Goal: Task Accomplishment & Management: Use online tool/utility

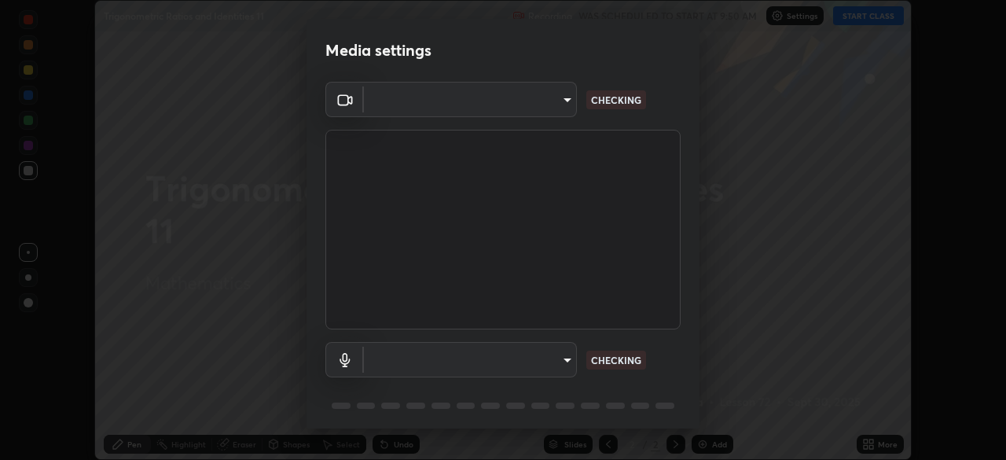
type input "495e9aafafa99ab02b2630cd73316b4ffac4e6b0a44c495734db4bb24564e739"
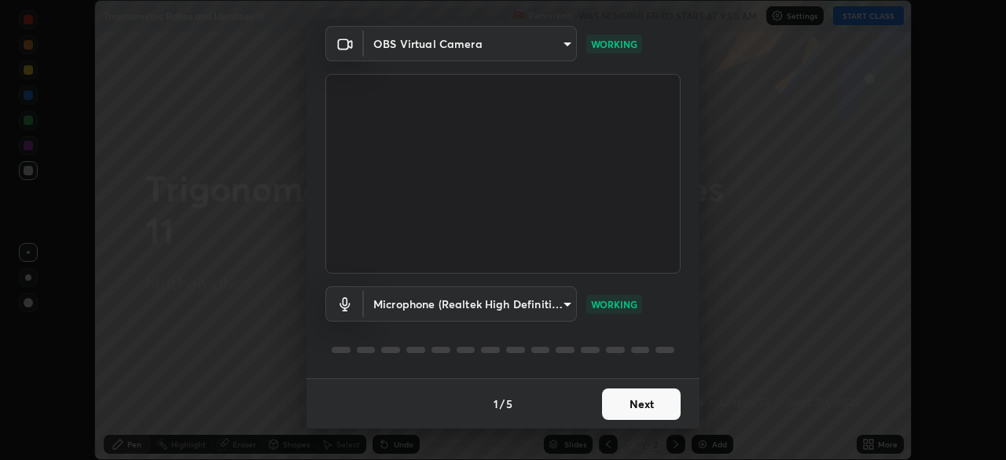
click at [637, 409] on div "1 / 5 Next" at bounding box center [502, 403] width 393 height 50
click at [636, 413] on div "1 / 5 Next" at bounding box center [502, 403] width 393 height 50
click at [635, 409] on div "1 / 5 Next" at bounding box center [502, 403] width 393 height 50
click at [636, 408] on div "1 / 5 Next" at bounding box center [502, 403] width 393 height 50
click at [636, 412] on div "1 / 5 Next" at bounding box center [502, 403] width 393 height 50
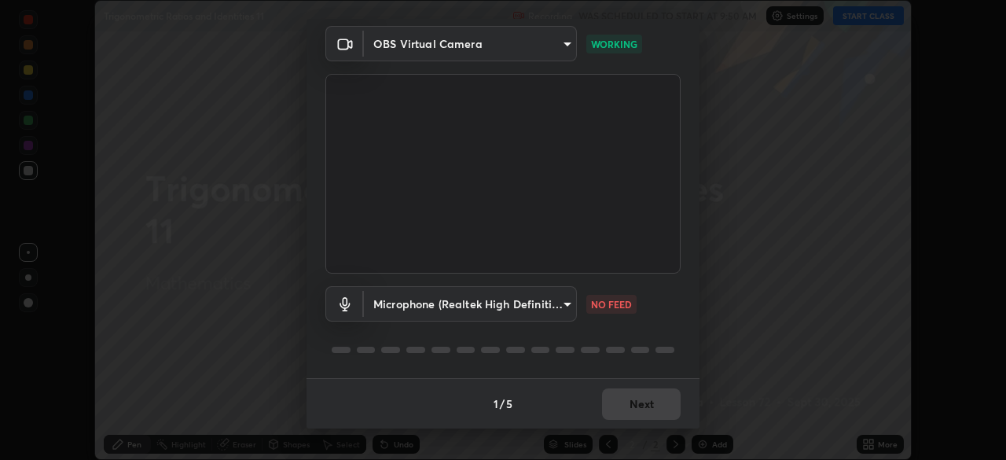
click at [563, 306] on body "Erase all Trigonometric Ratios and Identities 11 Recording WAS SCHEDULED TO STA…" at bounding box center [503, 230] width 1006 height 460
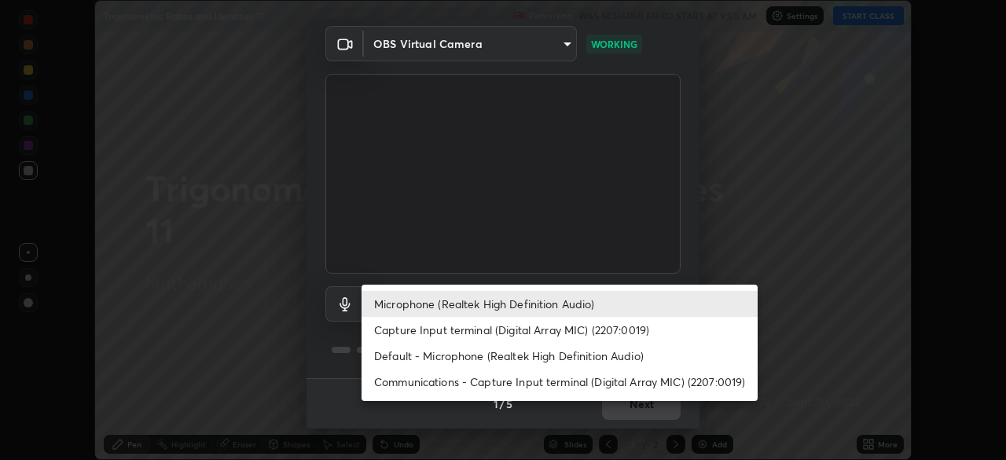
click at [468, 331] on li "Capture Input terminal (Digital Array MIC) (2207:0019)" at bounding box center [559, 330] width 396 height 26
type input "537c436a17a17c55e85e818f327076bfcdcac5be7c256d9a437e643d8672769e"
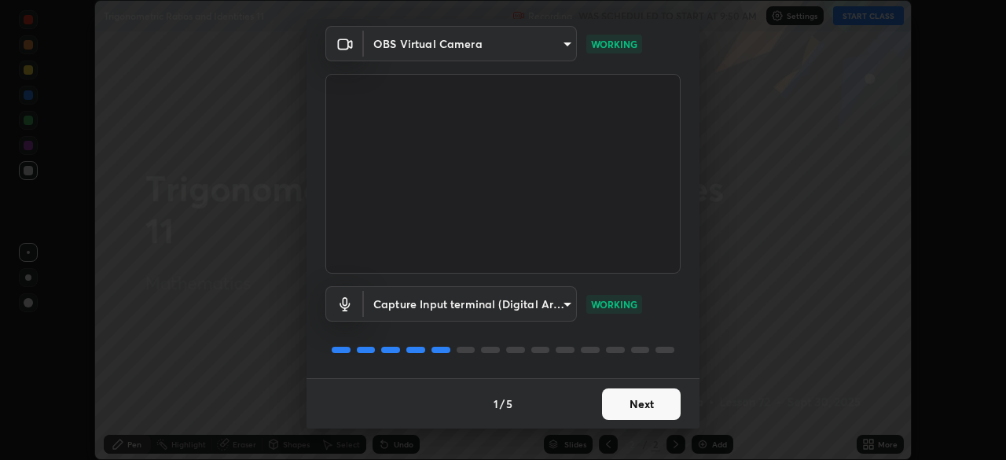
click at [660, 389] on button "Next" at bounding box center [641, 403] width 79 height 31
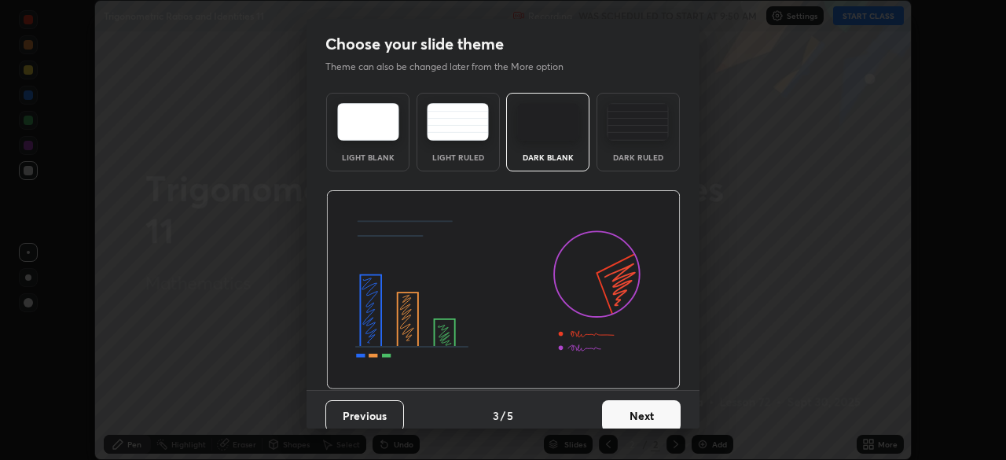
click at [661, 400] on button "Next" at bounding box center [641, 415] width 79 height 31
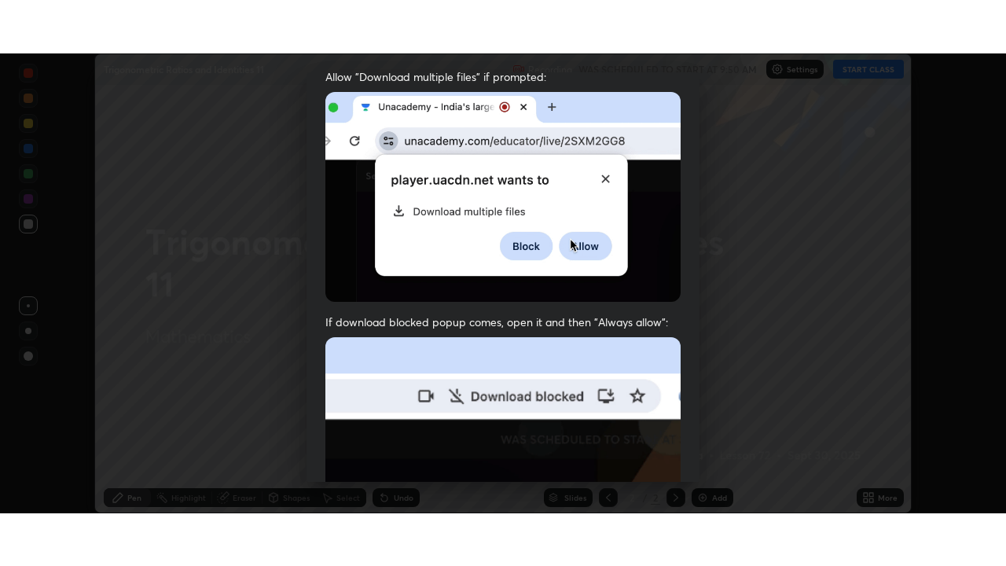
scroll to position [376, 0]
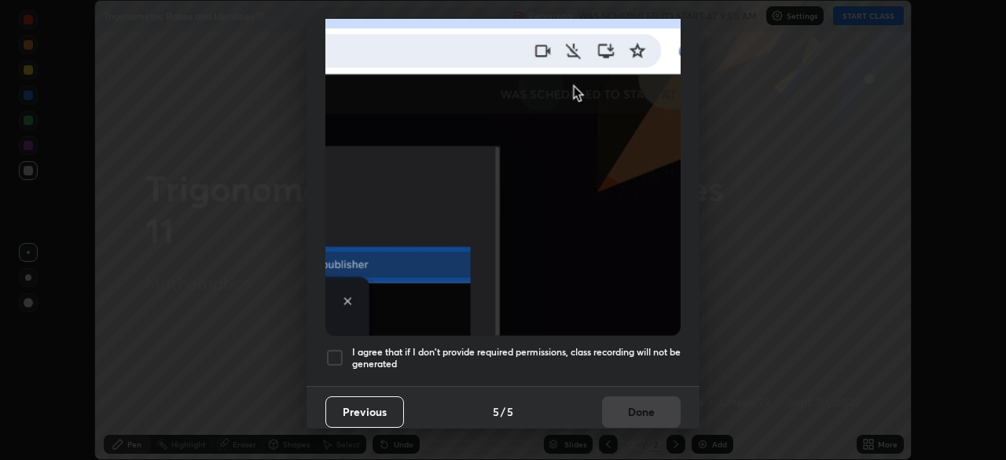
click at [325, 348] on div at bounding box center [334, 357] width 19 height 19
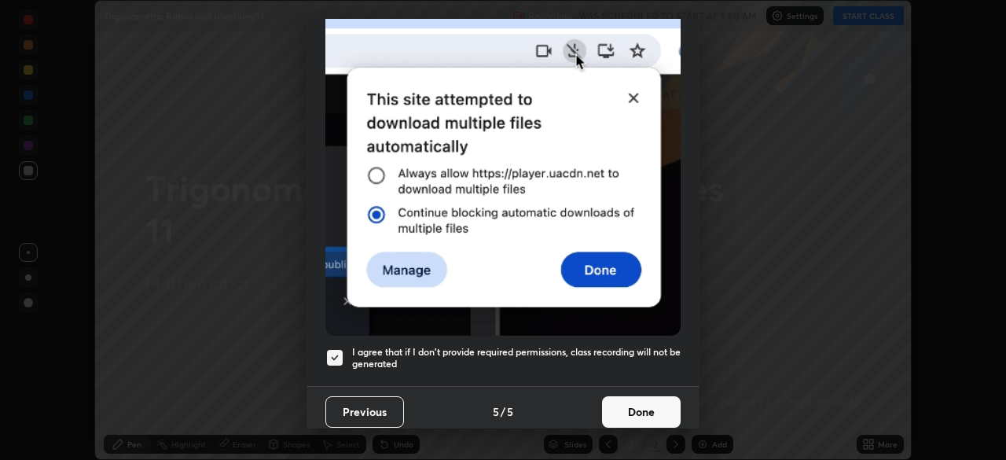
click at [612, 396] on button "Done" at bounding box center [641, 411] width 79 height 31
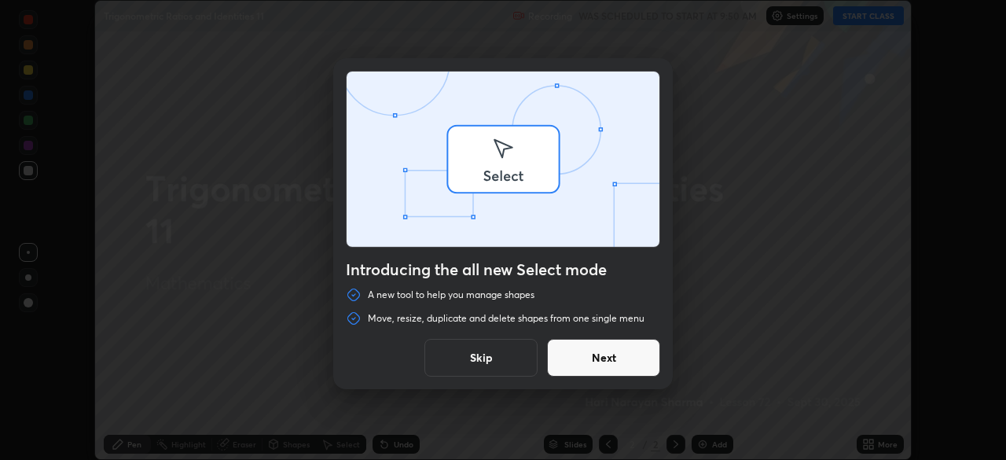
click at [862, 24] on div "Introducing the all new Select mode A new tool to help you manage shapes Move, …" at bounding box center [503, 230] width 1006 height 460
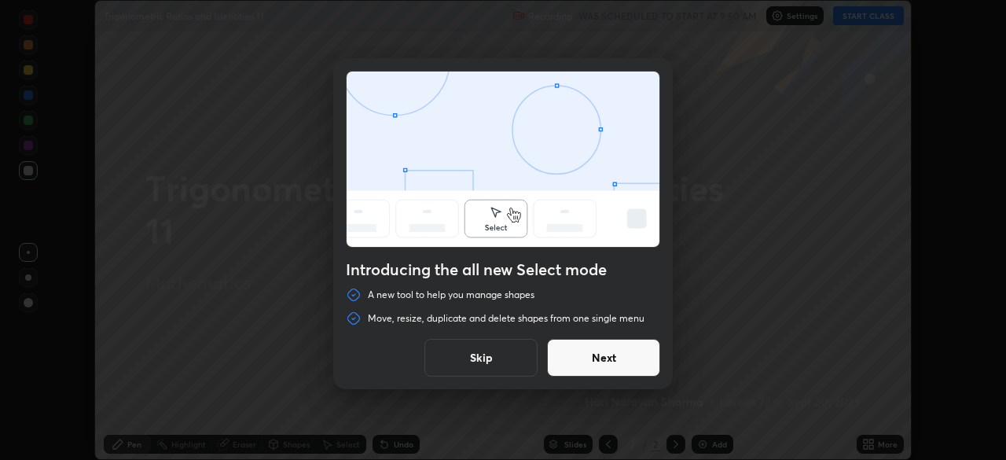
click at [503, 358] on button "Skip" at bounding box center [480, 358] width 113 height 38
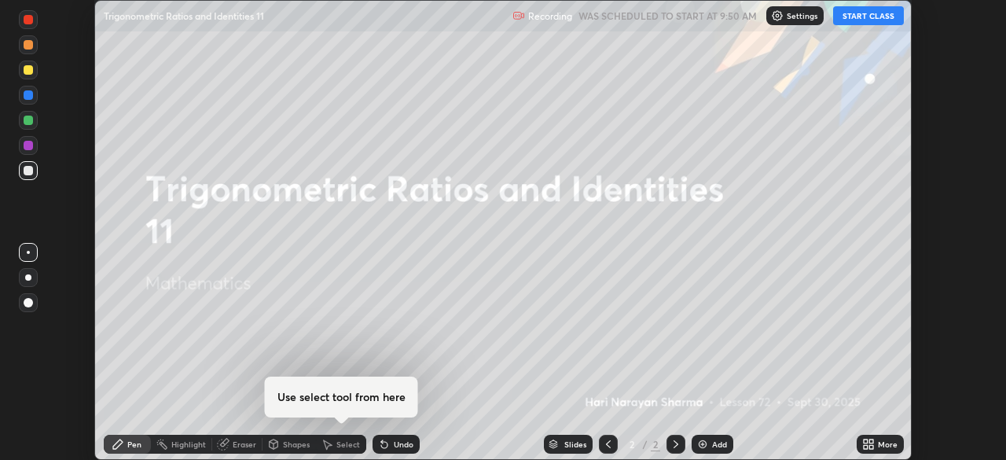
click at [860, 20] on button "START CLASS" at bounding box center [868, 15] width 71 height 19
click at [879, 446] on div "More" at bounding box center [888, 444] width 20 height 8
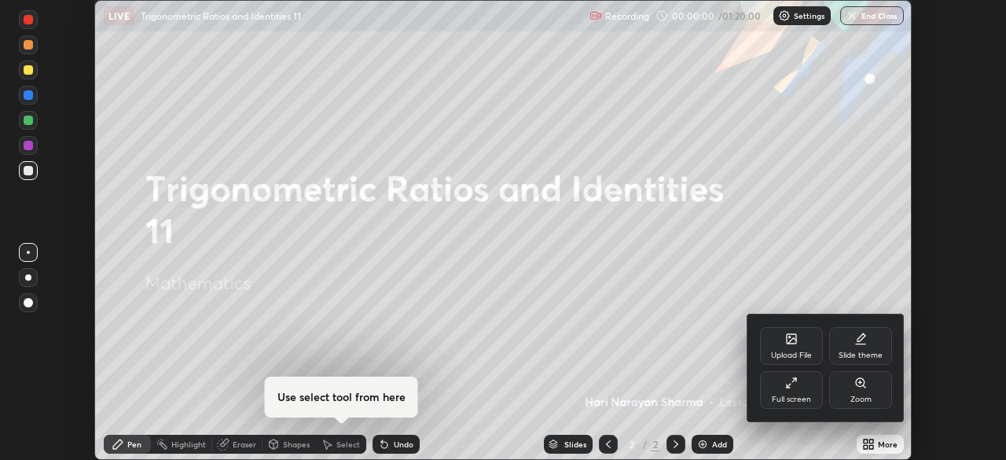
click at [798, 386] on div "Full screen" at bounding box center [791, 390] width 63 height 38
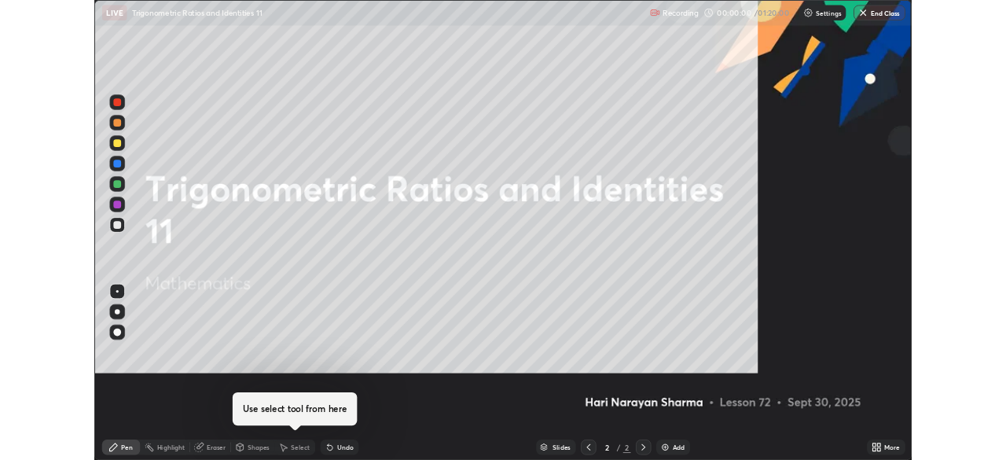
scroll to position [566, 1006]
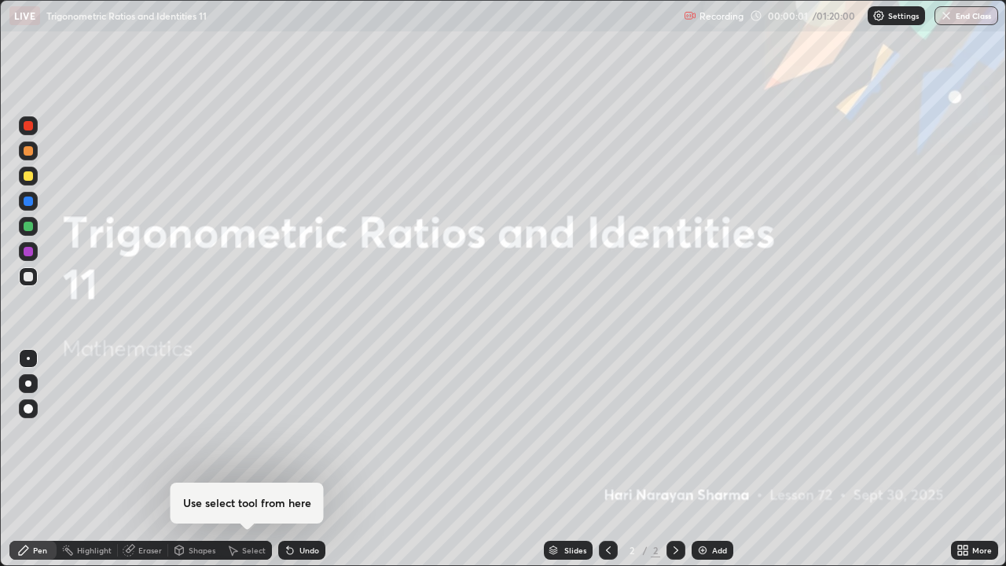
click at [712, 459] on div "Add" at bounding box center [719, 550] width 15 height 8
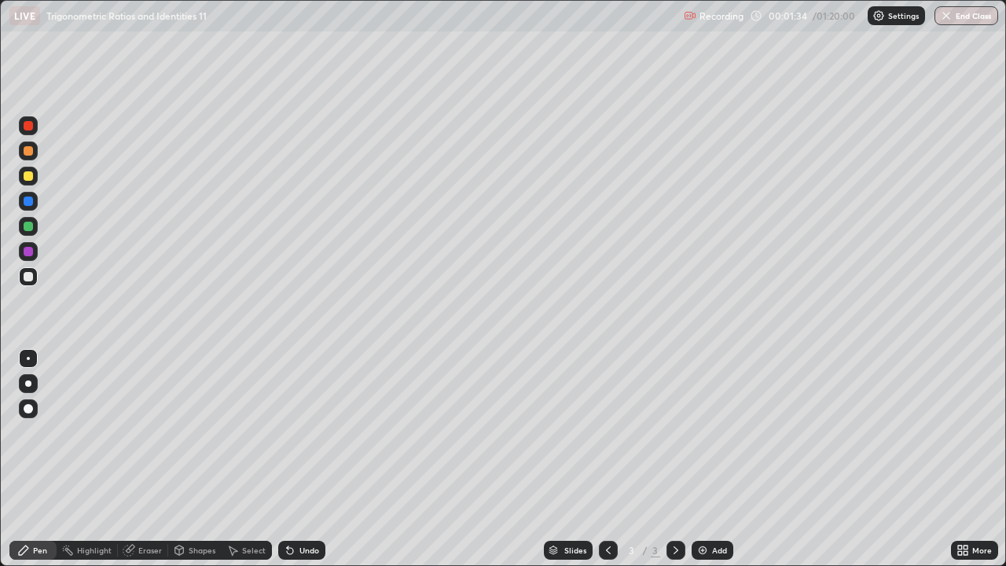
click at [21, 271] on div at bounding box center [28, 276] width 19 height 19
click at [612, 459] on icon at bounding box center [608, 550] width 13 height 13
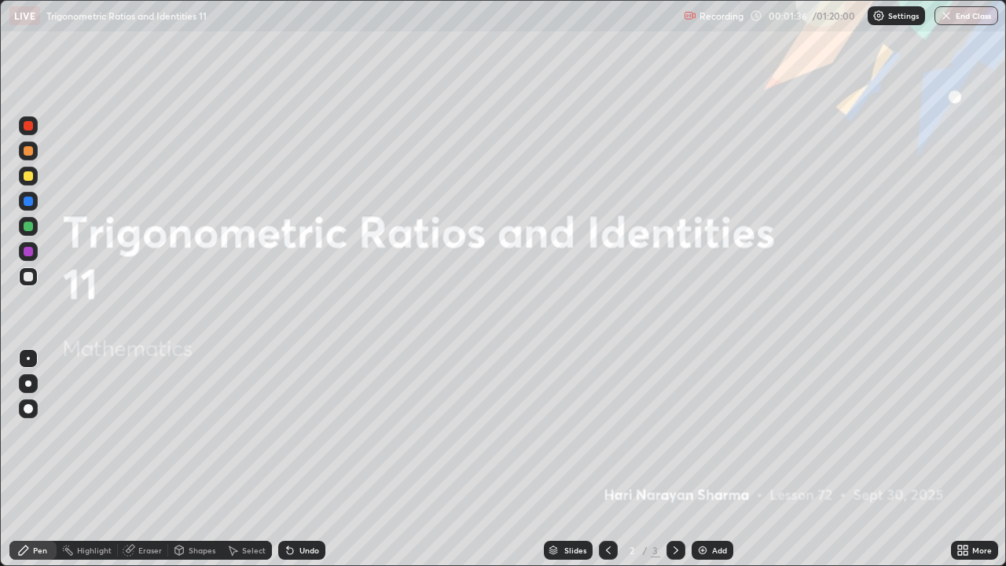
click at [674, 459] on icon at bounding box center [675, 550] width 13 height 13
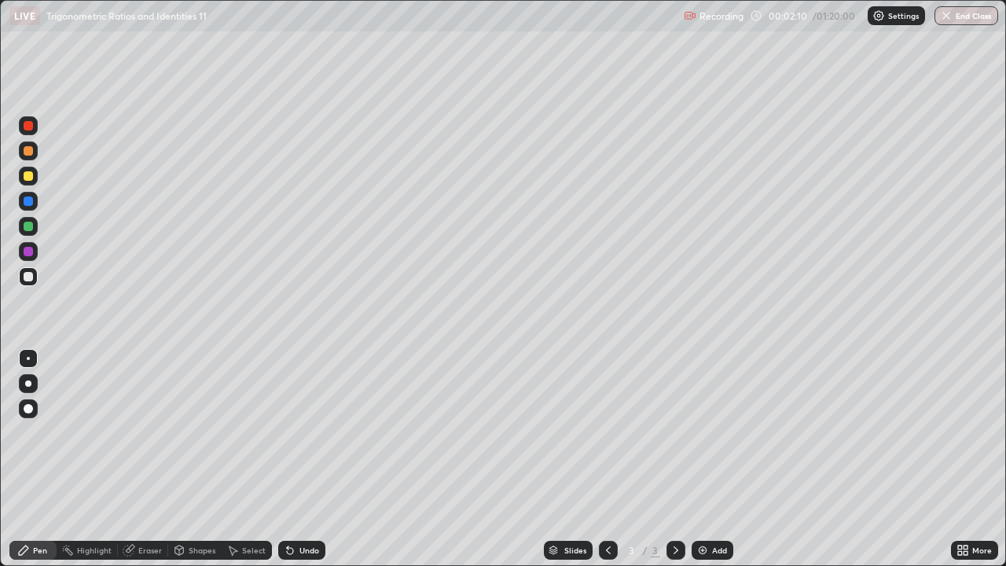
click at [25, 178] on div at bounding box center [28, 175] width 9 height 9
click at [29, 459] on icon at bounding box center [23, 550] width 13 height 13
click at [25, 284] on div at bounding box center [28, 276] width 19 height 19
click at [309, 459] on div "Undo" at bounding box center [309, 550] width 20 height 8
click at [299, 459] on div "Undo" at bounding box center [309, 550] width 20 height 8
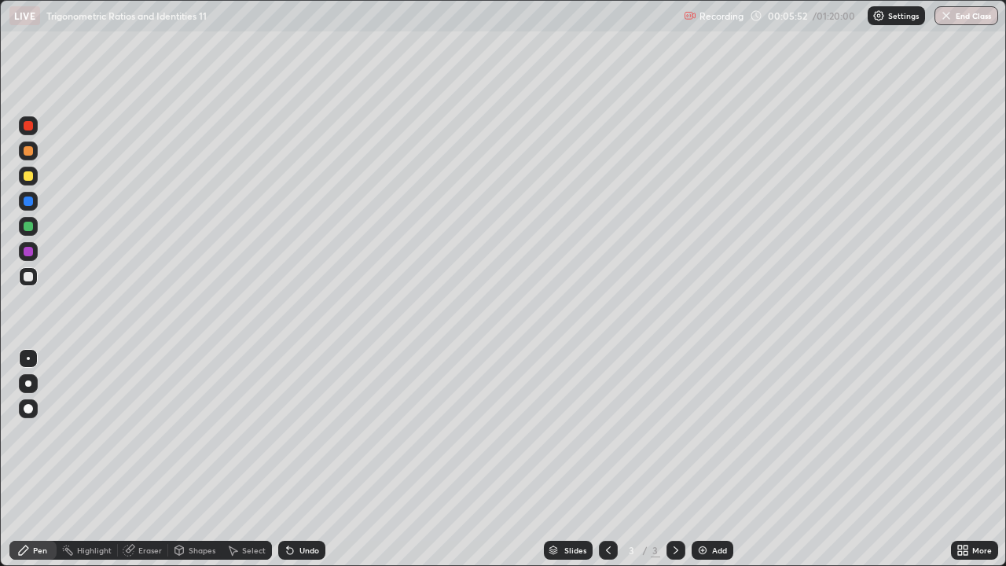
click at [26, 174] on div at bounding box center [28, 175] width 9 height 9
click at [244, 459] on div "Select" at bounding box center [247, 550] width 50 height 19
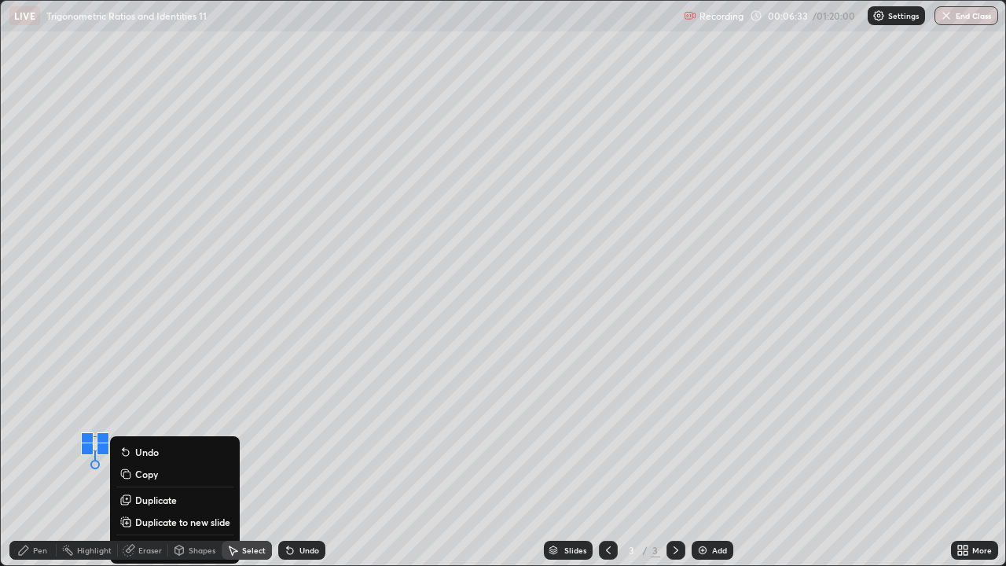
click at [87, 459] on div "0 ° Undo Copy Duplicate Duplicate to new slide Delete" at bounding box center [503, 283] width 1004 height 564
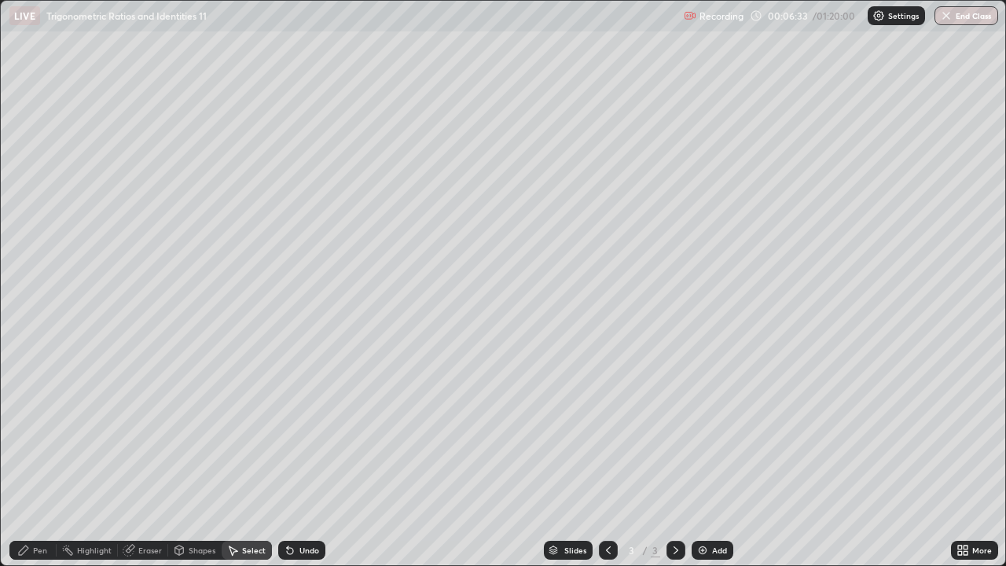
click at [142, 459] on div "Eraser" at bounding box center [150, 550] width 24 height 8
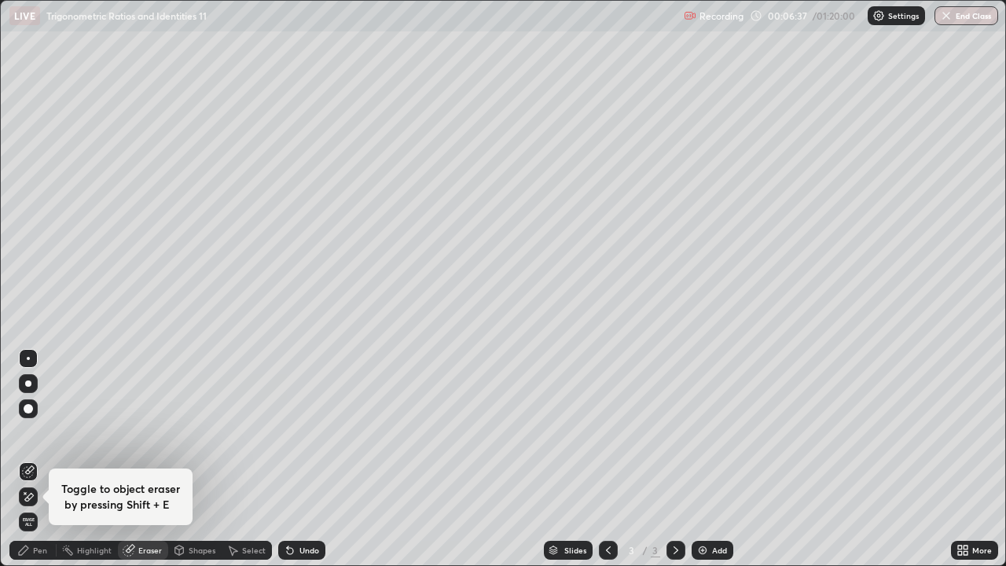
click at [41, 459] on div "Pen" at bounding box center [40, 550] width 14 height 8
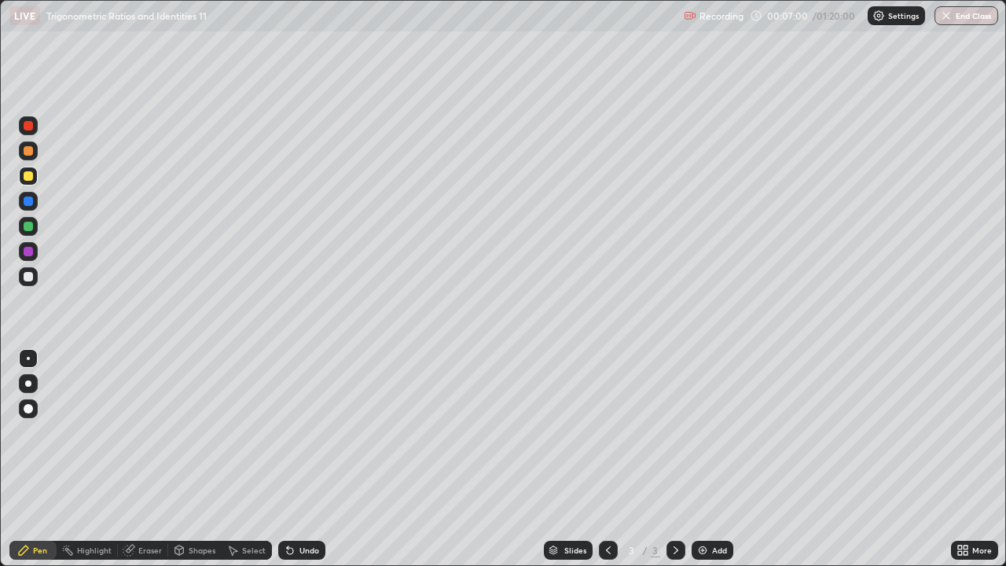
click at [292, 459] on icon at bounding box center [290, 550] width 13 height 13
click at [26, 273] on div at bounding box center [28, 276] width 9 height 9
click at [674, 459] on icon at bounding box center [675, 550] width 13 height 13
click at [713, 459] on div "Add" at bounding box center [719, 550] width 15 height 8
click at [603, 459] on icon at bounding box center [608, 550] width 13 height 13
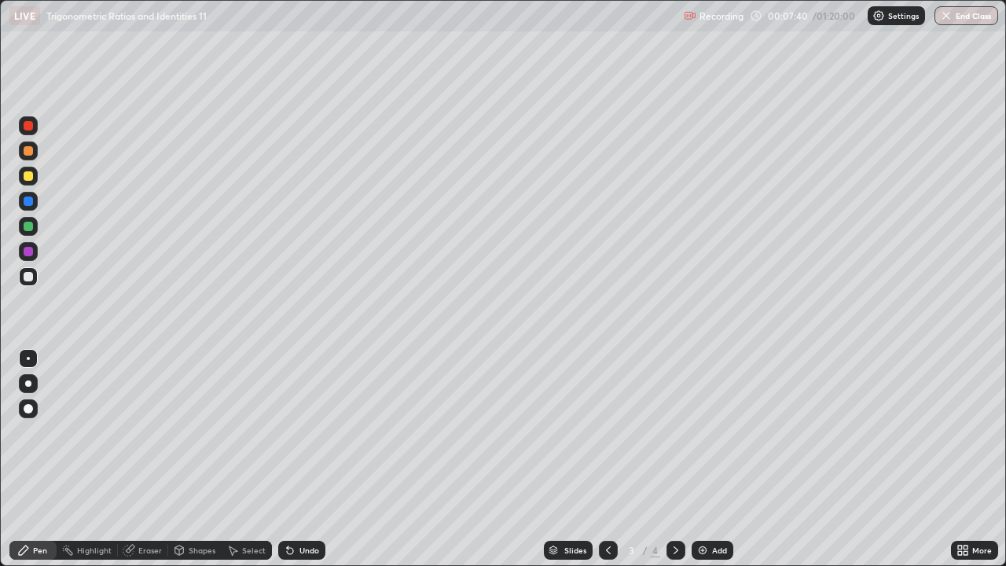
click at [669, 459] on icon at bounding box center [675, 550] width 13 height 13
click at [236, 459] on icon at bounding box center [232, 550] width 13 height 13
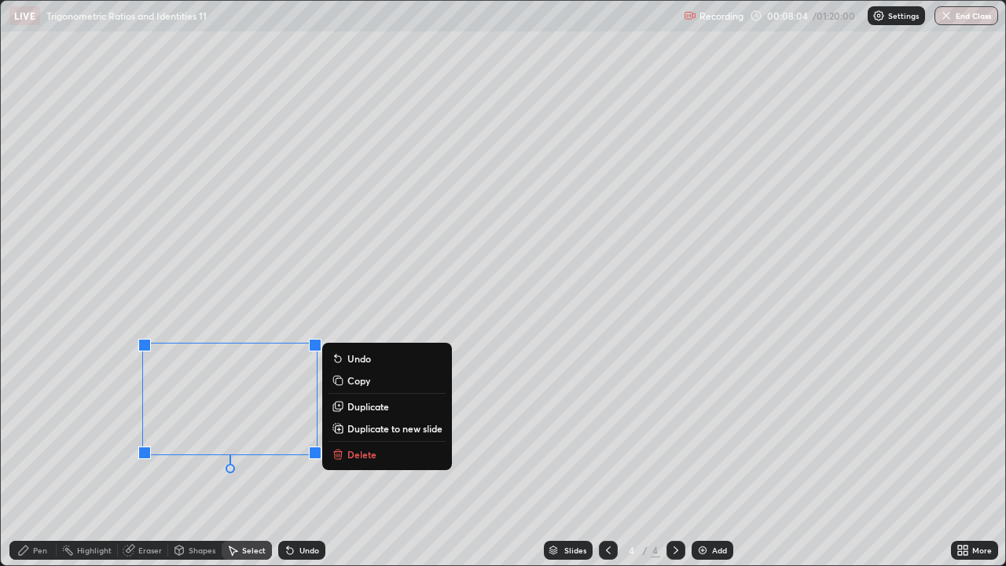
click at [385, 457] on button "Delete" at bounding box center [386, 454] width 117 height 19
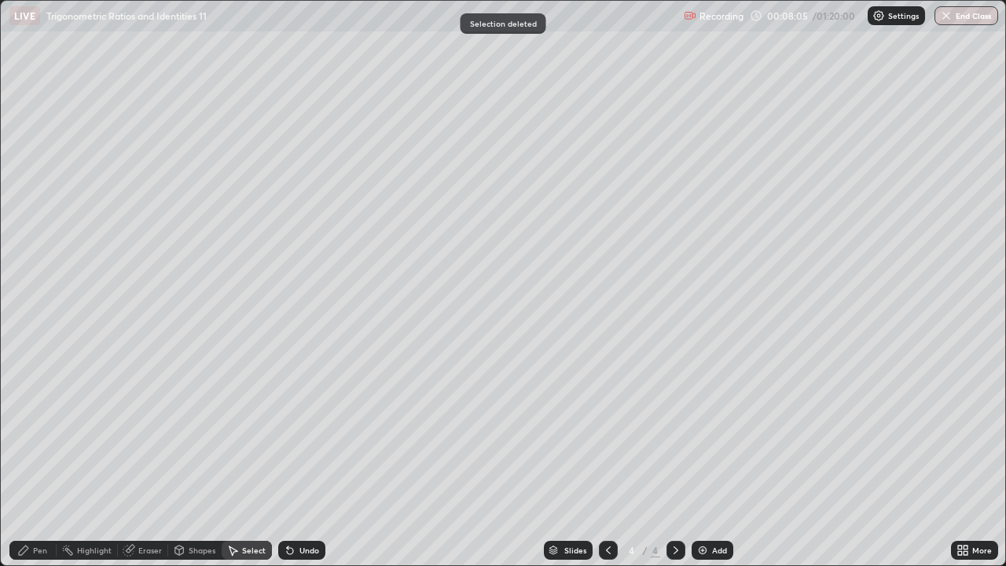
click at [43, 459] on div "Pen" at bounding box center [40, 550] width 14 height 8
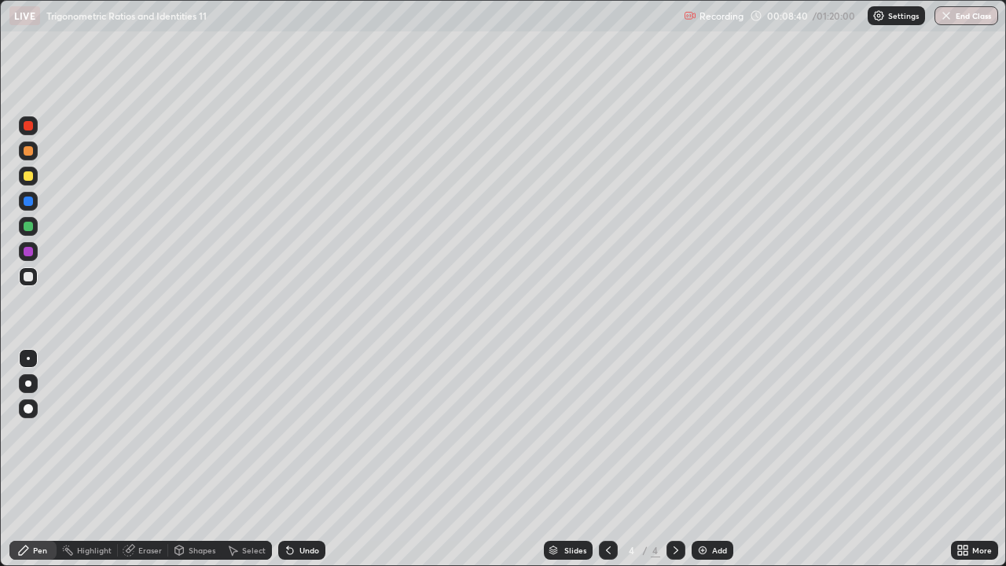
click at [21, 178] on div at bounding box center [28, 176] width 19 height 19
click at [673, 459] on icon at bounding box center [675, 550] width 13 height 13
click at [704, 459] on div "Add" at bounding box center [712, 550] width 42 height 19
click at [36, 271] on div at bounding box center [28, 276] width 19 height 19
click at [30, 227] on div at bounding box center [28, 226] width 9 height 9
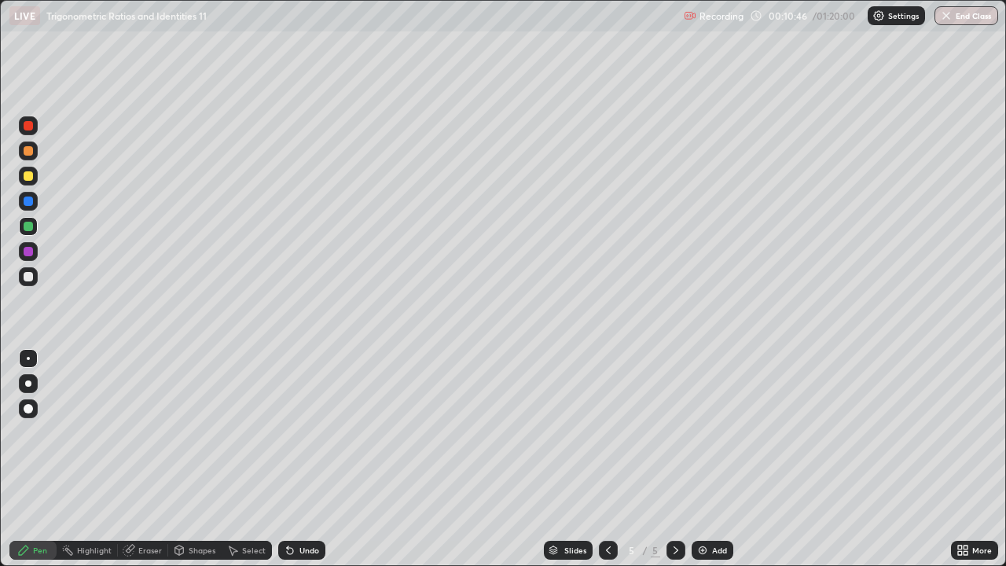
click at [235, 459] on icon at bounding box center [232, 550] width 13 height 13
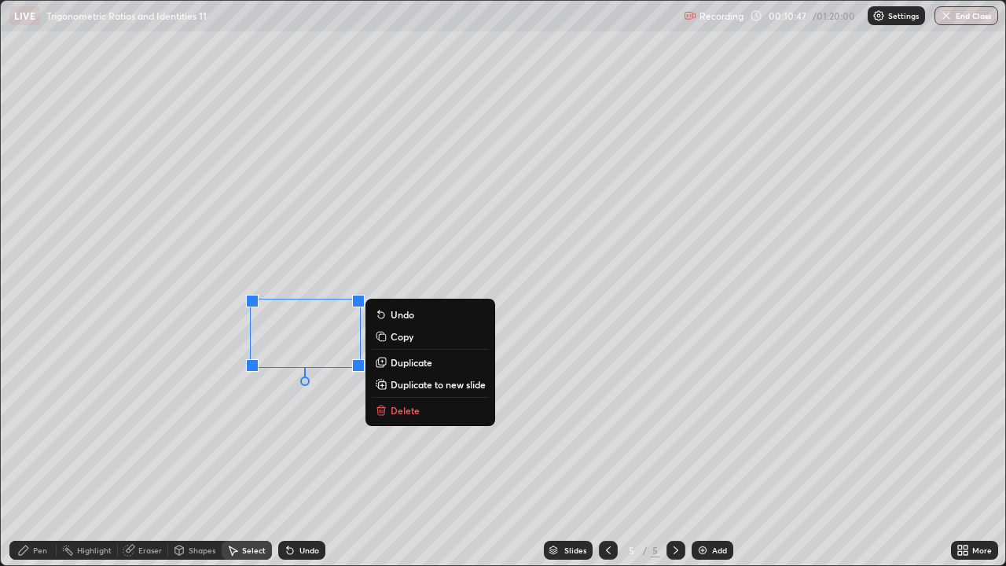
click at [390, 413] on button "Delete" at bounding box center [430, 410] width 117 height 19
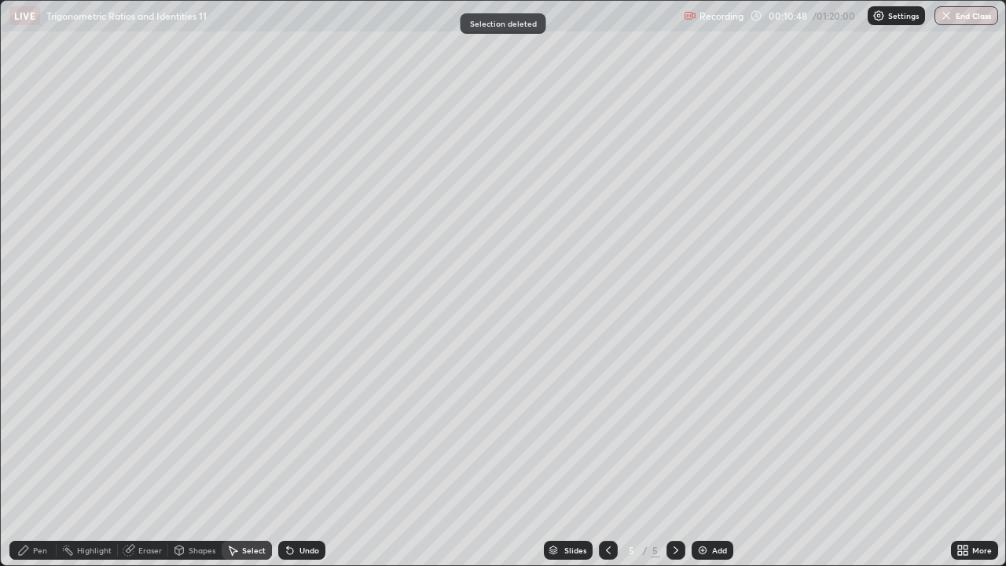
click at [24, 459] on icon at bounding box center [23, 550] width 13 height 13
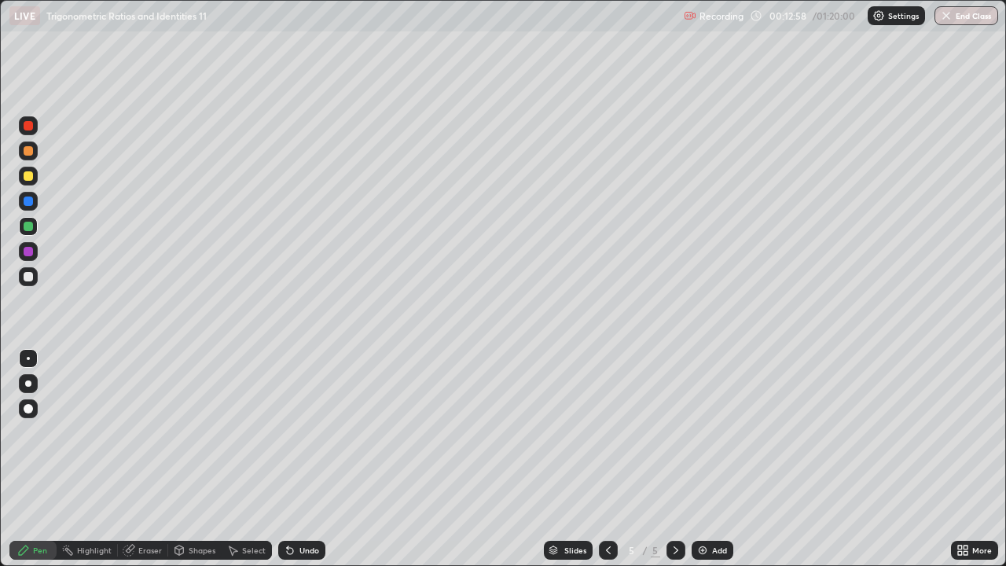
click at [289, 459] on icon at bounding box center [290, 551] width 6 height 6
click at [287, 459] on icon at bounding box center [288, 547] width 2 height 2
click at [312, 459] on div "Undo" at bounding box center [309, 550] width 20 height 8
click at [306, 459] on div "Undo" at bounding box center [309, 550] width 20 height 8
click at [236, 459] on div "Select" at bounding box center [247, 550] width 50 height 19
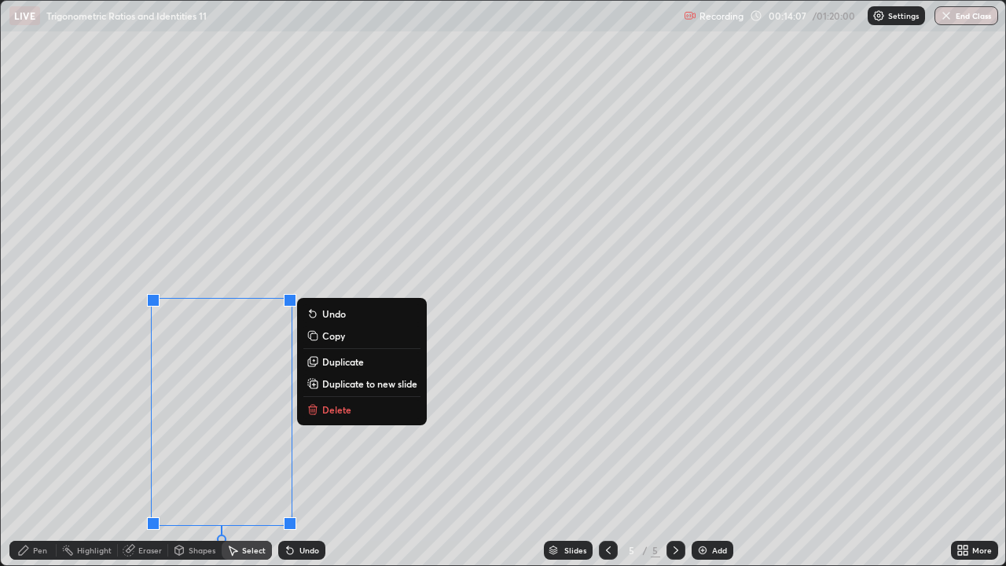
click at [310, 402] on button "Delete" at bounding box center [361, 409] width 117 height 19
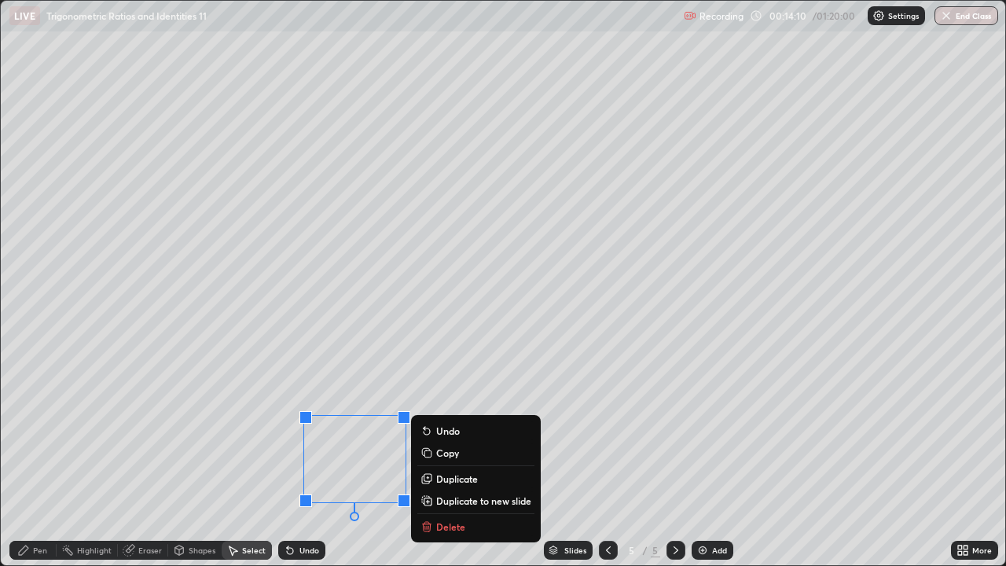
click at [436, 459] on p "Delete" at bounding box center [450, 526] width 29 height 13
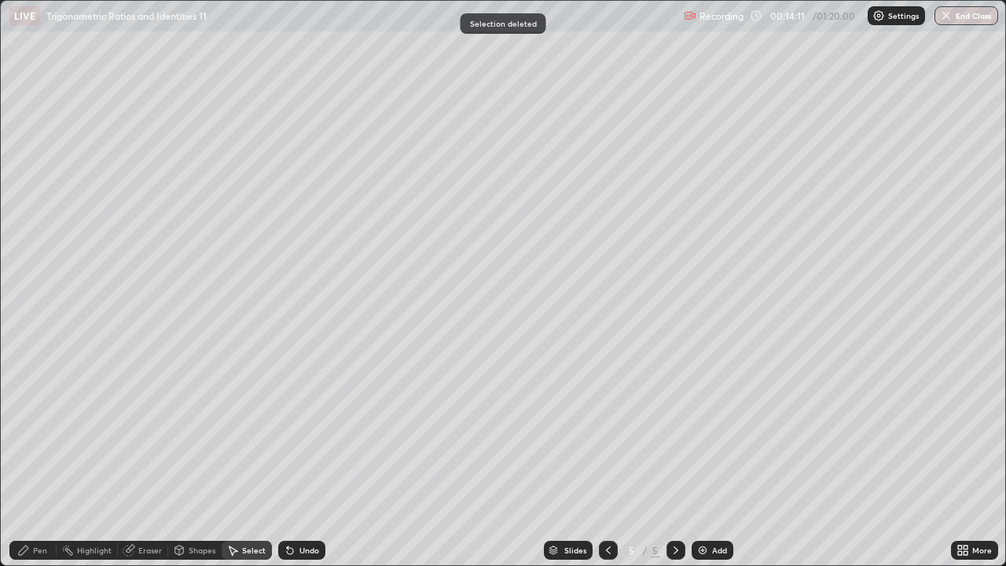
click at [21, 459] on icon at bounding box center [23, 549] width 9 height 9
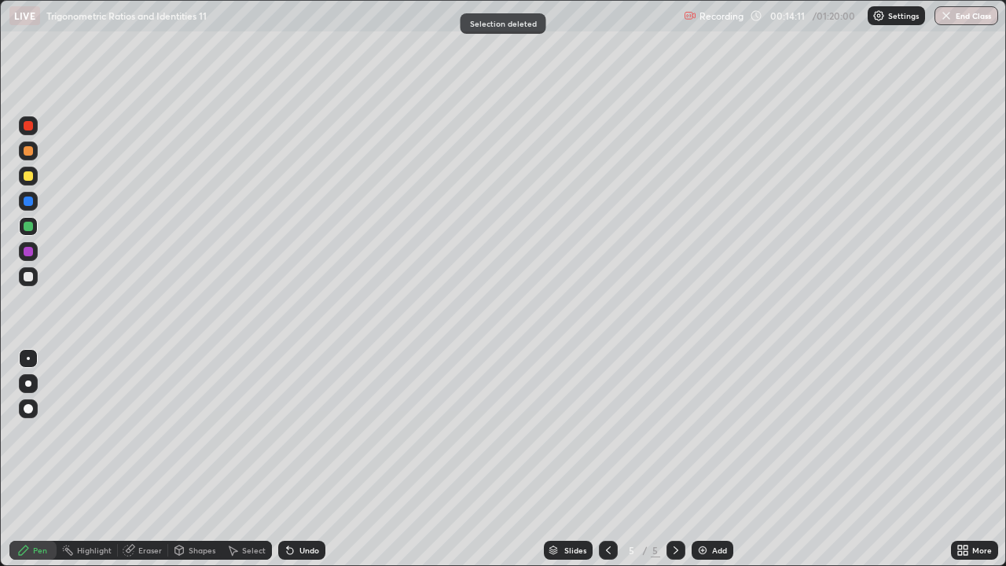
click at [28, 279] on div at bounding box center [28, 276] width 9 height 9
click at [674, 459] on icon at bounding box center [675, 550] width 13 height 13
click at [702, 459] on img at bounding box center [702, 550] width 13 height 13
click at [20, 272] on div at bounding box center [28, 276] width 19 height 19
click at [29, 174] on div at bounding box center [28, 175] width 9 height 9
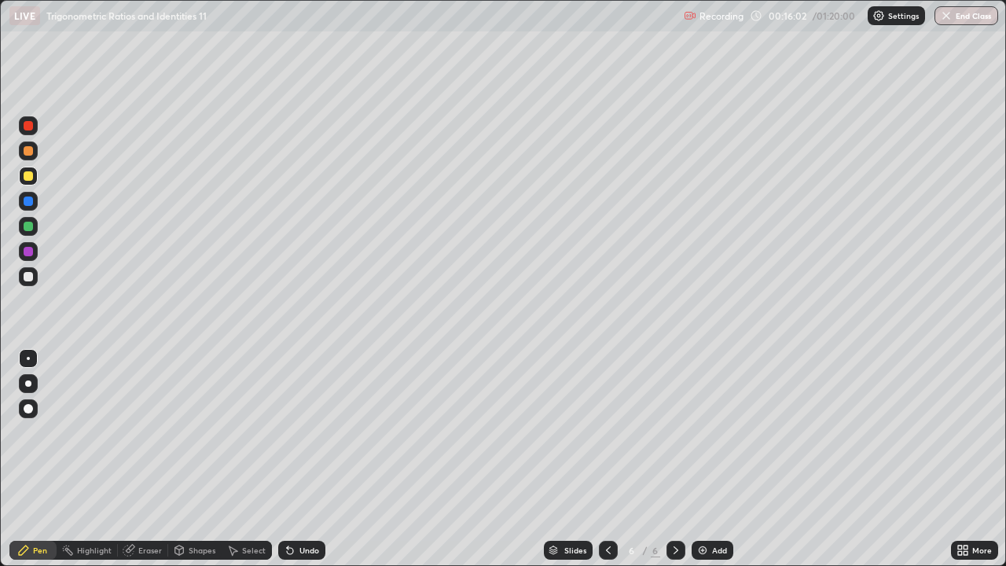
click at [24, 277] on div at bounding box center [28, 276] width 9 height 9
click at [31, 277] on div at bounding box center [28, 276] width 9 height 9
click at [710, 459] on div "Add" at bounding box center [712, 550] width 42 height 19
click at [28, 177] on div at bounding box center [28, 175] width 9 height 9
click at [251, 459] on div "Select" at bounding box center [247, 550] width 50 height 19
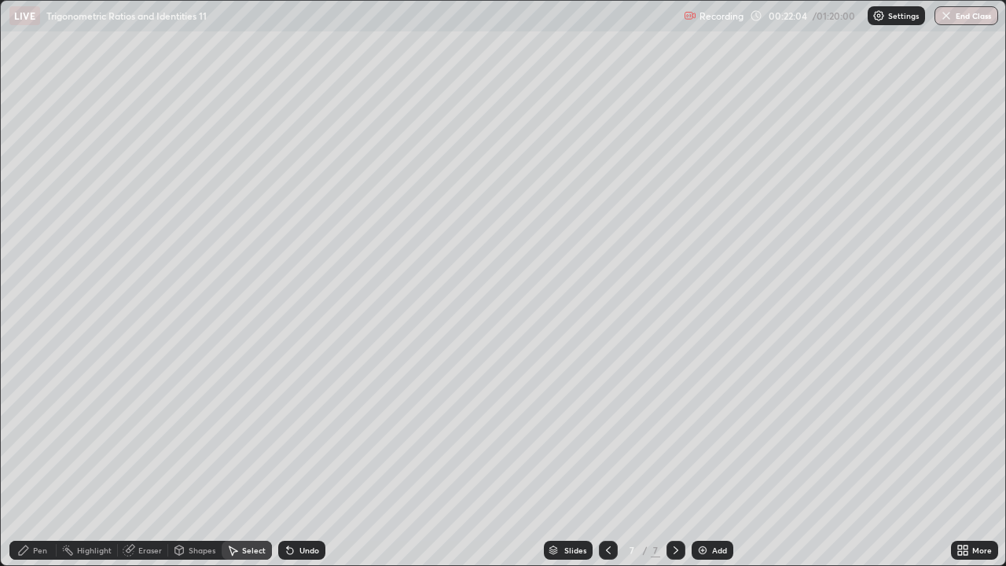
click at [31, 459] on div "Pen" at bounding box center [32, 550] width 47 height 19
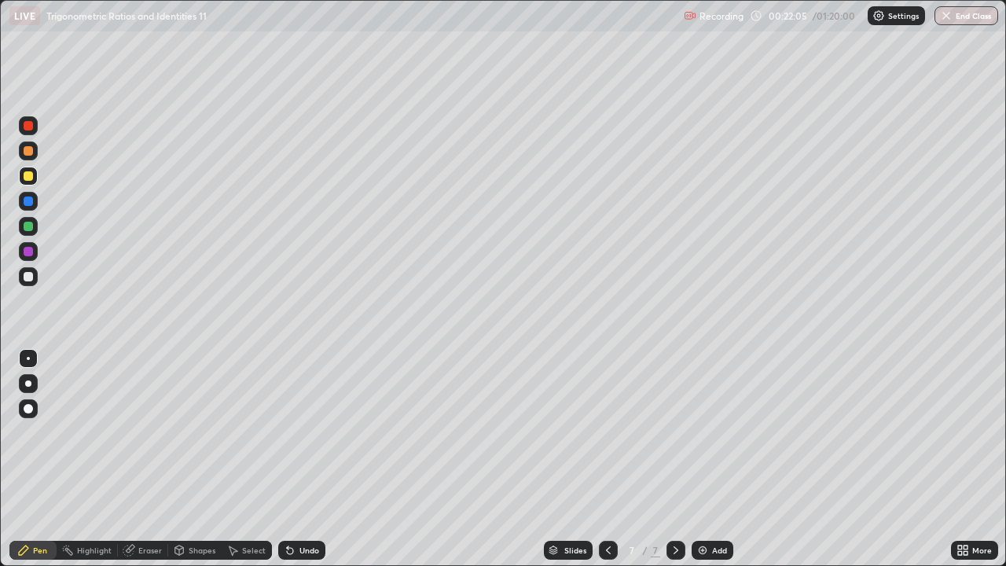
click at [22, 276] on div at bounding box center [28, 276] width 19 height 19
click at [669, 459] on icon at bounding box center [675, 550] width 13 height 13
click at [706, 459] on div "Add" at bounding box center [712, 550] width 42 height 19
click at [604, 459] on icon at bounding box center [608, 550] width 13 height 13
click at [669, 459] on icon at bounding box center [675, 550] width 13 height 13
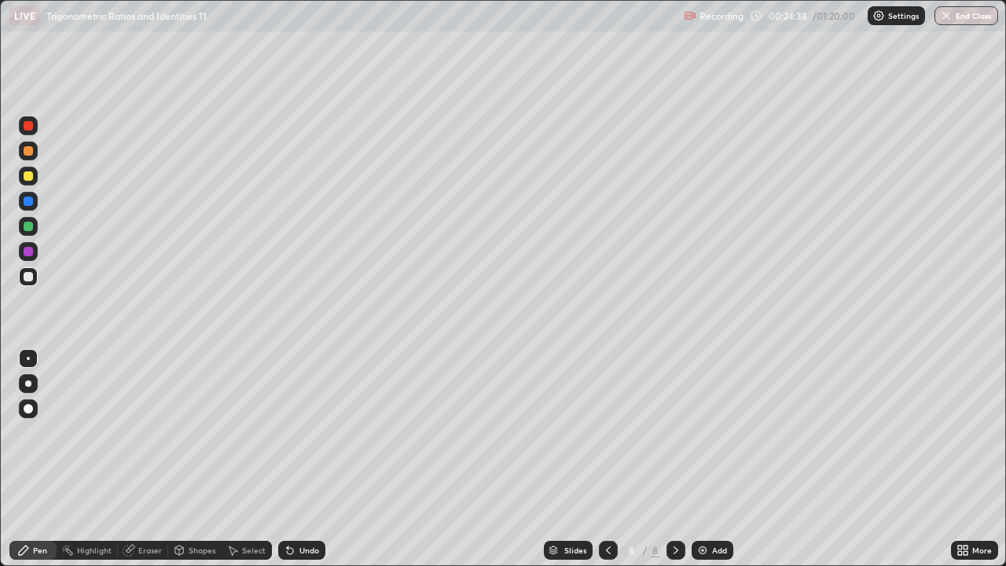
click at [30, 174] on div at bounding box center [28, 175] width 9 height 9
click at [303, 459] on div "Undo" at bounding box center [301, 550] width 47 height 19
click at [308, 459] on div "Undo" at bounding box center [309, 550] width 20 height 8
click at [304, 459] on div "Undo" at bounding box center [301, 550] width 47 height 19
click at [306, 459] on div "Undo" at bounding box center [309, 550] width 20 height 8
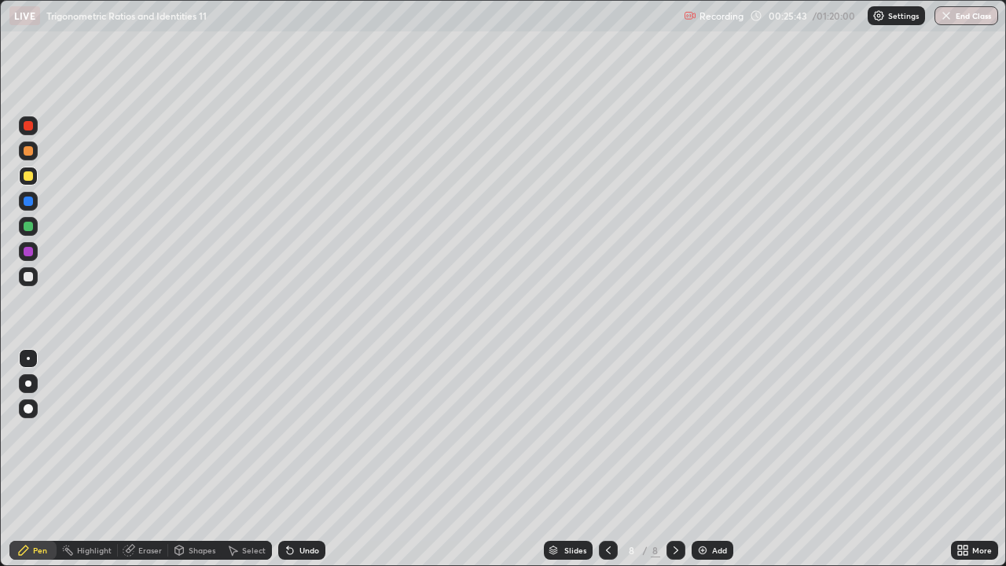
click at [306, 459] on div "Undo" at bounding box center [309, 550] width 20 height 8
click at [27, 277] on div at bounding box center [28, 276] width 9 height 9
click at [24, 279] on div at bounding box center [28, 276] width 9 height 9
click at [145, 459] on div "Eraser" at bounding box center [150, 550] width 24 height 8
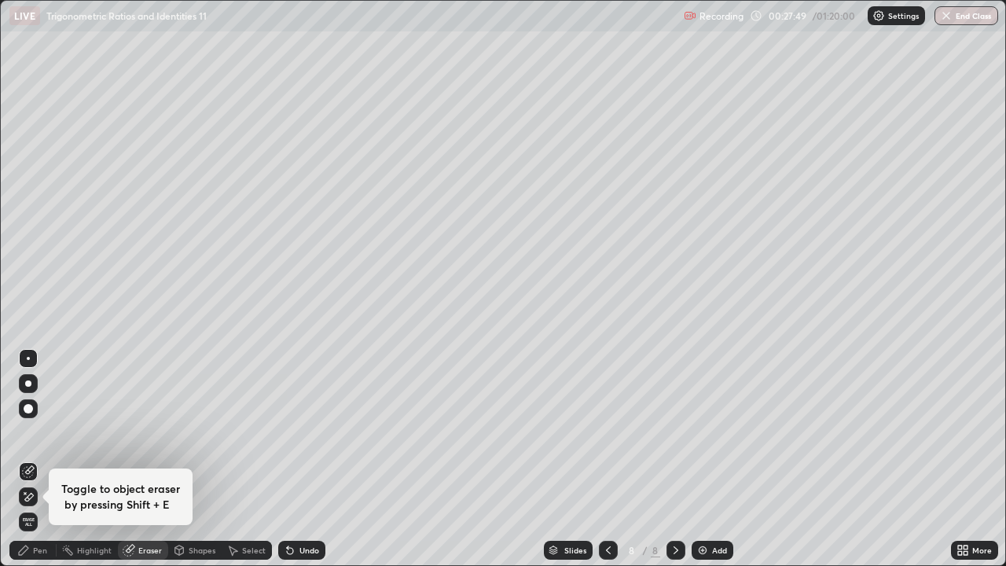
click at [42, 459] on div "Pen" at bounding box center [32, 550] width 47 height 19
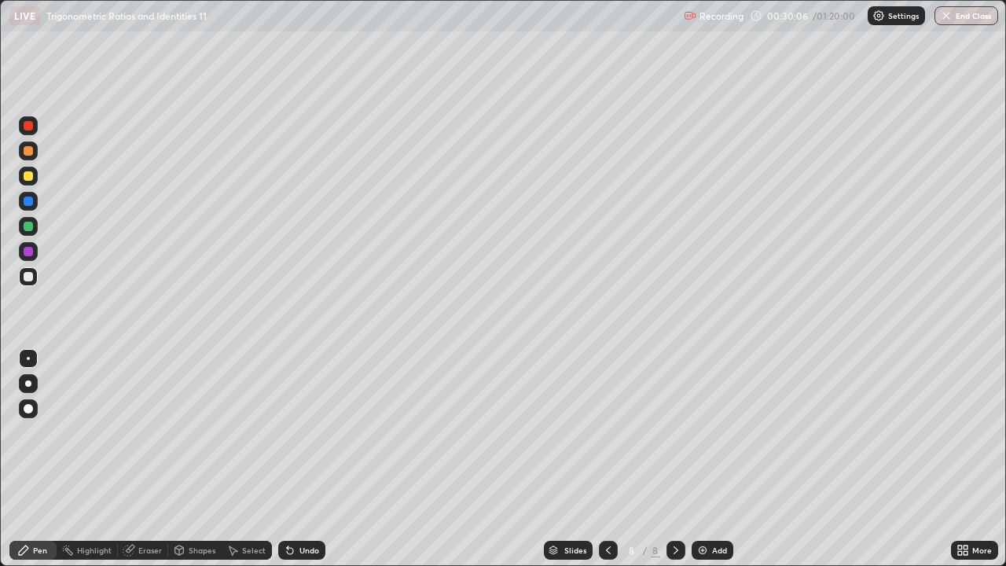
click at [672, 459] on icon at bounding box center [675, 550] width 13 height 13
click at [706, 459] on img at bounding box center [702, 550] width 13 height 13
click at [607, 459] on icon at bounding box center [608, 550] width 13 height 13
click at [669, 459] on icon at bounding box center [675, 550] width 13 height 13
click at [606, 459] on icon at bounding box center [608, 550] width 13 height 13
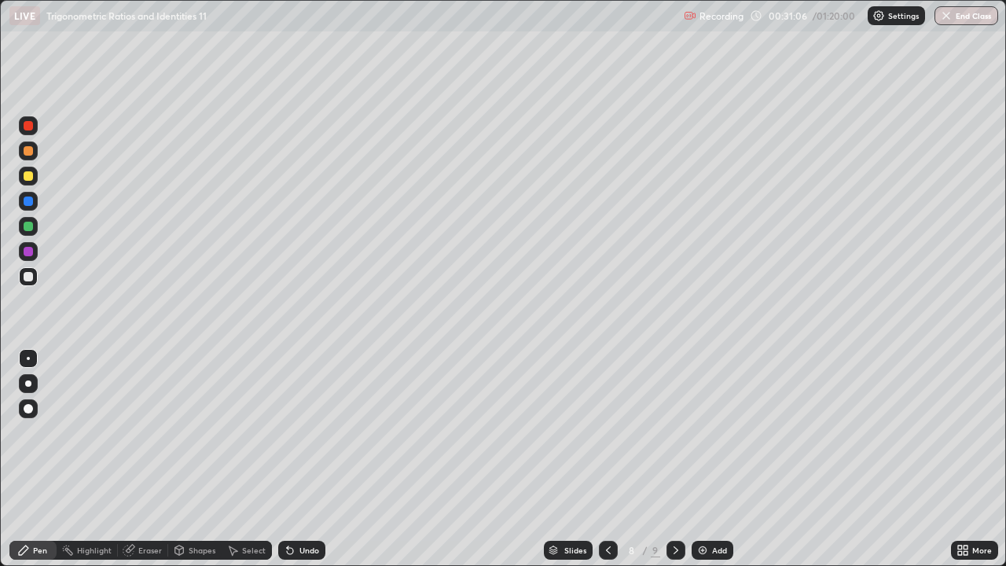
click at [674, 459] on icon at bounding box center [675, 550] width 13 height 13
click at [607, 459] on icon at bounding box center [608, 550] width 13 height 13
click at [674, 459] on icon at bounding box center [675, 550] width 13 height 13
click at [600, 459] on div at bounding box center [608, 550] width 19 height 19
click at [605, 459] on icon at bounding box center [608, 550] width 13 height 13
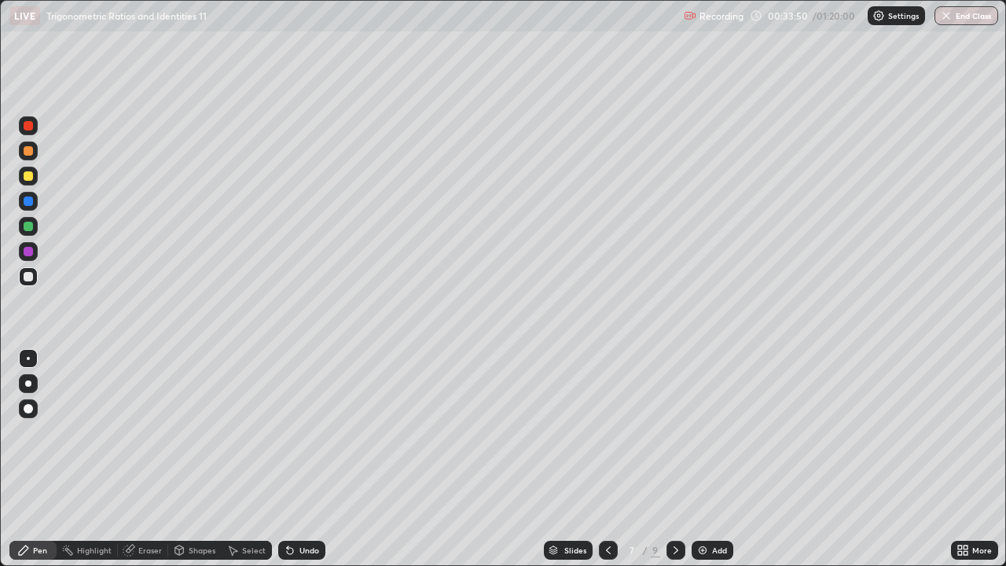
click at [607, 459] on icon at bounding box center [608, 550] width 13 height 13
click at [673, 459] on icon at bounding box center [675, 550] width 13 height 13
click at [26, 180] on div at bounding box center [28, 175] width 9 height 9
click at [27, 277] on div at bounding box center [28, 276] width 9 height 9
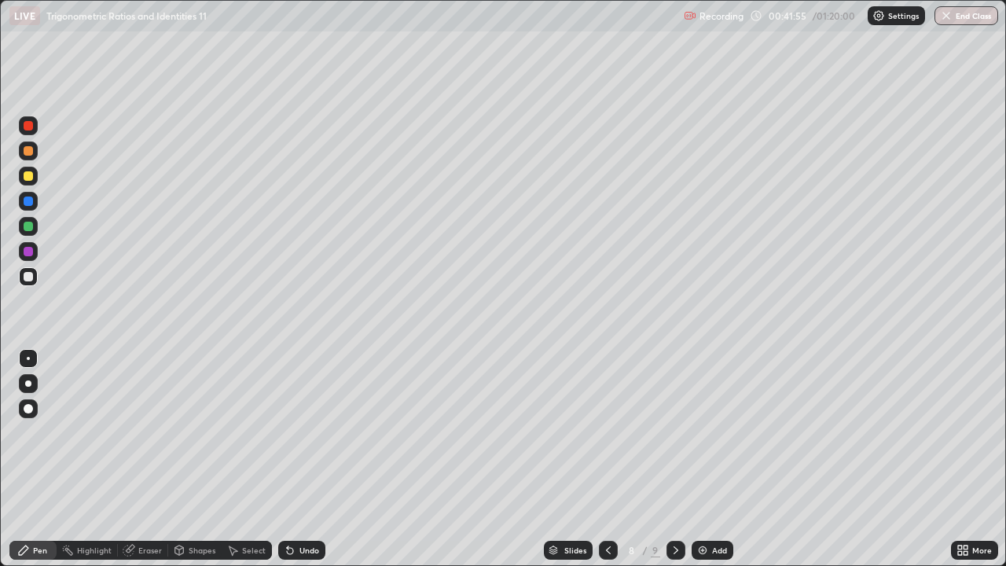
click at [674, 459] on icon at bounding box center [675, 550] width 13 height 13
click at [673, 459] on icon at bounding box center [675, 550] width 13 height 13
click at [674, 459] on icon at bounding box center [675, 550] width 13 height 13
click at [680, 459] on icon at bounding box center [675, 550] width 13 height 13
click at [707, 459] on div "Add" at bounding box center [712, 550] width 42 height 19
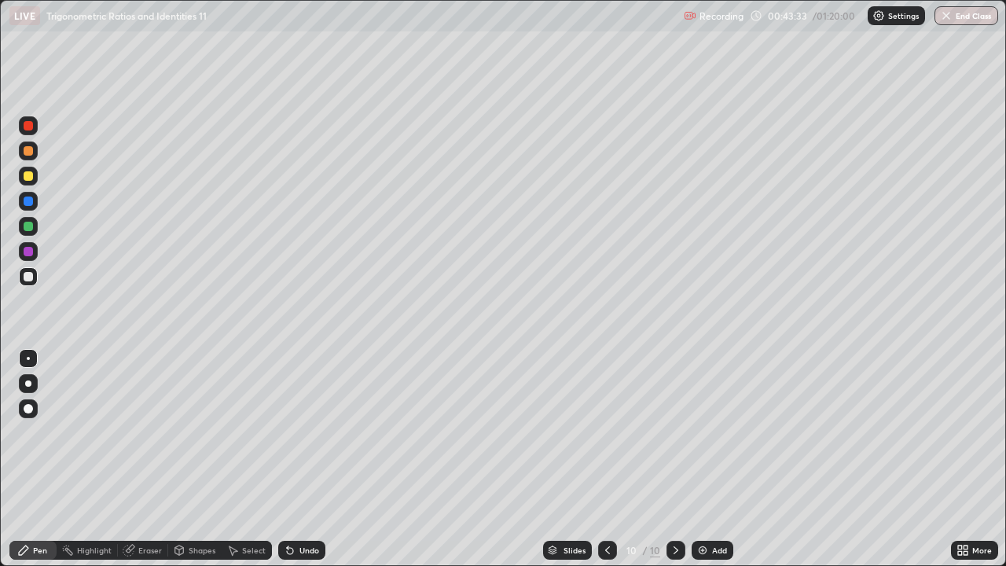
click at [25, 459] on div "Pen" at bounding box center [32, 550] width 47 height 19
click at [31, 273] on div at bounding box center [28, 276] width 9 height 9
click at [27, 170] on div at bounding box center [28, 176] width 19 height 19
click at [680, 459] on div at bounding box center [675, 550] width 19 height 19
click at [708, 459] on div "Add" at bounding box center [712, 550] width 42 height 19
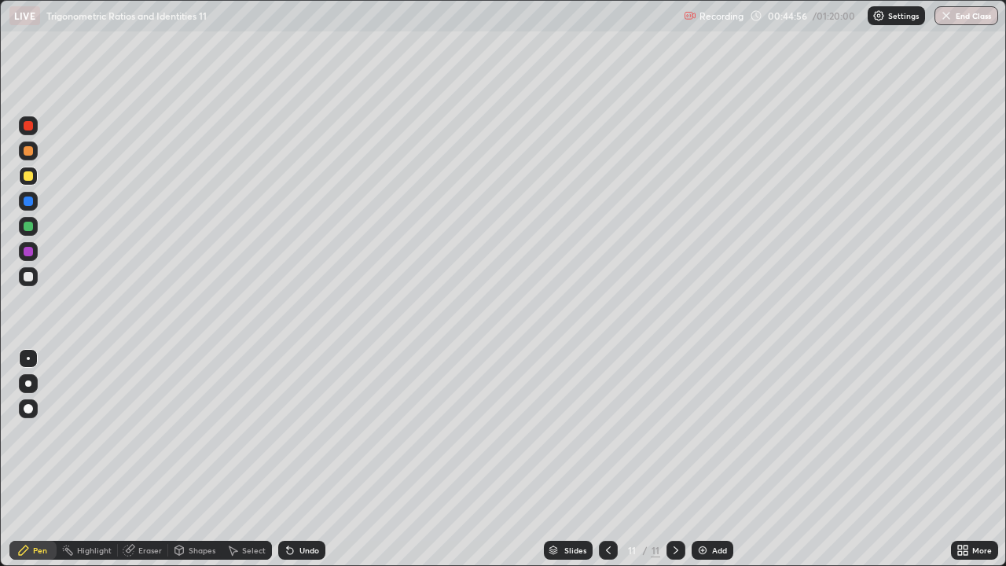
click at [24, 277] on div at bounding box center [28, 276] width 9 height 9
click at [5, 0] on div "LIVE Trigonometric Ratios and Identities 11 Recording 00:45:04 / 01:20:00 Setti…" at bounding box center [503, 15] width 1006 height 31
click at [27, 277] on div at bounding box center [28, 276] width 9 height 9
click at [30, 178] on div at bounding box center [28, 175] width 9 height 9
click at [0, 0] on div "LIVE Trigonometric Ratios and Identities 11 Recording 00:46:53 / 01:20:00 Setti…" at bounding box center [503, 15] width 1006 height 31
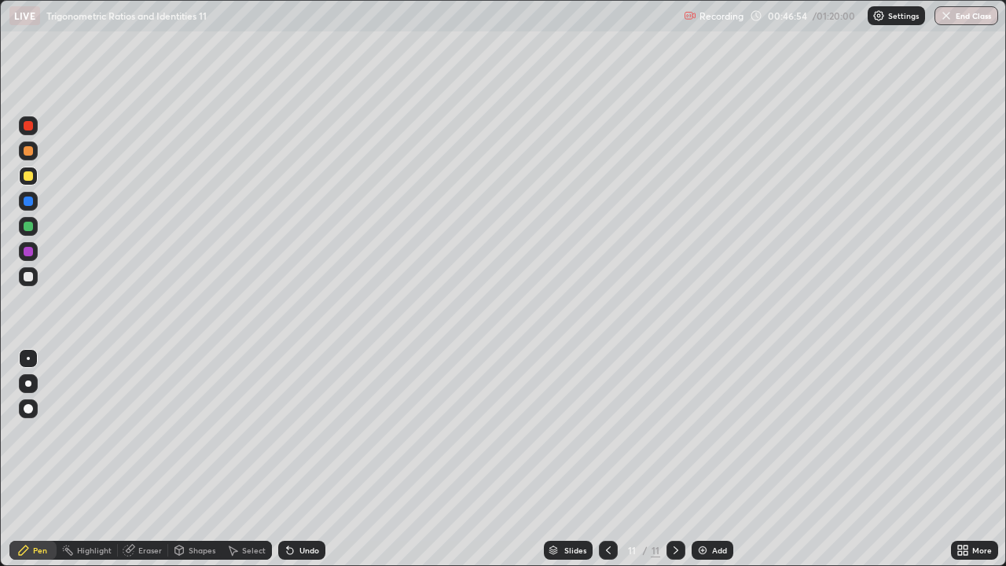
click at [0, 0] on div "LIVE Trigonometric Ratios and Identities 11 Recording 00:46:54 / 01:20:00 Setti…" at bounding box center [503, 15] width 1006 height 31
click at [248, 459] on div "Select" at bounding box center [254, 550] width 24 height 8
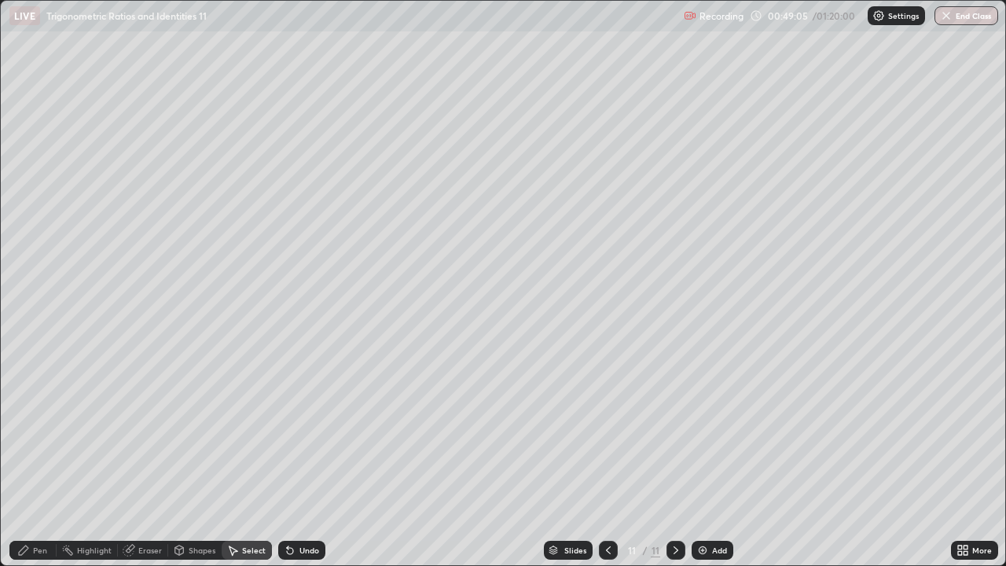
click at [150, 364] on div "0 ° Undo Copy Duplicate Duplicate to new slide Delete" at bounding box center [503, 283] width 1004 height 564
click at [23, 459] on icon at bounding box center [23, 550] width 13 height 13
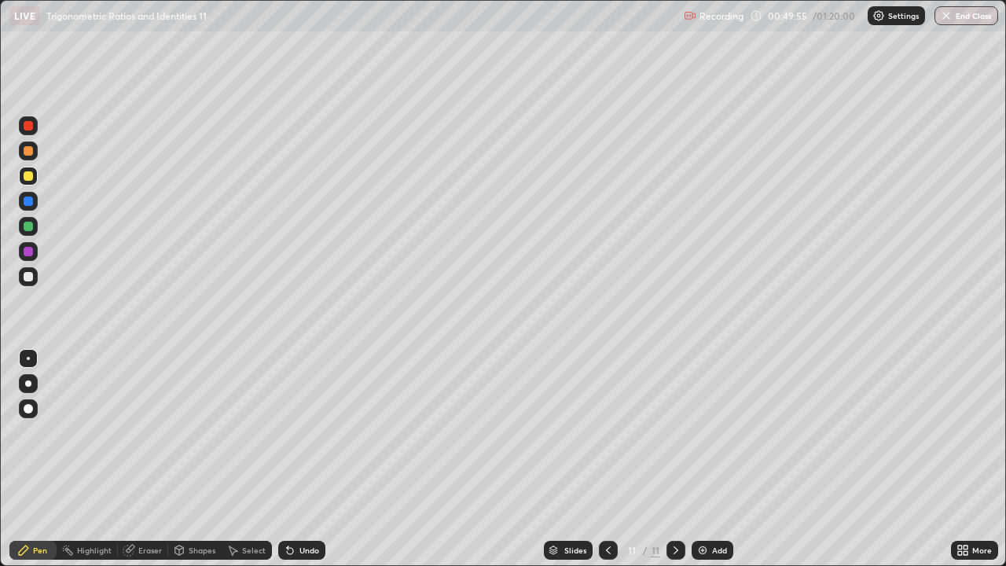
click at [30, 459] on div "Pen" at bounding box center [32, 550] width 47 height 19
click at [31, 276] on div at bounding box center [28, 276] width 9 height 9
click at [1, 0] on div "LIVE Trigonometric Ratios and Identities 11 Recording 00:50:33 / 01:20:00 Setti…" at bounding box center [503, 15] width 1006 height 31
click at [0, 0] on div "LIVE Trigonometric Ratios and Identities 11 Recording 00:50:37 / 01:20:00 Setti…" at bounding box center [503, 15] width 1006 height 31
click at [255, 459] on div "Select" at bounding box center [247, 550] width 50 height 19
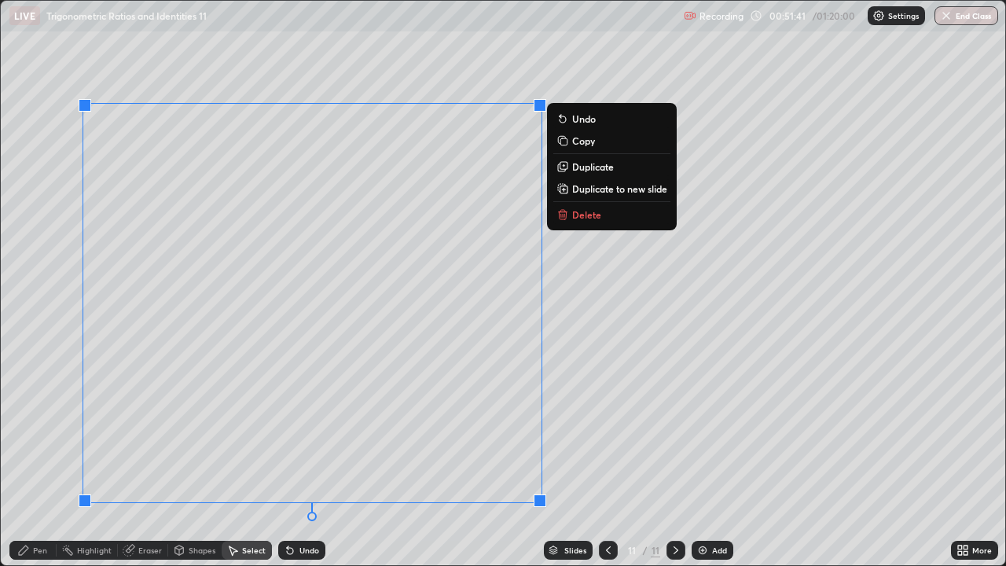
click at [588, 328] on div "0 ° Undo Copy Duplicate Duplicate to new slide Delete" at bounding box center [503, 283] width 1004 height 564
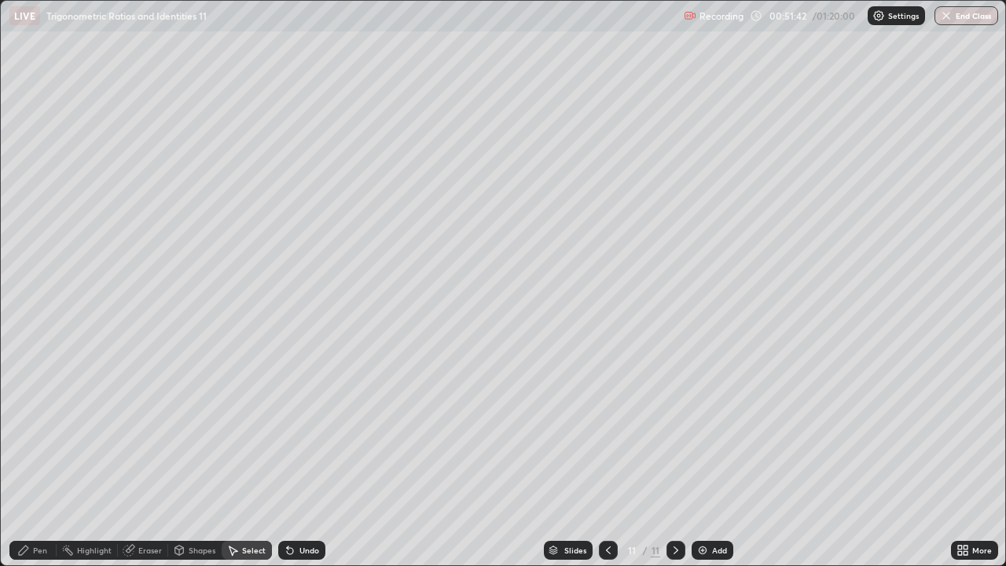
click at [31, 459] on div "Pen" at bounding box center [32, 550] width 47 height 19
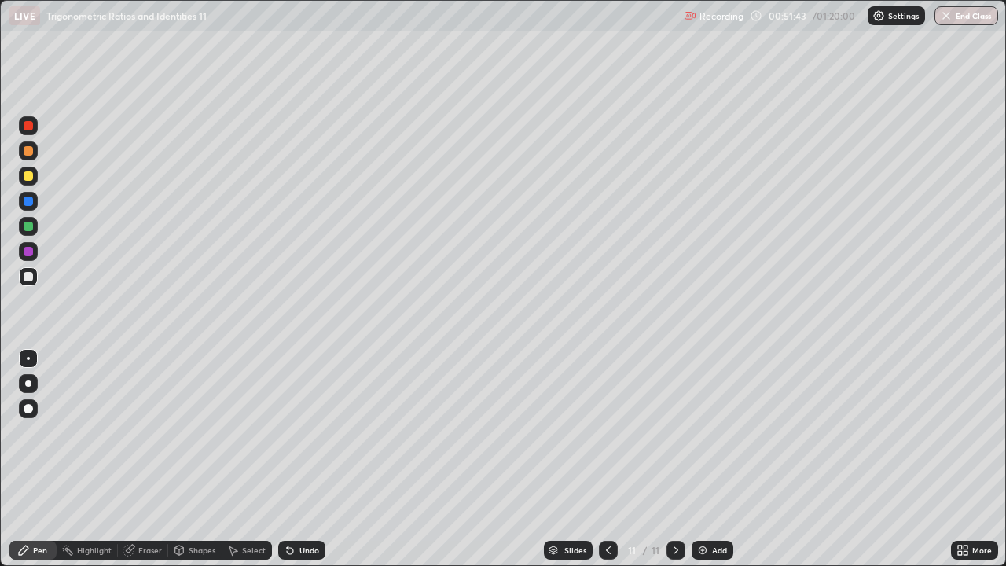
click at [34, 281] on div at bounding box center [28, 276] width 19 height 19
click at [31, 278] on div at bounding box center [28, 276] width 9 height 9
click at [267, 459] on div "Select" at bounding box center [247, 550] width 50 height 19
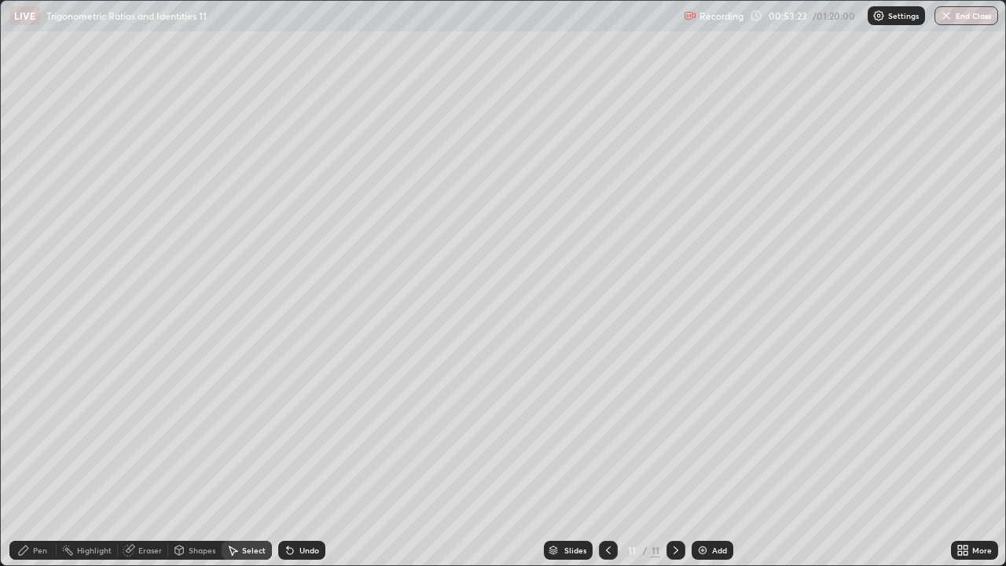
click at [235, 459] on icon at bounding box center [233, 550] width 9 height 9
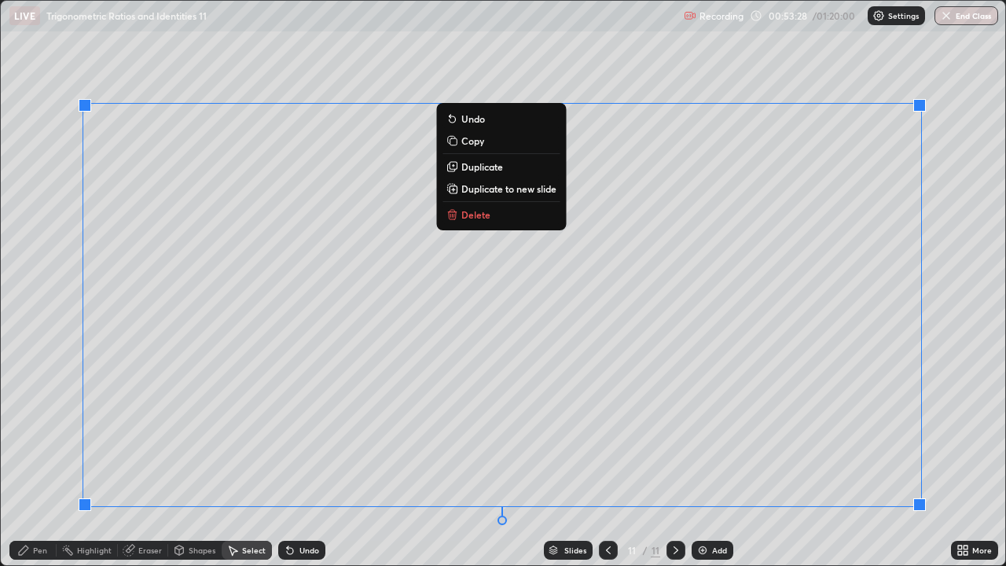
click at [484, 211] on p "Delete" at bounding box center [475, 214] width 29 height 13
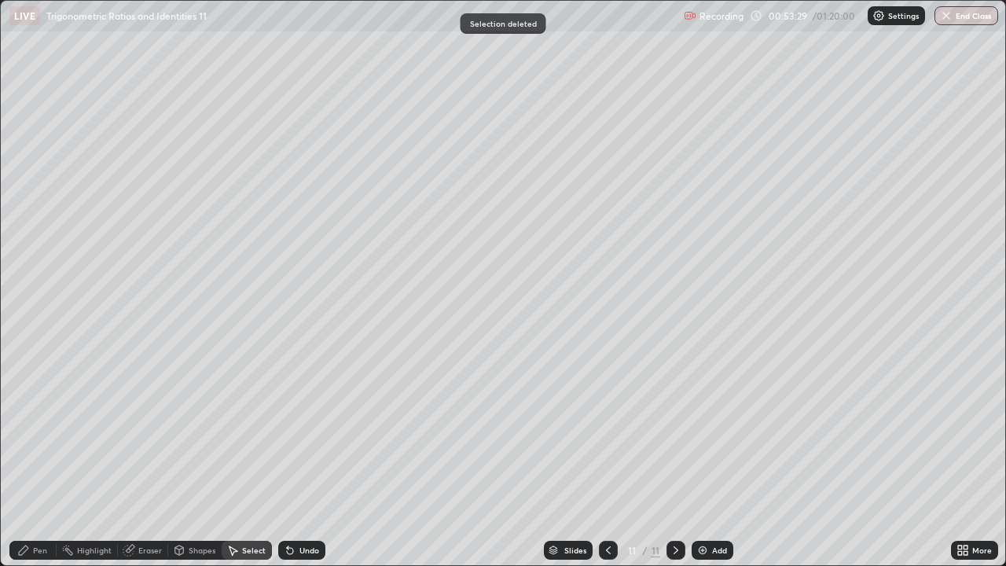
click at [35, 459] on div "Pen" at bounding box center [40, 550] width 14 height 8
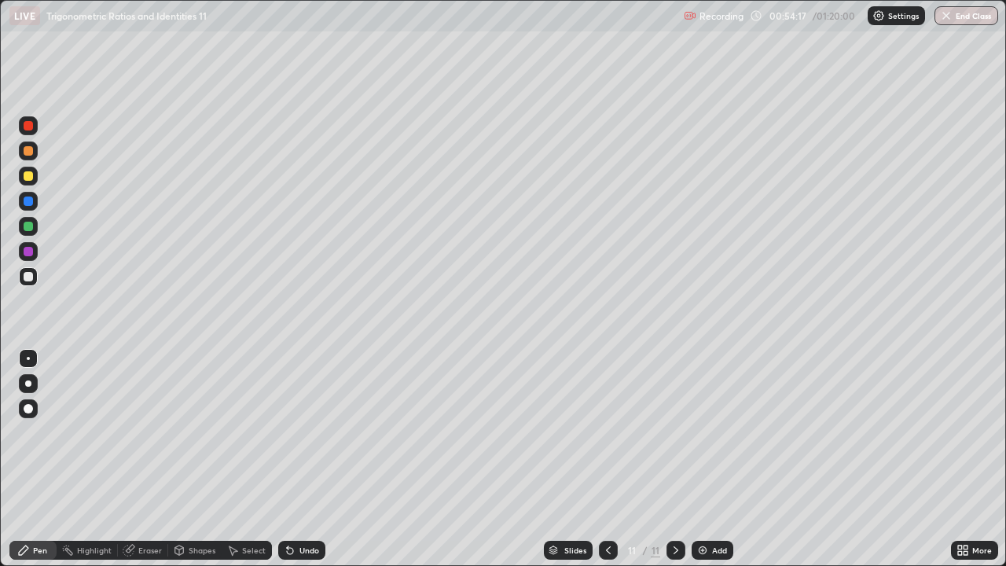
click at [26, 278] on div at bounding box center [28, 276] width 9 height 9
click at [29, 169] on div at bounding box center [28, 176] width 19 height 19
click at [607, 459] on icon at bounding box center [608, 550] width 13 height 13
click at [673, 459] on icon at bounding box center [675, 550] width 13 height 13
click at [27, 279] on div at bounding box center [28, 276] width 9 height 9
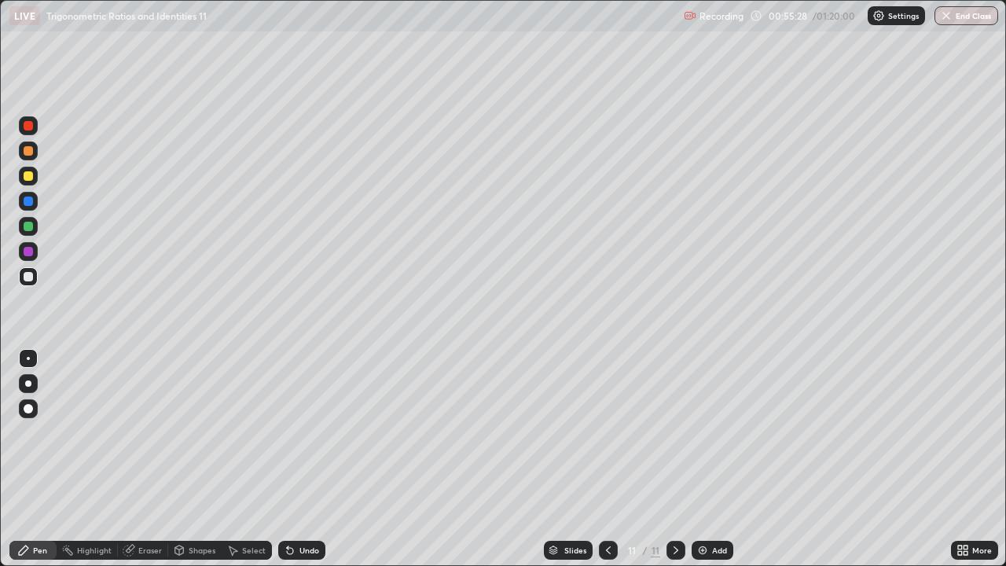
click at [27, 224] on div at bounding box center [28, 226] width 9 height 9
click at [19, 274] on div at bounding box center [28, 276] width 19 height 19
click at [24, 226] on div at bounding box center [28, 226] width 9 height 9
click at [296, 459] on div "Undo" at bounding box center [301, 550] width 47 height 19
click at [295, 459] on div "Undo" at bounding box center [301, 550] width 47 height 19
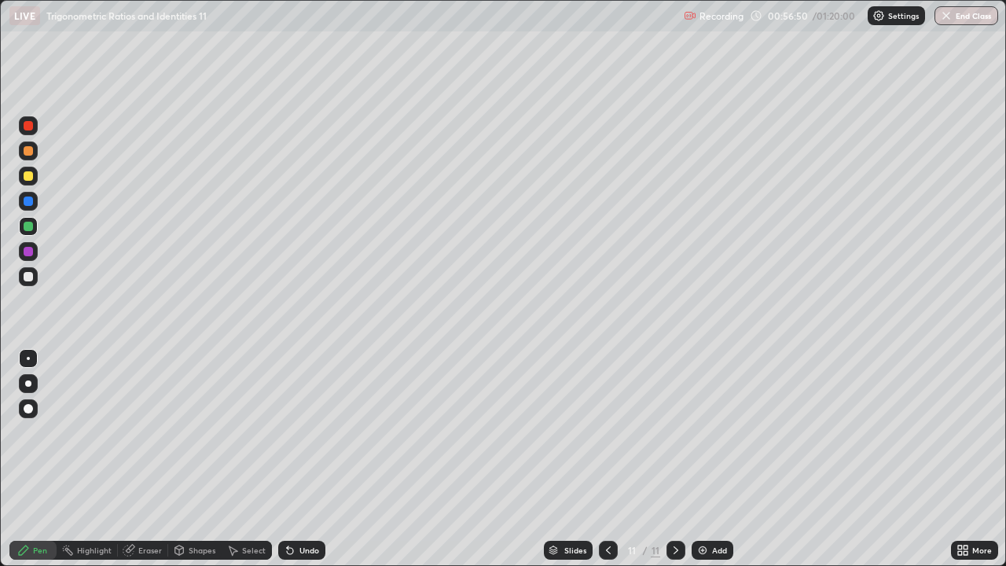
click at [27, 274] on div at bounding box center [28, 276] width 9 height 9
click at [305, 459] on div "Undo" at bounding box center [301, 550] width 47 height 19
click at [673, 459] on icon at bounding box center [675, 550] width 13 height 13
click at [707, 459] on div "Add" at bounding box center [712, 550] width 42 height 19
click at [600, 459] on div at bounding box center [608, 550] width 19 height 19
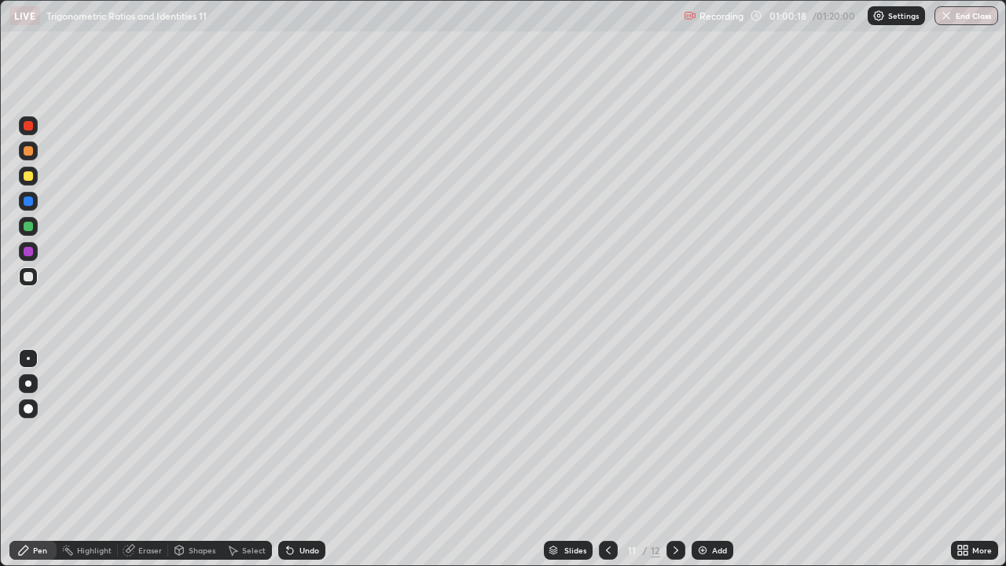
click at [674, 459] on icon at bounding box center [675, 550] width 13 height 13
click at [607, 459] on icon at bounding box center [608, 550] width 13 height 13
click at [674, 459] on icon at bounding box center [675, 550] width 13 height 13
click at [604, 459] on icon at bounding box center [608, 550] width 13 height 13
click at [680, 459] on icon at bounding box center [675, 550] width 13 height 13
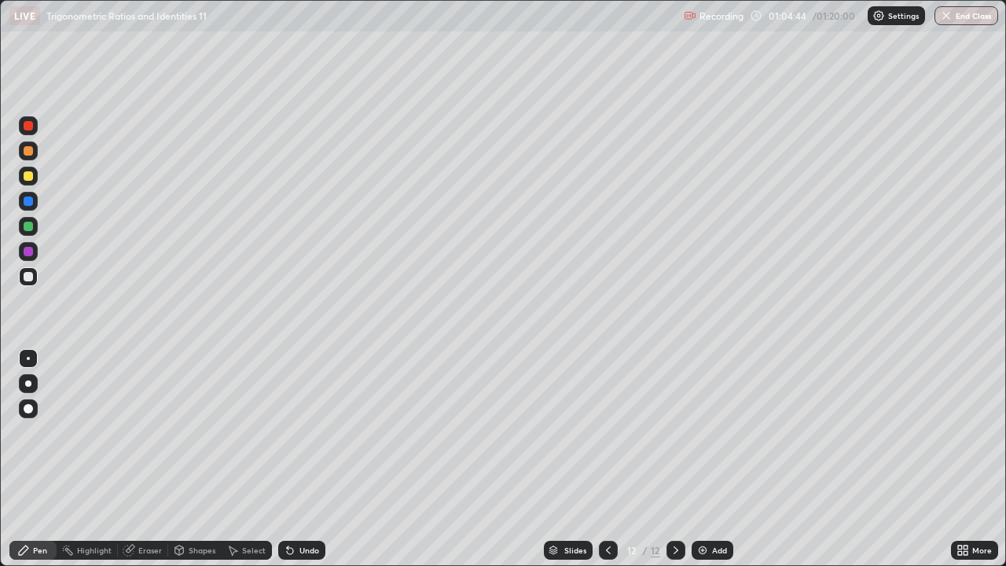
click at [607, 459] on icon at bounding box center [608, 550] width 13 height 13
click at [674, 459] on icon at bounding box center [675, 550] width 13 height 13
click at [613, 459] on div at bounding box center [608, 550] width 19 height 19
click at [674, 459] on icon at bounding box center [675, 550] width 13 height 13
click at [28, 177] on div at bounding box center [28, 175] width 9 height 9
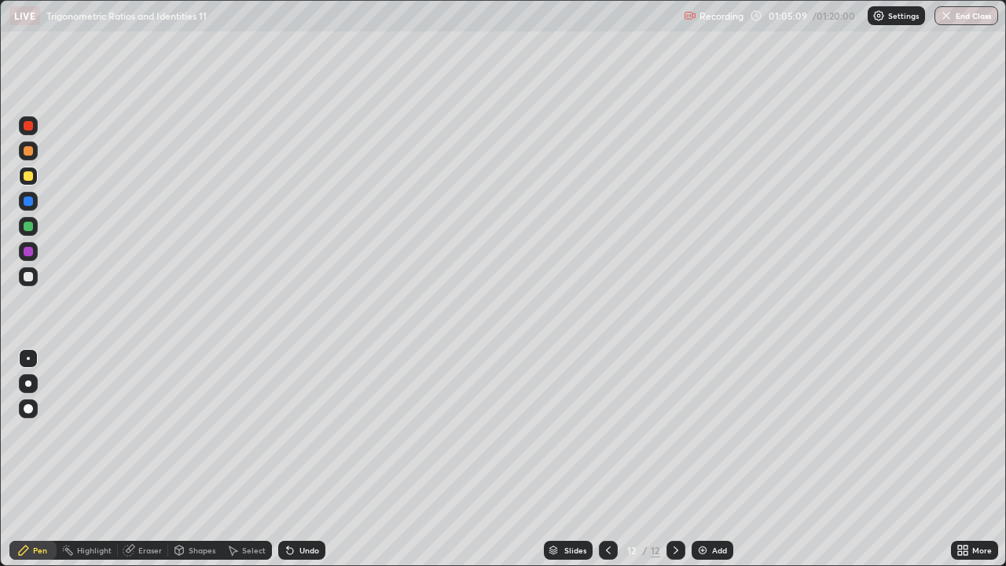
click at [296, 459] on div "Undo" at bounding box center [301, 550] width 47 height 19
click at [291, 459] on icon at bounding box center [290, 550] width 13 height 13
click at [289, 459] on icon at bounding box center [290, 551] width 6 height 6
click at [288, 459] on icon at bounding box center [290, 551] width 6 height 6
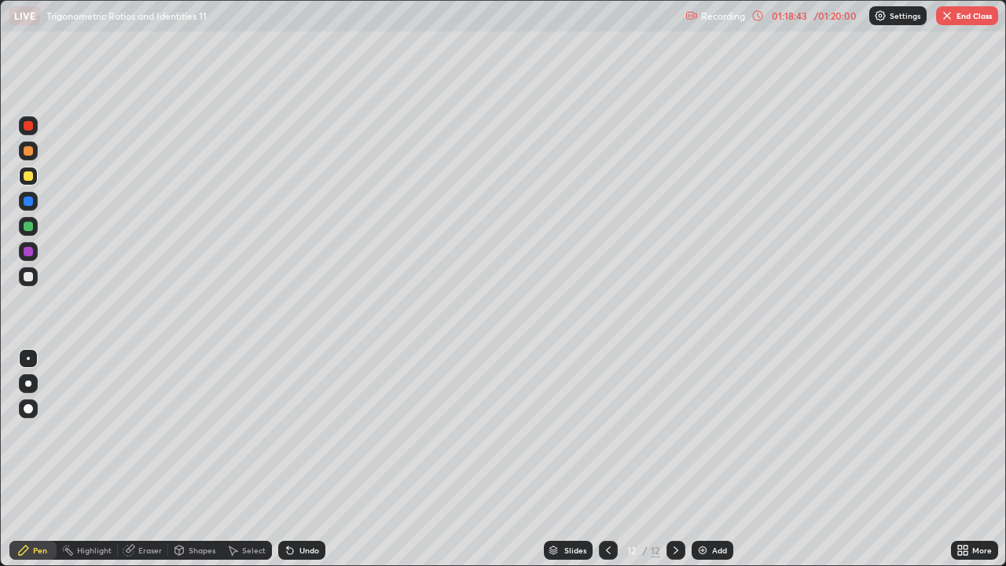
click at [960, 14] on button "End Class" at bounding box center [967, 15] width 62 height 19
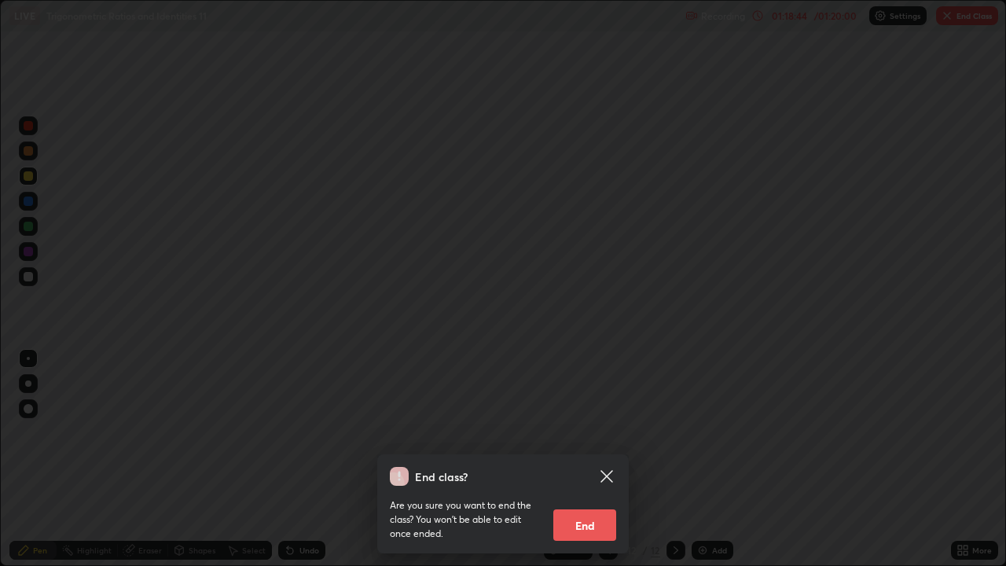
click at [589, 459] on button "End" at bounding box center [584, 524] width 63 height 31
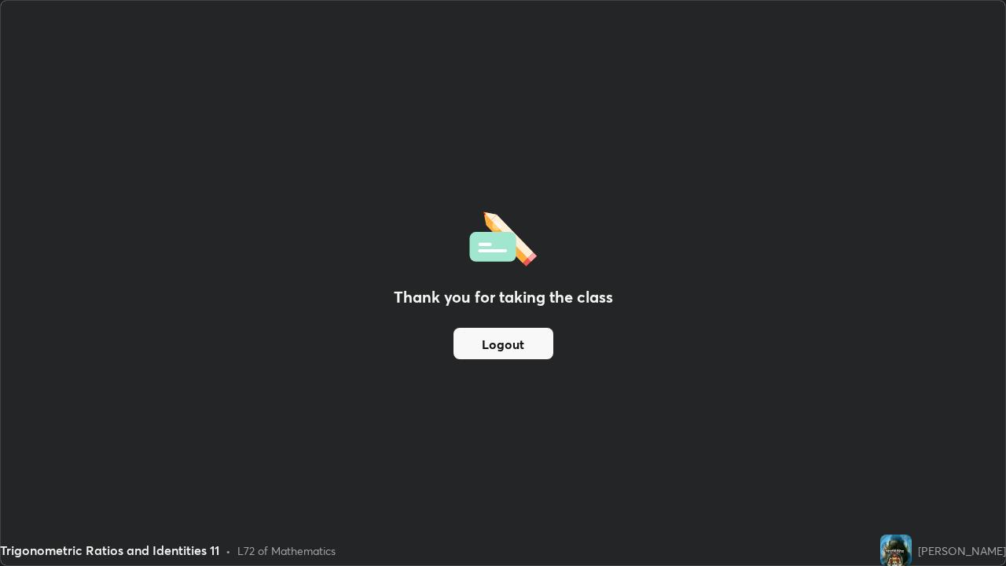
click at [534, 343] on button "Logout" at bounding box center [503, 343] width 100 height 31
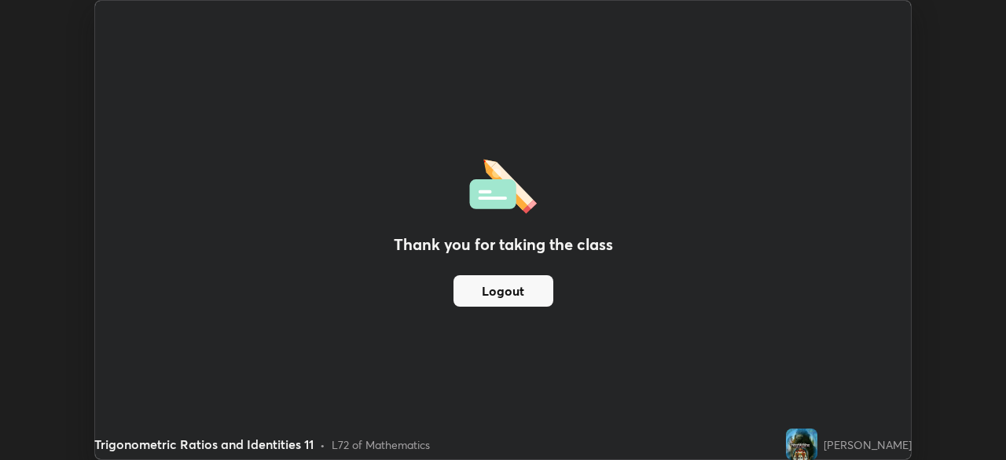
scroll to position [78120, 77573]
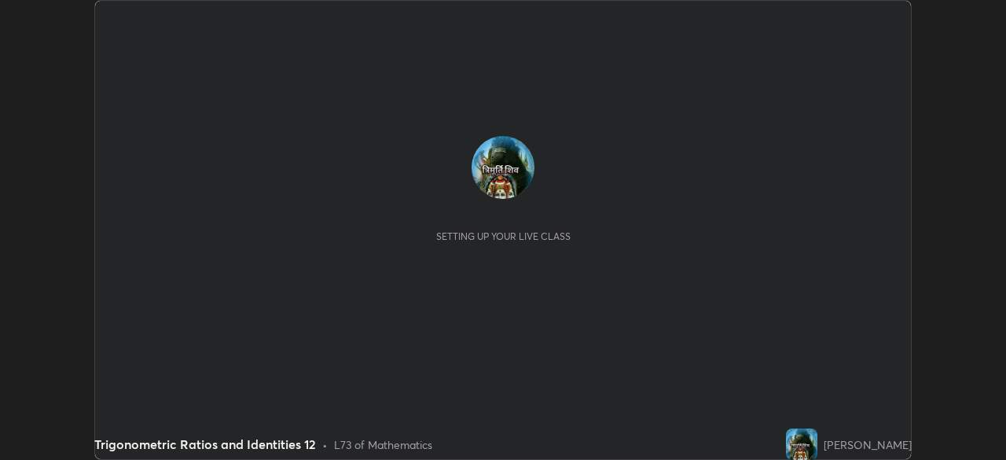
scroll to position [460, 1005]
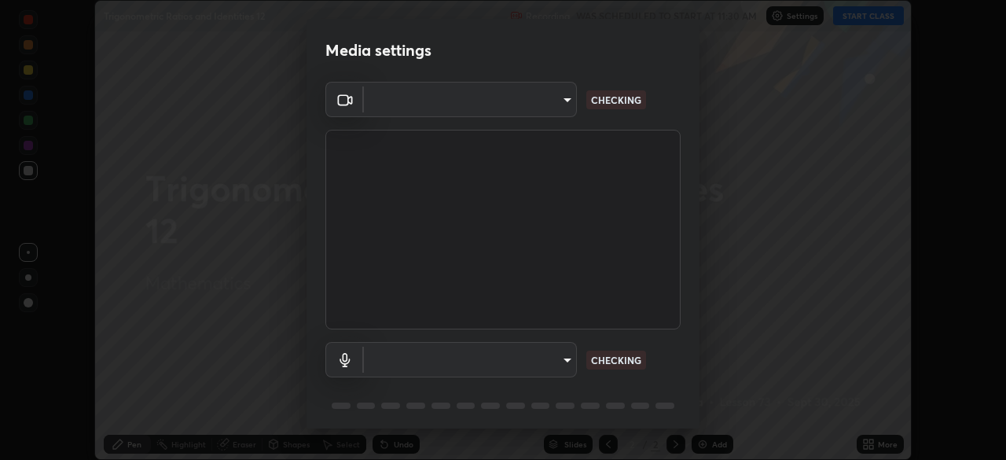
type input "495e9aafafa99ab02b2630cd73316b4ffac4e6b0a44c495734db4bb24564e739"
type input "537c436a17a17c55e85e818f327076bfcdcac5be7c256d9a437e643d8672769e"
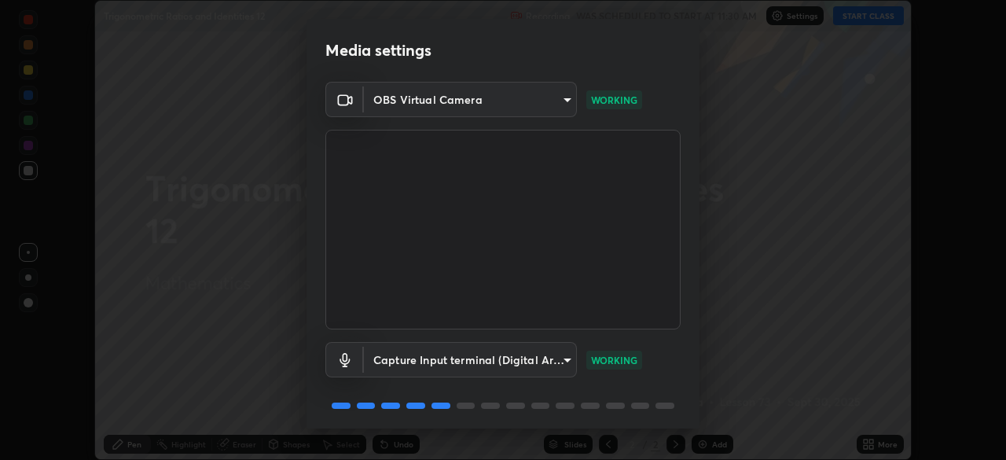
scroll to position [56, 0]
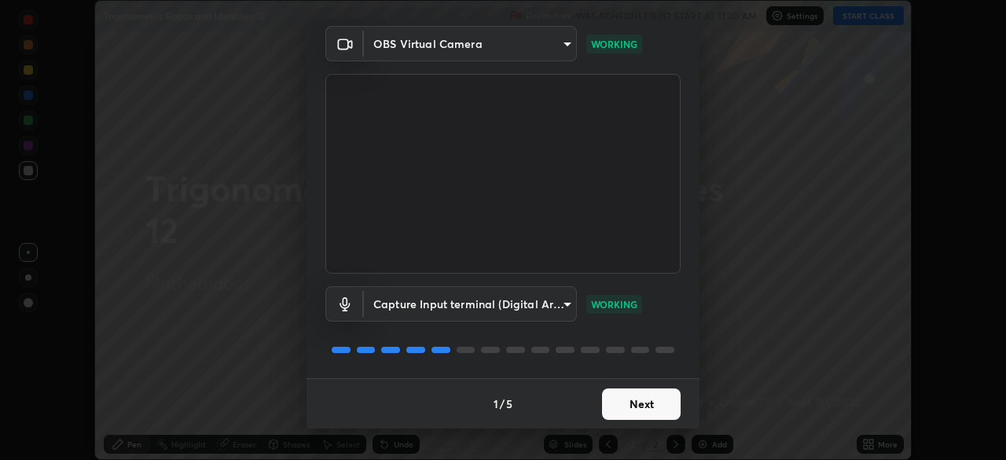
click at [620, 412] on button "Next" at bounding box center [641, 403] width 79 height 31
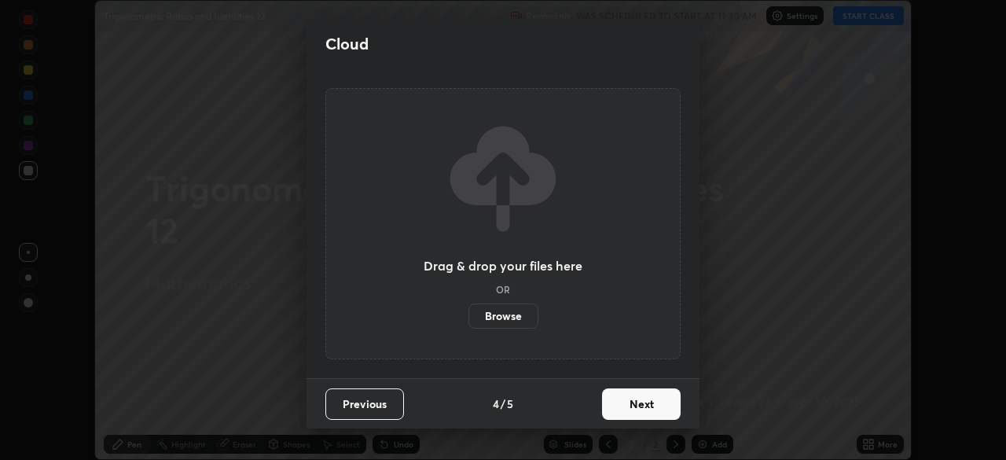
click at [629, 409] on button "Next" at bounding box center [641, 403] width 79 height 31
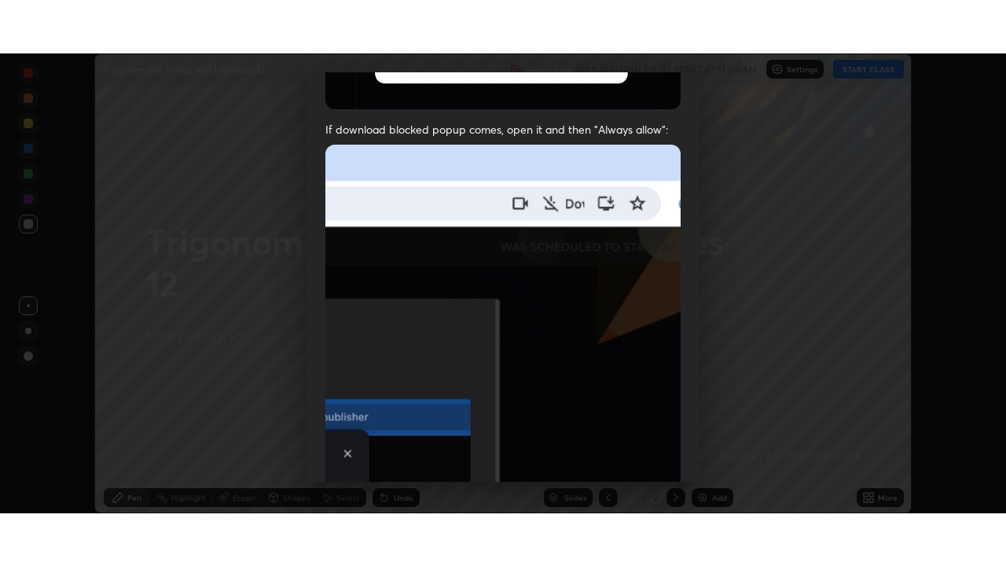
scroll to position [376, 0]
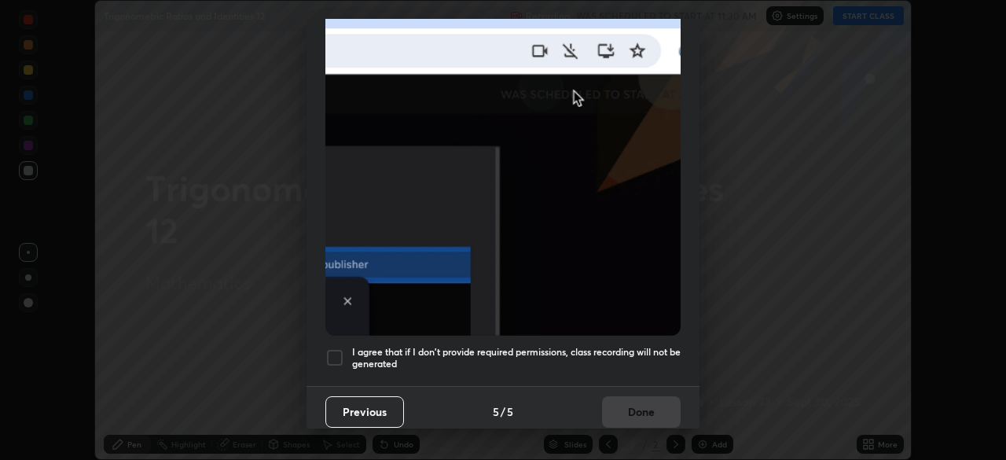
click at [331, 350] on div at bounding box center [334, 357] width 19 height 19
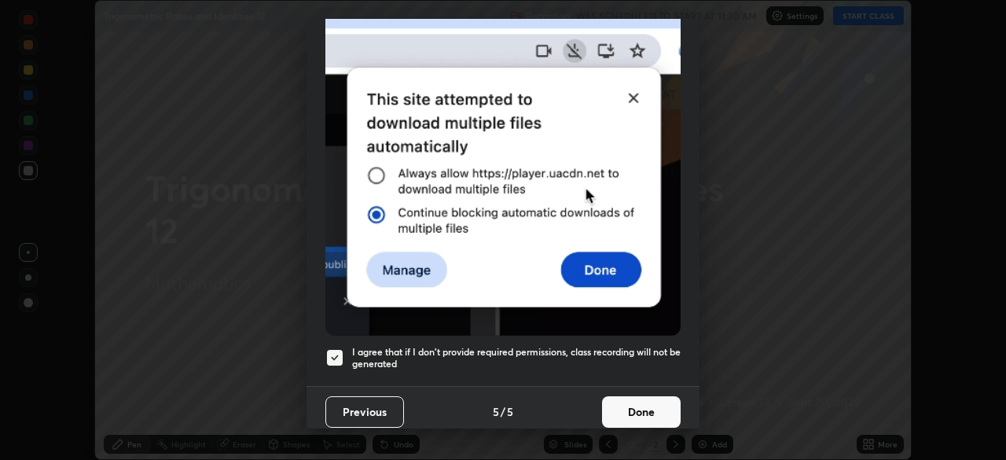
click at [621, 406] on button "Done" at bounding box center [641, 411] width 79 height 31
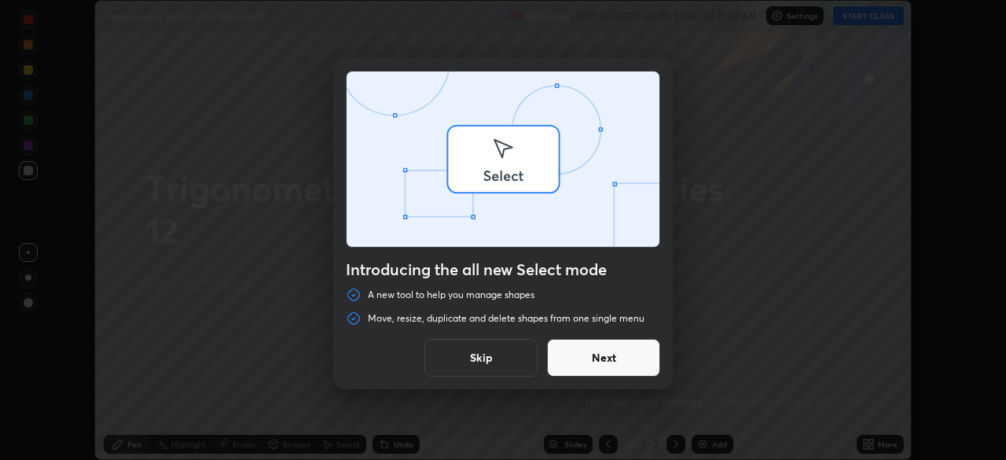
click at [859, 17] on div "Introducing the all new Select mode A new tool to help you manage shapes Move, …" at bounding box center [503, 230] width 1006 height 460
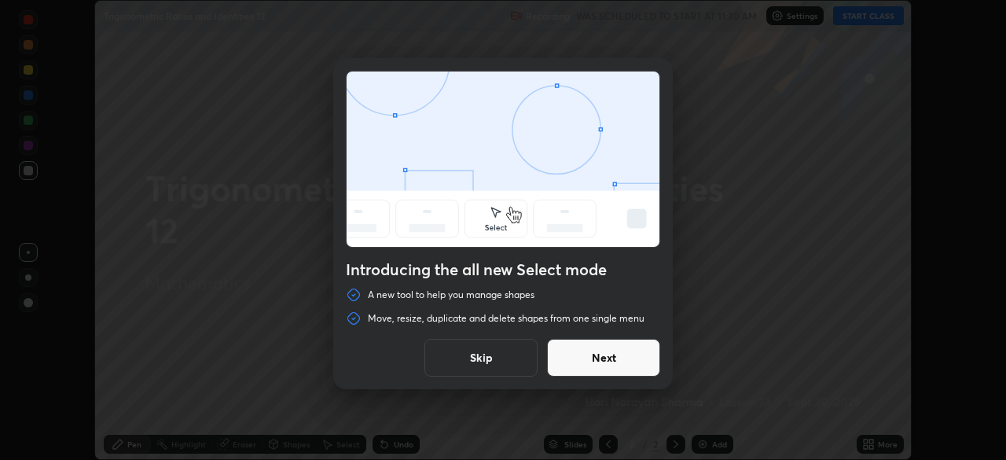
click at [492, 354] on button "Skip" at bounding box center [480, 358] width 113 height 38
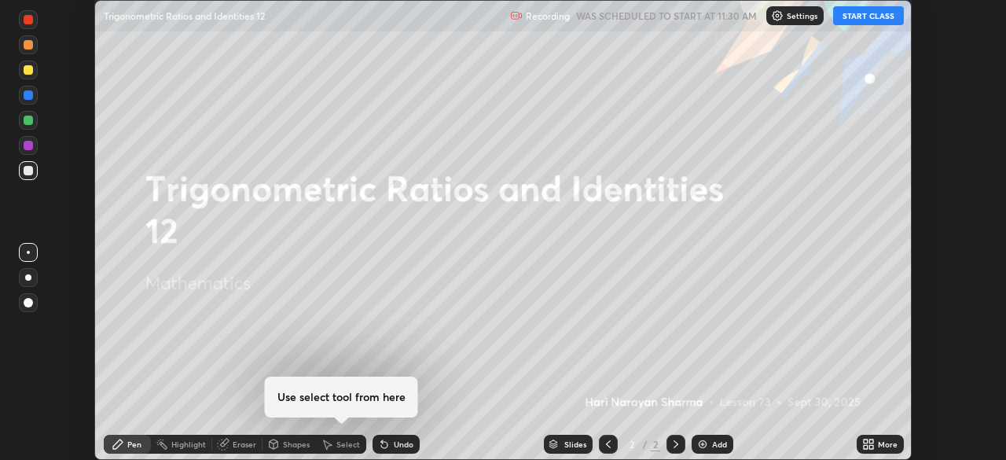
click at [857, 10] on button "START CLASS" at bounding box center [868, 15] width 71 height 19
click at [871, 446] on icon at bounding box center [871, 447] width 4 height 4
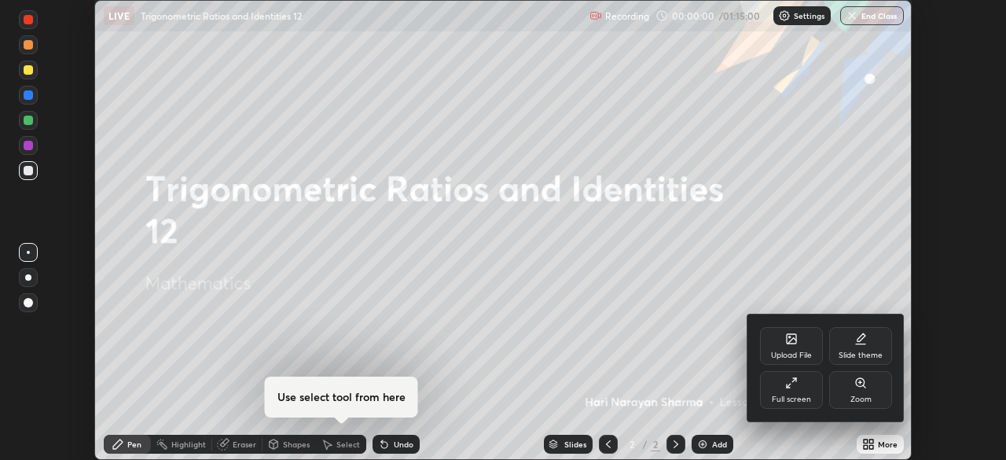
click at [794, 391] on div "Full screen" at bounding box center [791, 390] width 63 height 38
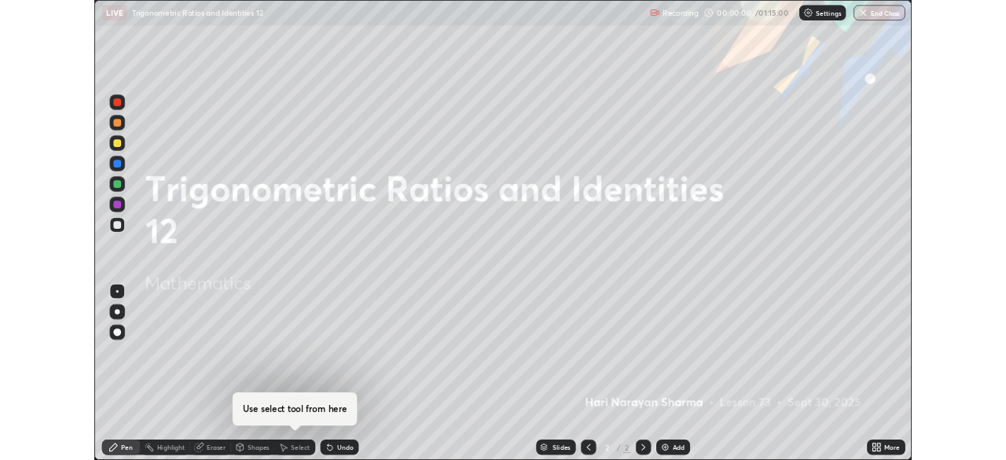
scroll to position [566, 1006]
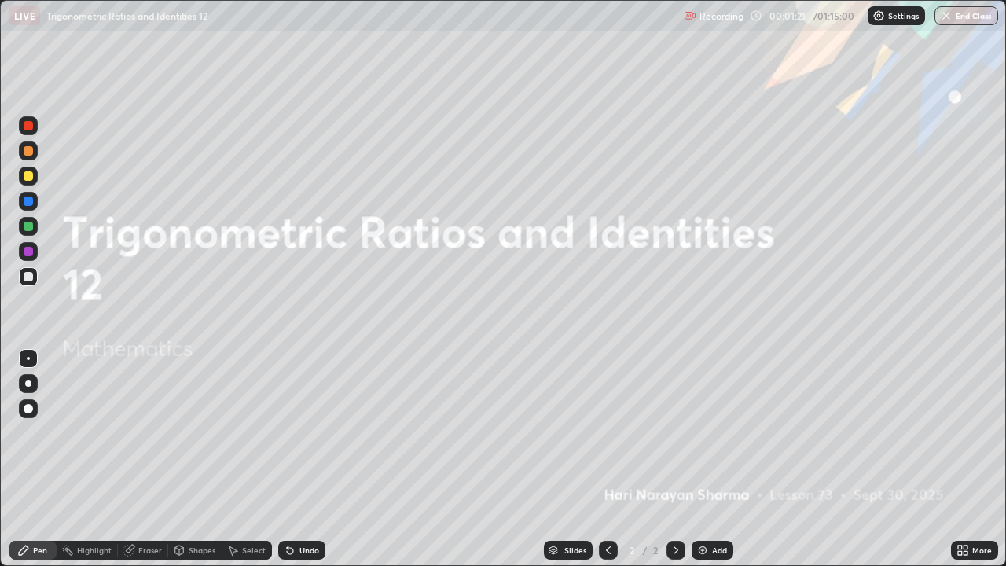
click at [713, 459] on div "Add" at bounding box center [712, 550] width 42 height 19
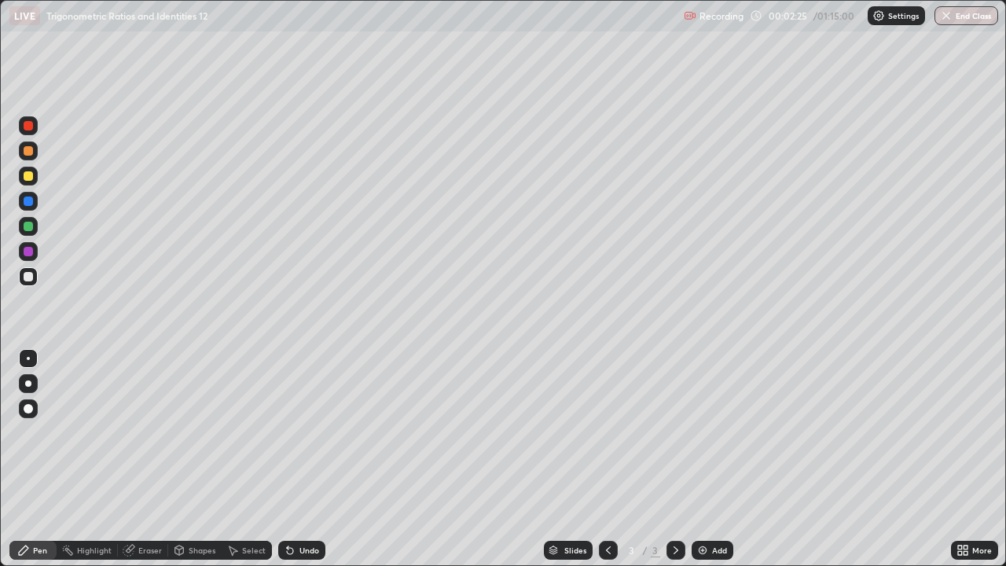
click at [30, 459] on div "Pen" at bounding box center [32, 550] width 47 height 19
click at [29, 176] on div at bounding box center [28, 175] width 9 height 9
click at [30, 459] on div "Pen" at bounding box center [32, 550] width 47 height 19
click at [24, 283] on div at bounding box center [28, 276] width 19 height 19
click at [28, 459] on div "Pen" at bounding box center [32, 550] width 47 height 19
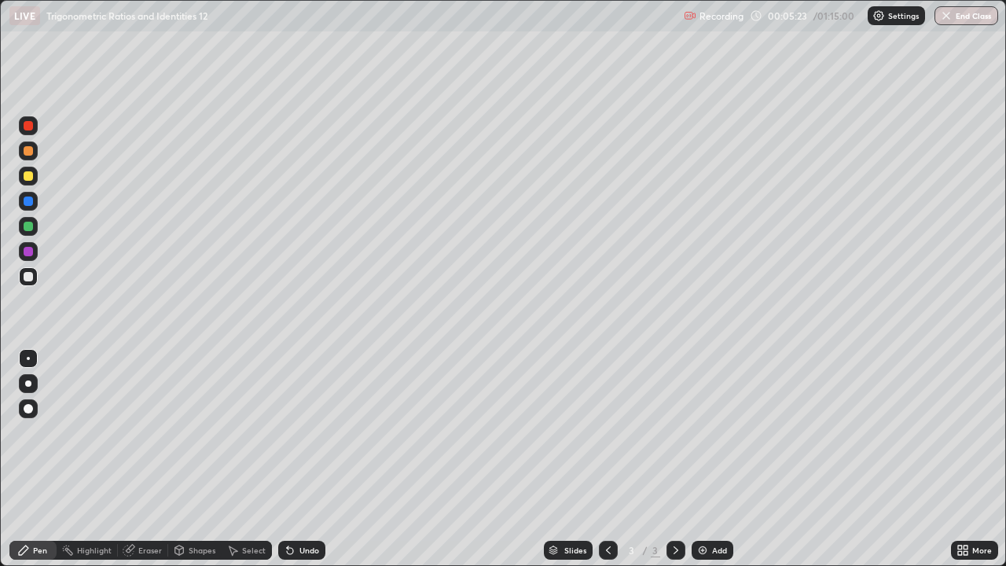
click at [31, 284] on div at bounding box center [28, 276] width 19 height 19
click at [241, 459] on div "Select" at bounding box center [247, 550] width 50 height 19
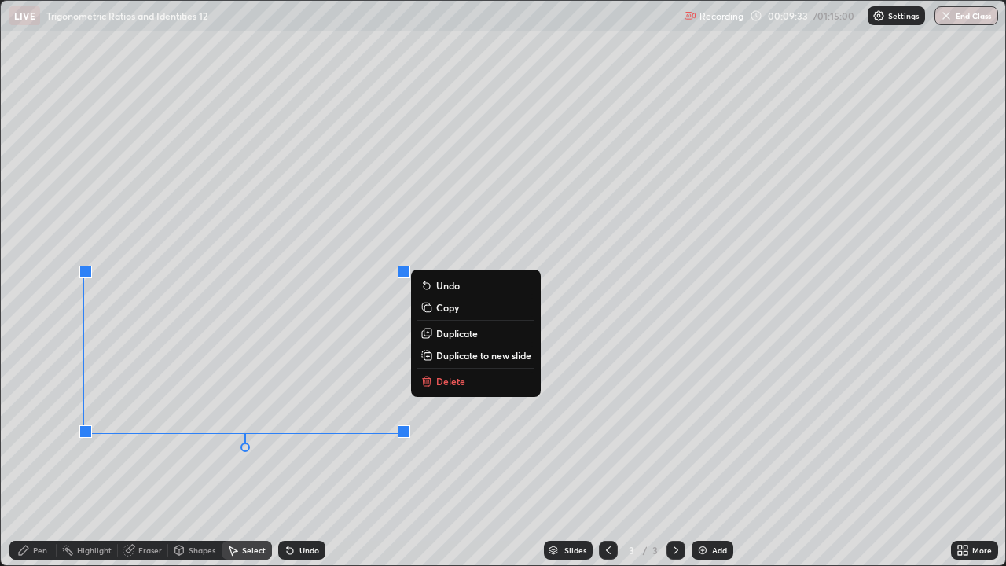
click at [449, 380] on p "Delete" at bounding box center [450, 381] width 29 height 13
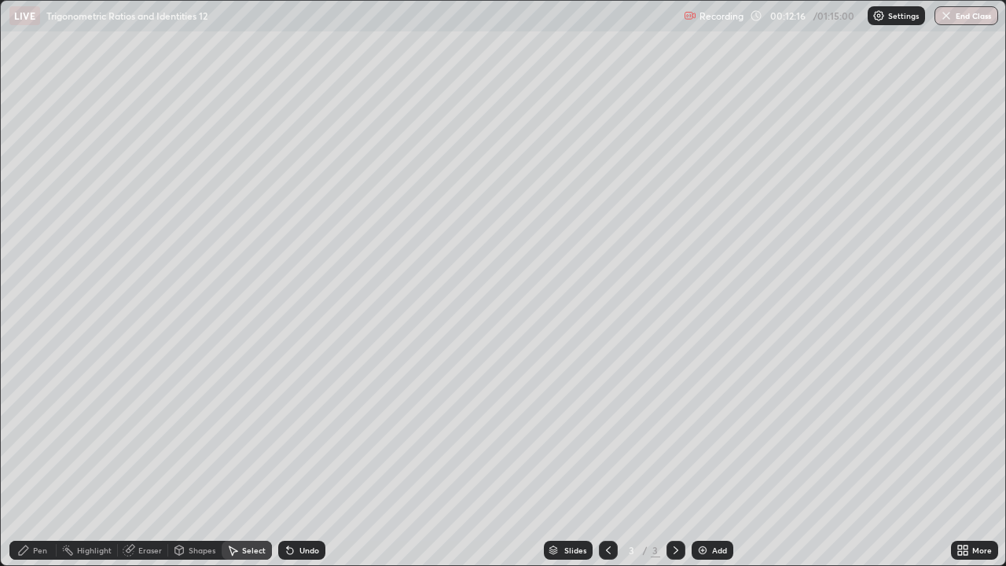
click at [29, 459] on icon at bounding box center [23, 550] width 13 height 13
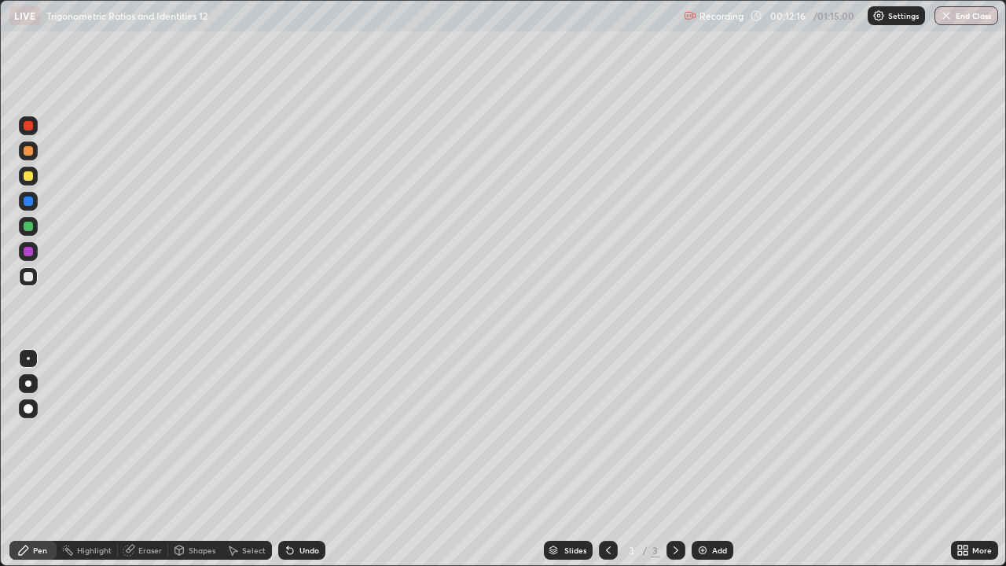
click at [30, 459] on div "Pen" at bounding box center [32, 550] width 47 height 19
click at [19, 275] on div at bounding box center [28, 276] width 19 height 19
click at [31, 179] on div at bounding box center [28, 175] width 9 height 9
click at [35, 459] on div "Pen" at bounding box center [40, 550] width 14 height 8
click at [24, 273] on div at bounding box center [28, 276] width 9 height 9
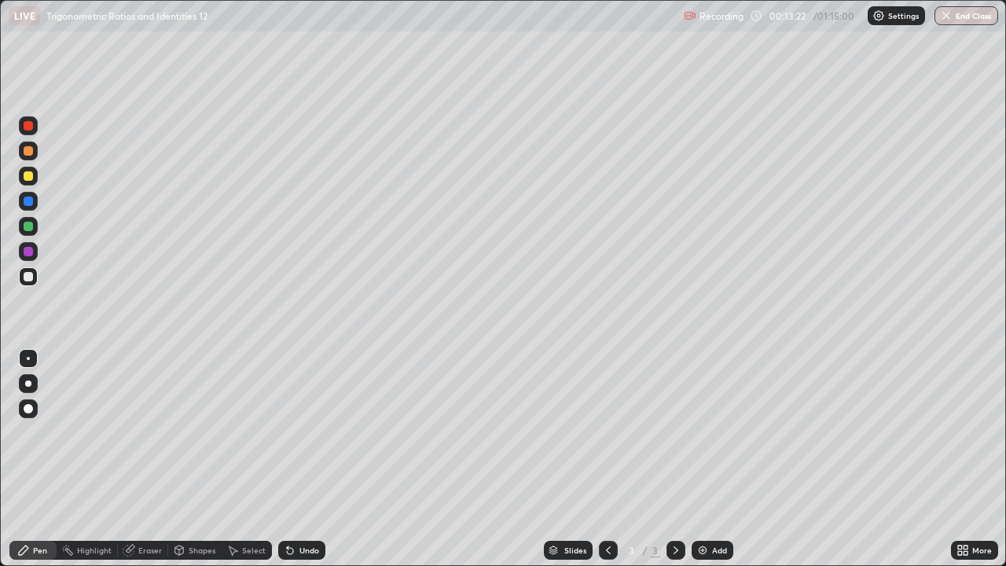
click at [24, 180] on div at bounding box center [28, 176] width 19 height 19
click at [0, 0] on div "LIVE Trigonometric Ratios and Identities 12 Recording 00:13:59 / 01:15:00 Setti…" at bounding box center [503, 15] width 1006 height 31
click at [34, 282] on div at bounding box center [28, 276] width 19 height 19
click at [674, 459] on icon at bounding box center [675, 550] width 13 height 13
click at [708, 459] on div "Add" at bounding box center [712, 550] width 42 height 19
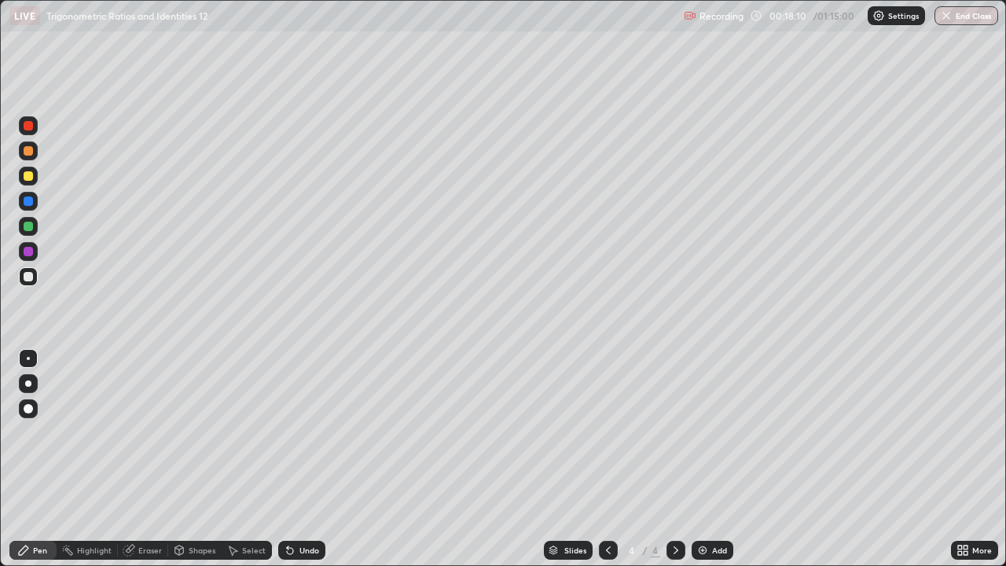
click at [606, 459] on div at bounding box center [608, 549] width 19 height 31
click at [674, 459] on icon at bounding box center [675, 550] width 13 height 13
click at [607, 459] on icon at bounding box center [608, 550] width 13 height 13
click at [674, 459] on icon at bounding box center [675, 550] width 13 height 13
click at [607, 459] on icon at bounding box center [608, 550] width 13 height 13
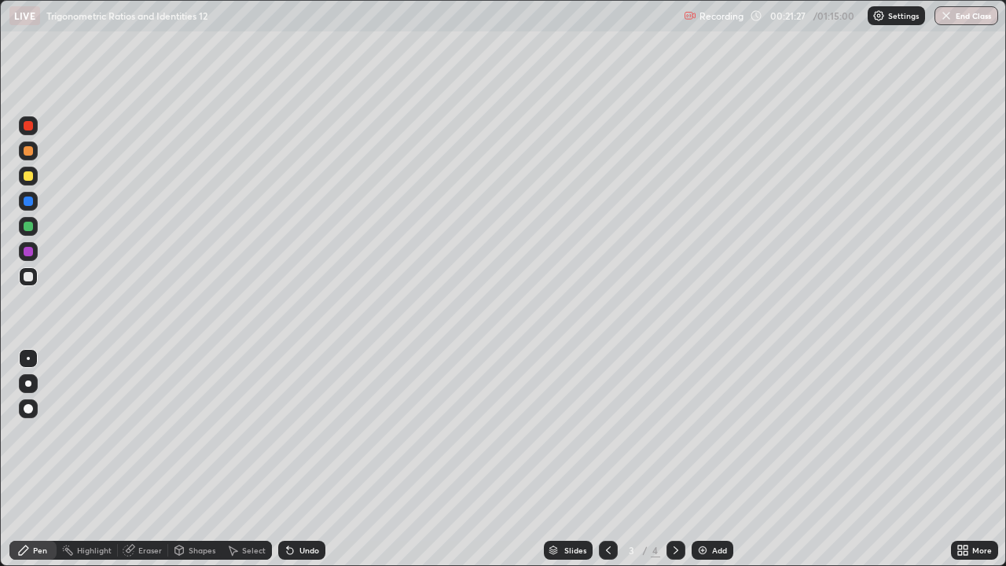
click at [673, 459] on icon at bounding box center [675, 550] width 13 height 13
click at [607, 459] on icon at bounding box center [608, 550] width 13 height 13
click at [673, 459] on icon at bounding box center [675, 550] width 13 height 13
click at [29, 277] on div at bounding box center [28, 276] width 9 height 9
click at [31, 178] on div at bounding box center [28, 175] width 9 height 9
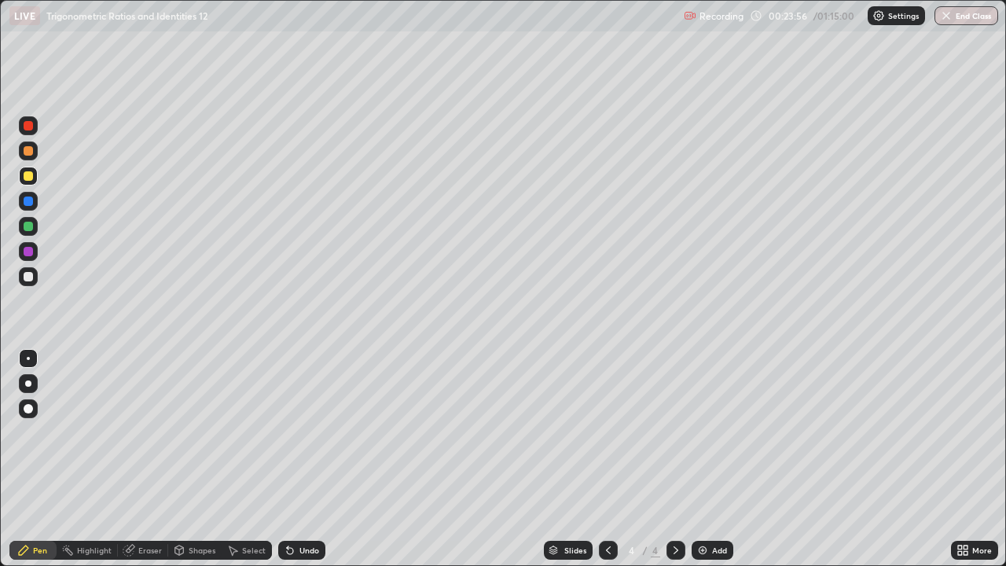
click at [141, 459] on div "Eraser" at bounding box center [143, 550] width 50 height 19
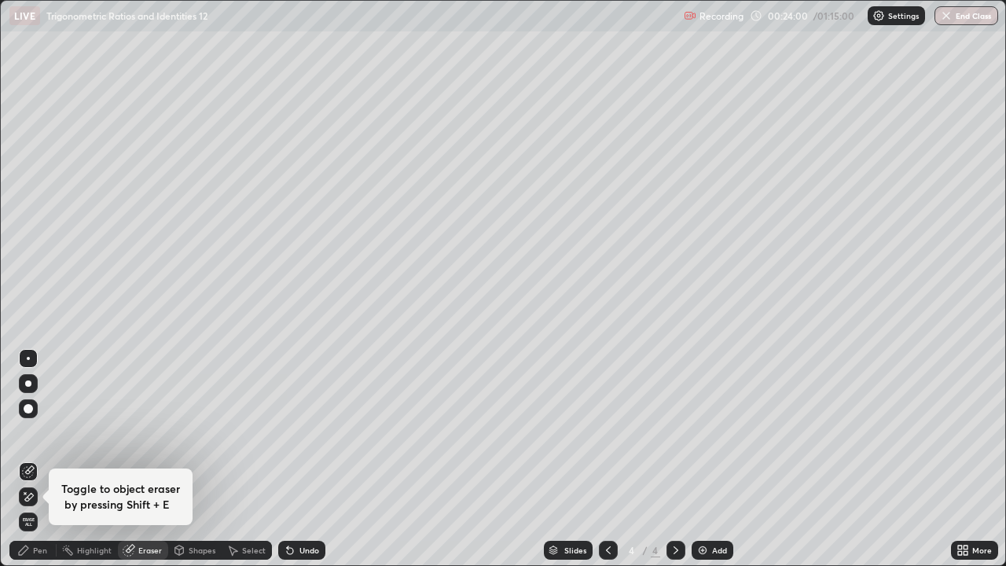
click at [28, 459] on icon at bounding box center [23, 550] width 13 height 13
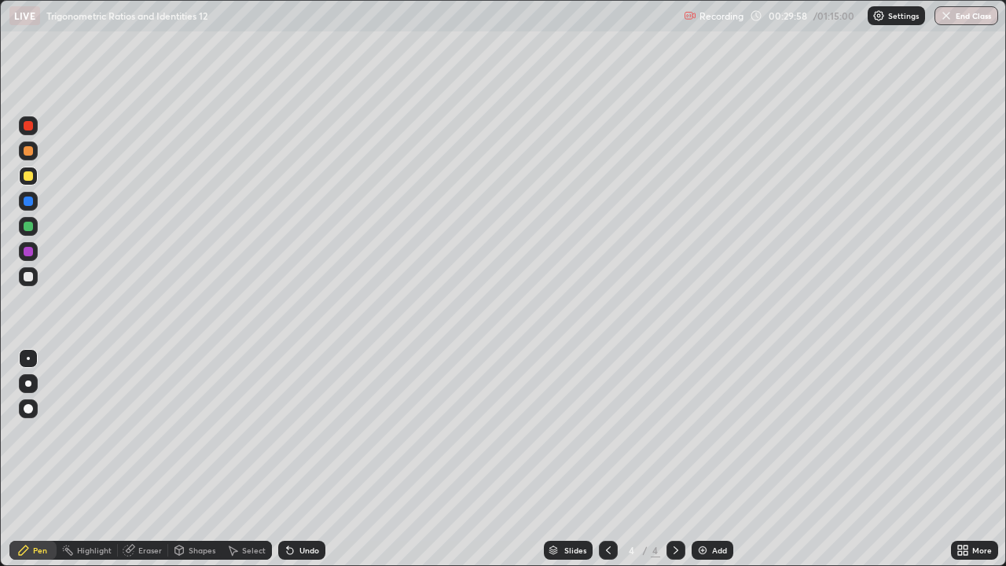
click at [242, 459] on div "Select" at bounding box center [254, 550] width 24 height 8
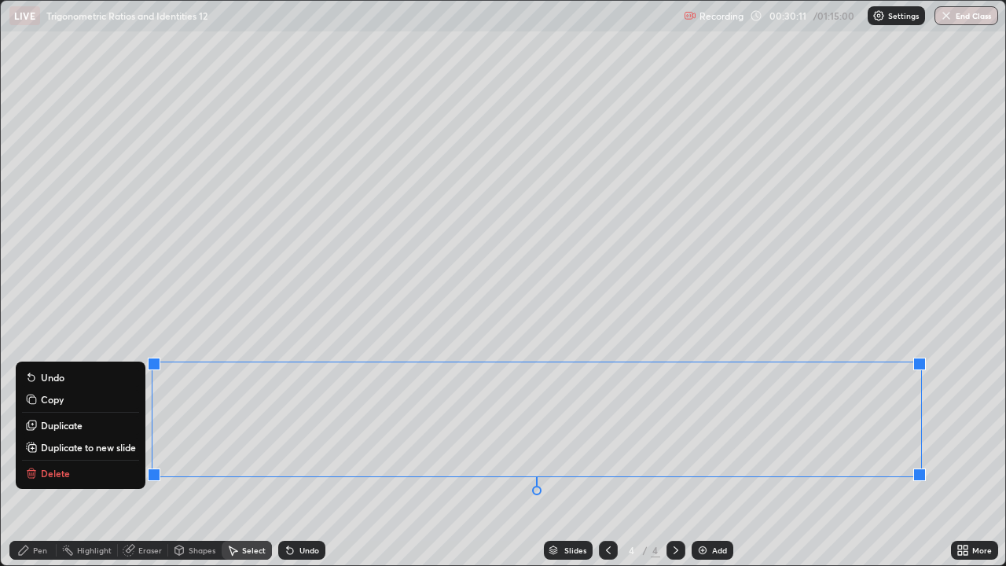
click at [68, 448] on p "Duplicate to new slide" at bounding box center [88, 447] width 95 height 13
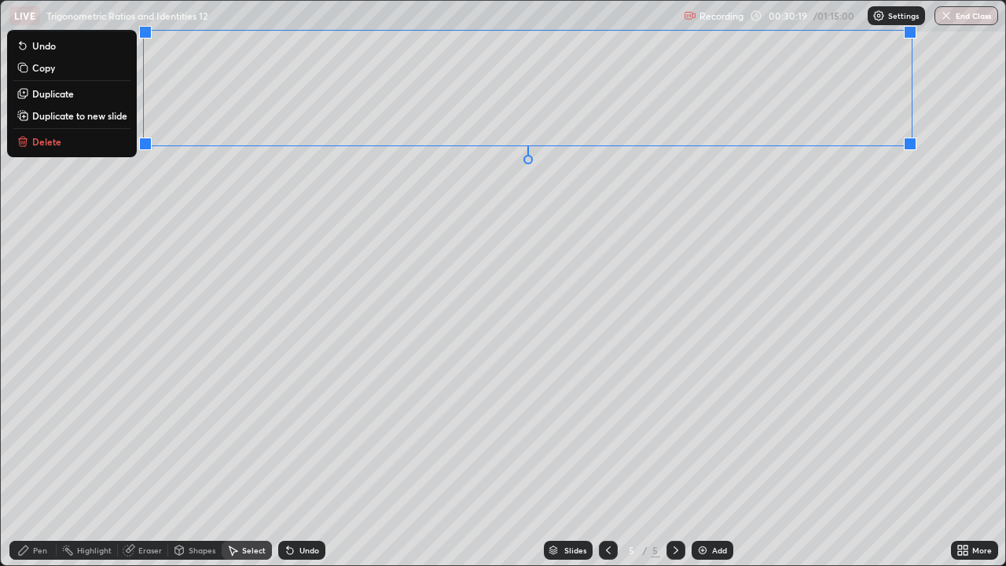
click at [133, 459] on icon at bounding box center [129, 550] width 13 height 13
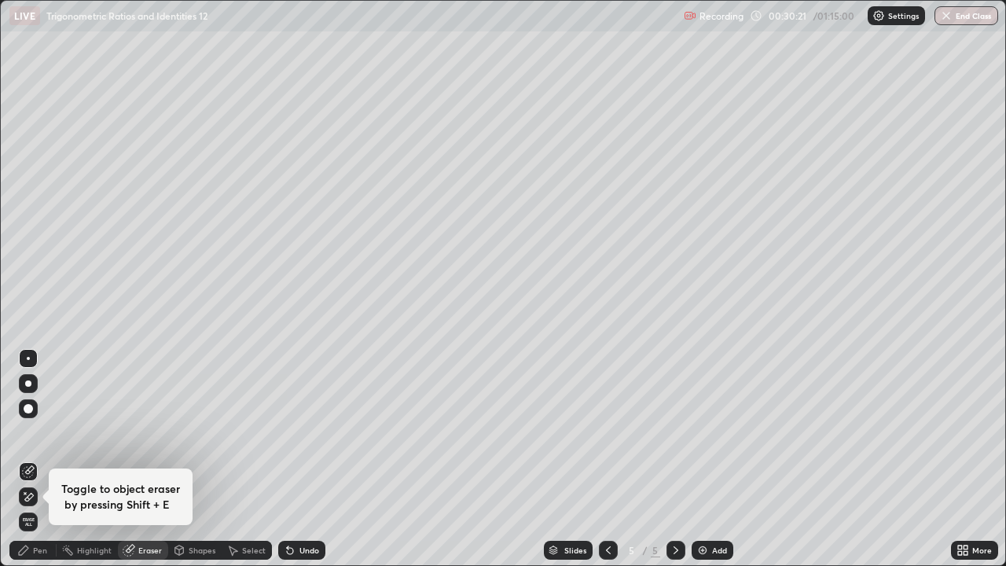
click at [257, 459] on div "Select" at bounding box center [247, 550] width 50 height 19
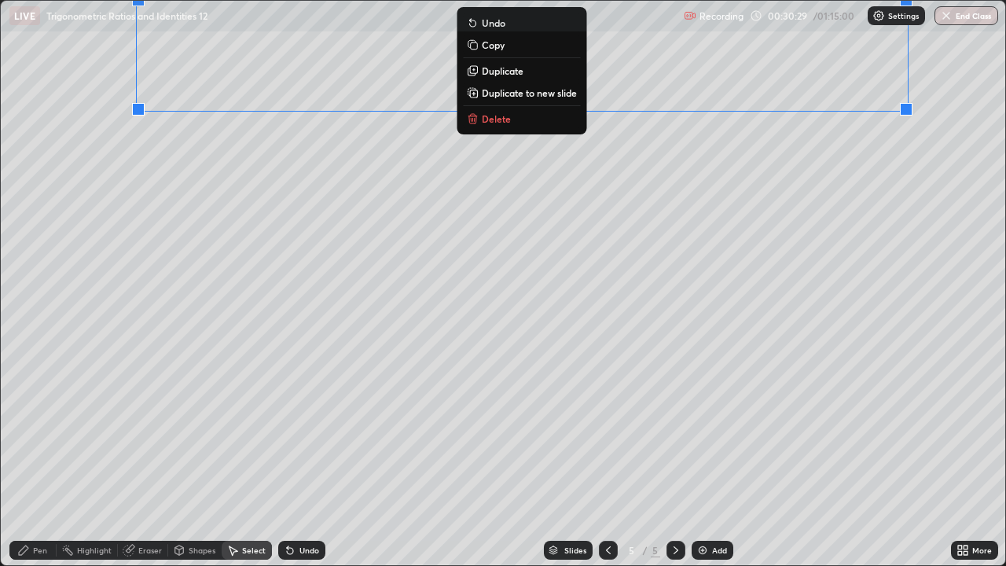
click at [523, 170] on div "0 ° Undo Copy Duplicate Duplicate to new slide Delete" at bounding box center [503, 283] width 1004 height 564
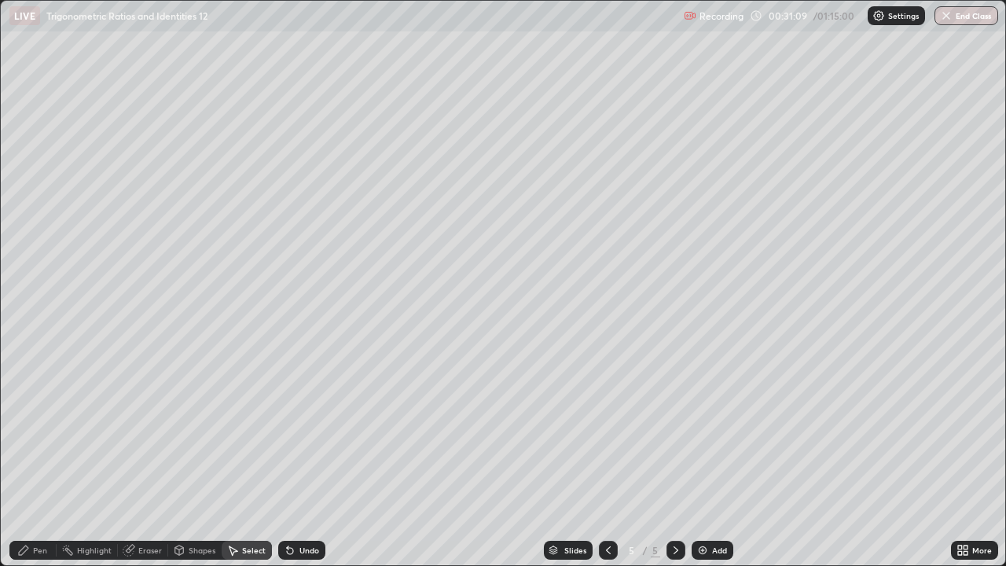
click at [40, 459] on div "Pen" at bounding box center [40, 550] width 14 height 8
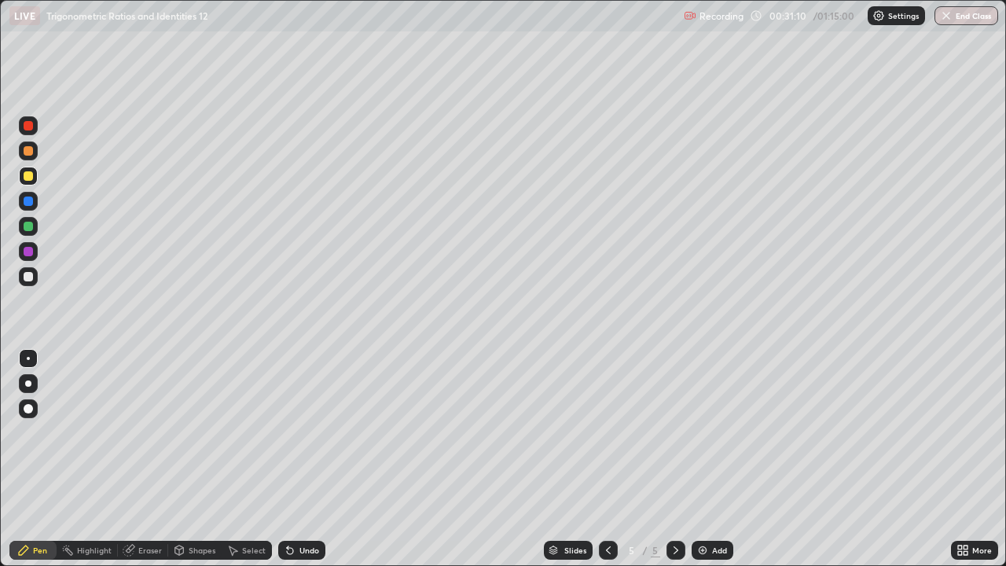
click at [28, 277] on div at bounding box center [28, 276] width 9 height 9
click at [32, 179] on div at bounding box center [28, 175] width 9 height 9
click at [22, 270] on div at bounding box center [28, 276] width 19 height 19
click at [28, 277] on div at bounding box center [28, 276] width 9 height 9
click at [34, 177] on div at bounding box center [28, 176] width 19 height 19
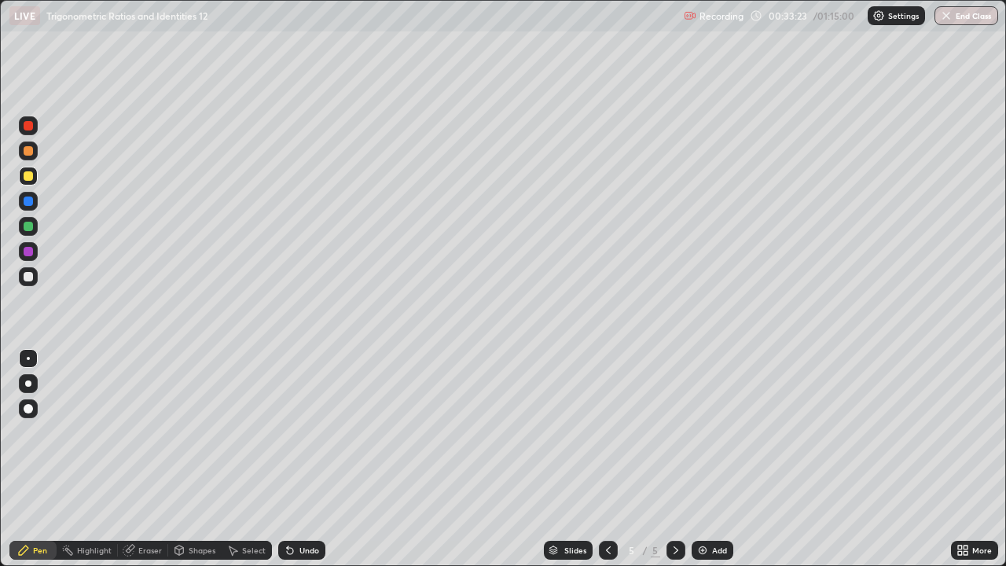
click at [299, 459] on div "Undo" at bounding box center [309, 550] width 20 height 8
click at [674, 459] on icon at bounding box center [675, 550] width 13 height 13
click at [708, 459] on div "Add" at bounding box center [712, 550] width 42 height 19
click at [306, 459] on div "Undo" at bounding box center [309, 550] width 20 height 8
click at [304, 459] on div "Undo" at bounding box center [309, 550] width 20 height 8
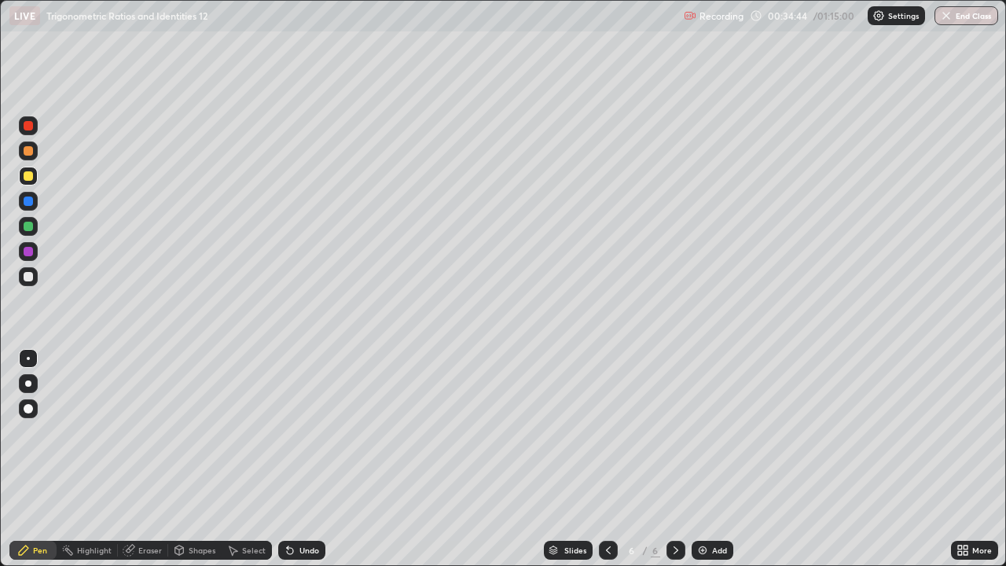
click at [299, 459] on div "Undo" at bounding box center [301, 550] width 47 height 19
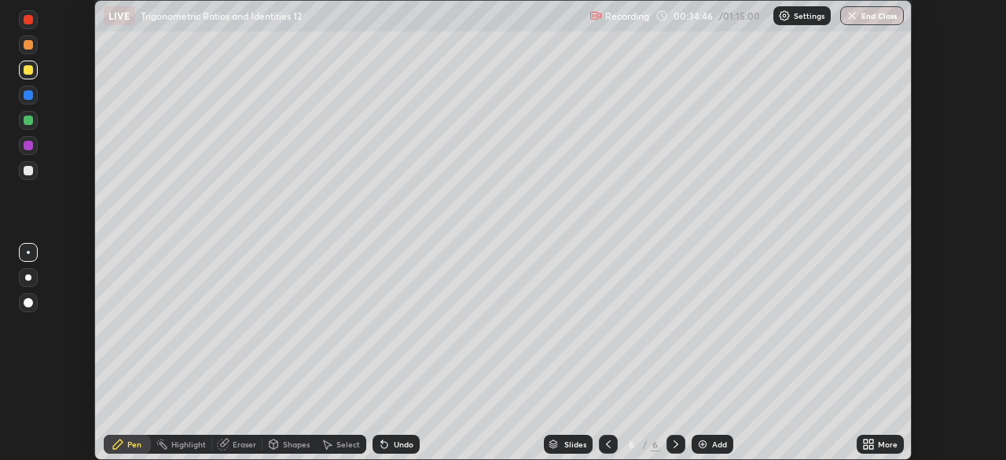
scroll to position [78120, 77573]
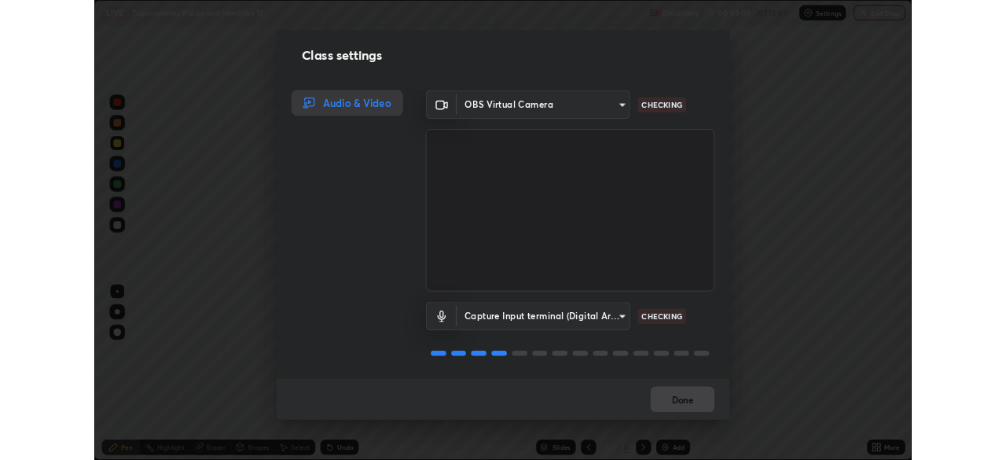
scroll to position [2, 0]
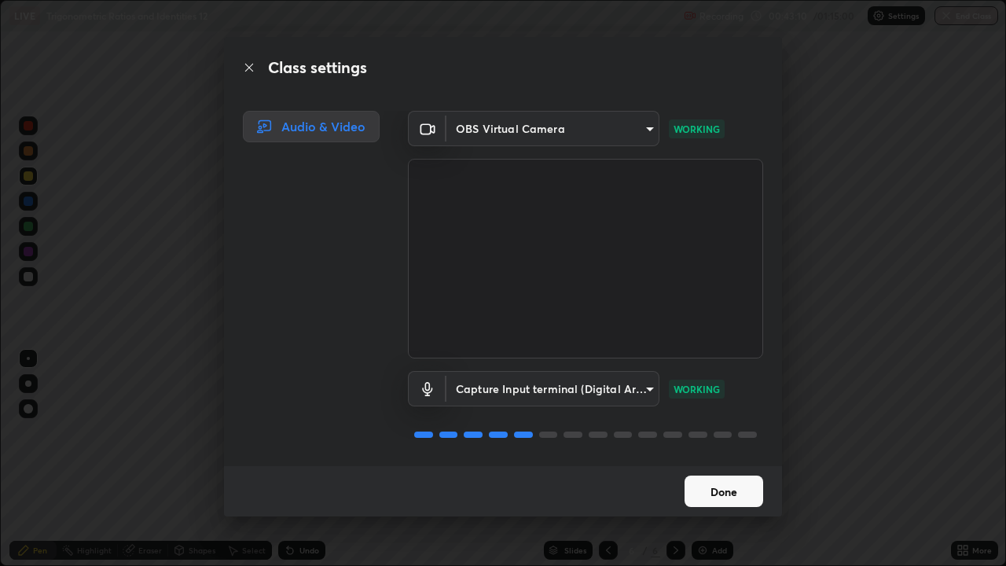
click at [686, 459] on button "Done" at bounding box center [723, 490] width 79 height 31
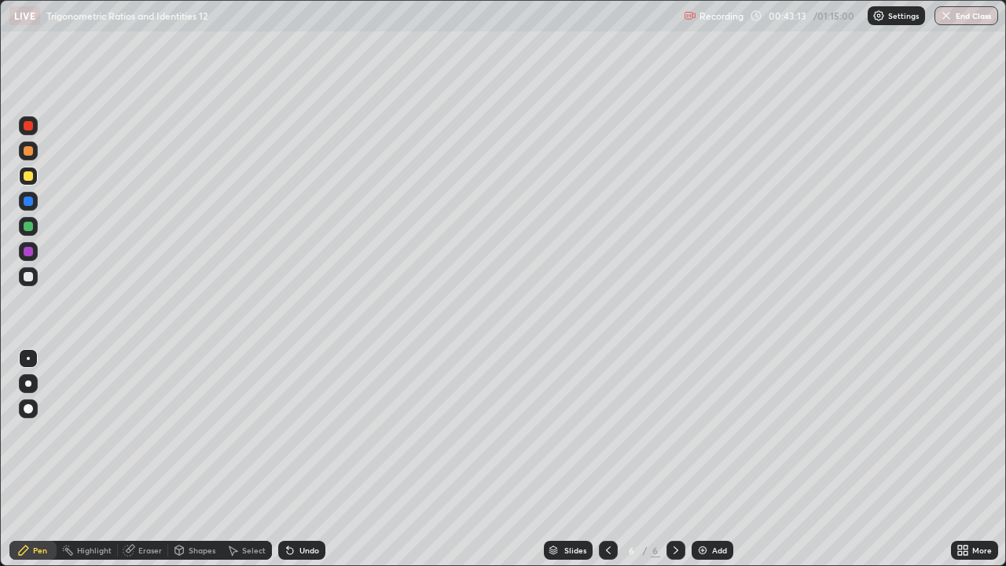
click at [251, 459] on div "Select" at bounding box center [254, 550] width 24 height 8
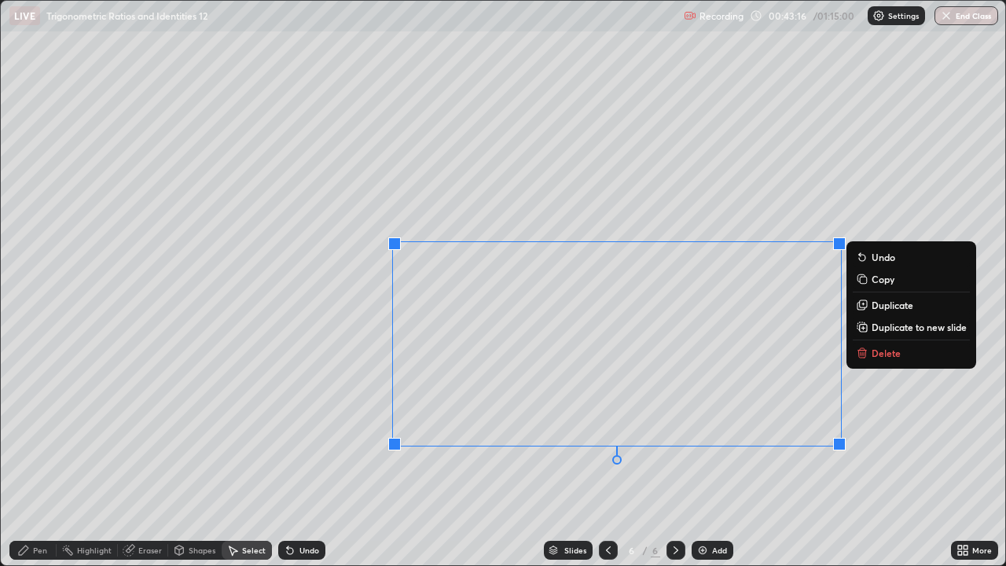
click at [881, 350] on p "Delete" at bounding box center [885, 353] width 29 height 13
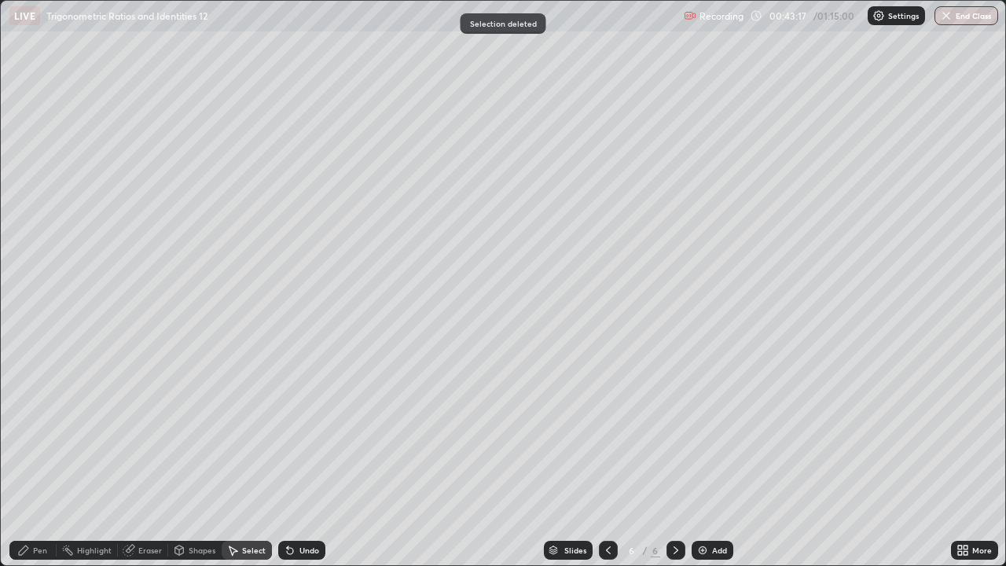
click at [40, 459] on div "Pen" at bounding box center [40, 550] width 14 height 8
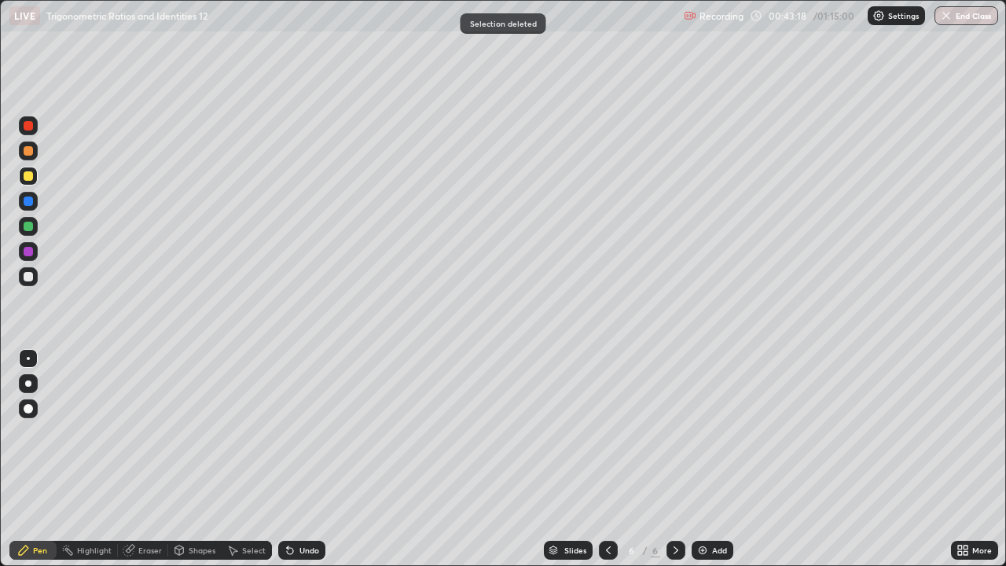
click at [607, 459] on icon at bounding box center [608, 550] width 13 height 13
click at [672, 459] on icon at bounding box center [675, 550] width 13 height 13
click at [604, 459] on icon at bounding box center [608, 550] width 13 height 13
click at [673, 459] on icon at bounding box center [675, 550] width 13 height 13
click at [607, 459] on icon at bounding box center [608, 550] width 13 height 13
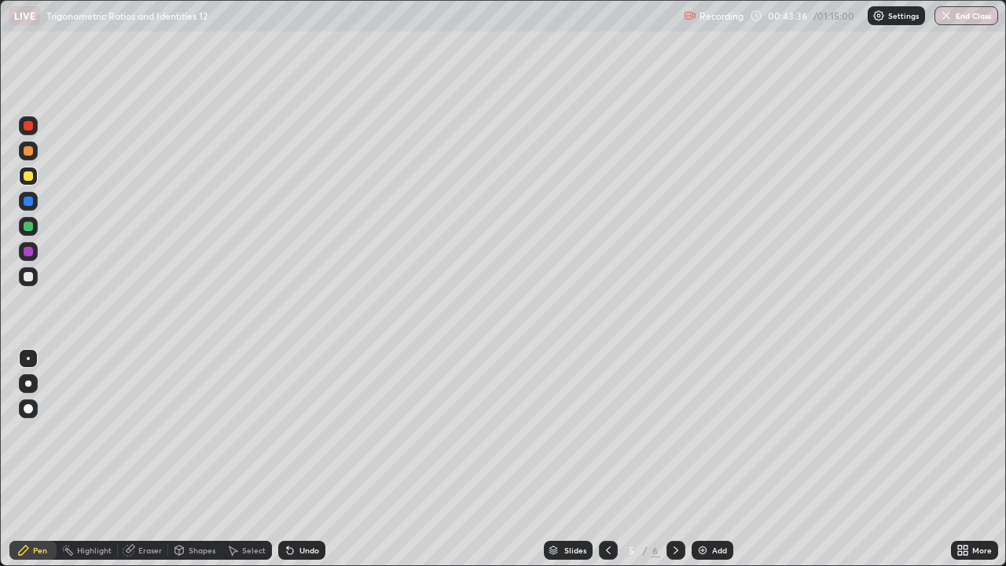
click at [674, 459] on icon at bounding box center [675, 550] width 13 height 13
click at [264, 459] on div "Select" at bounding box center [247, 550] width 50 height 19
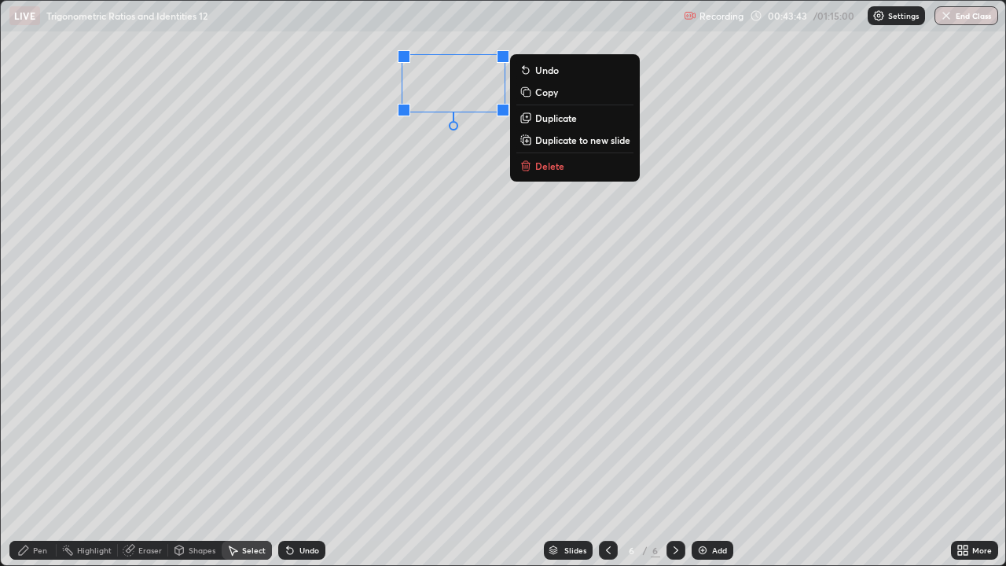
click at [550, 169] on p "Delete" at bounding box center [549, 166] width 29 height 13
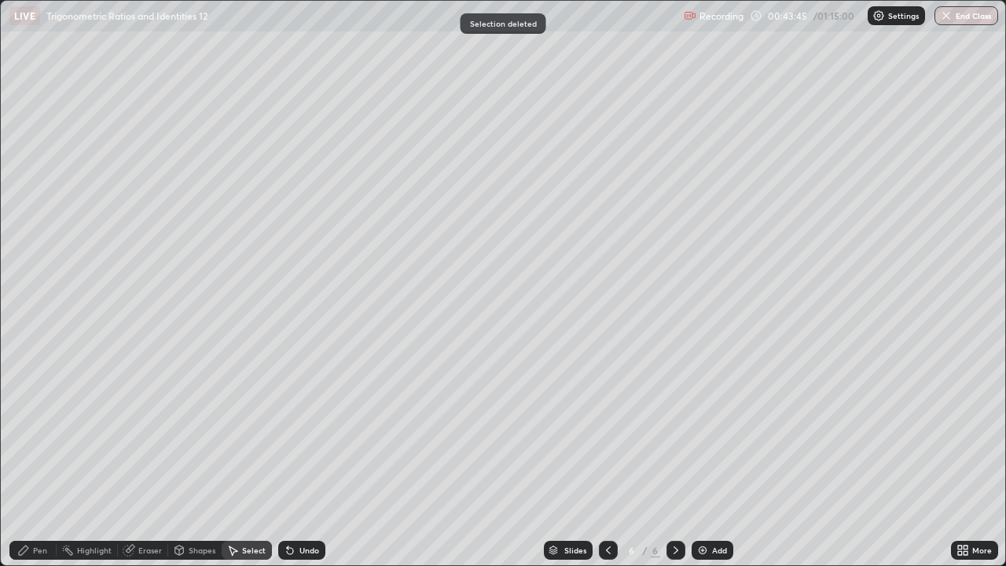
click at [35, 459] on div "Pen" at bounding box center [40, 550] width 14 height 8
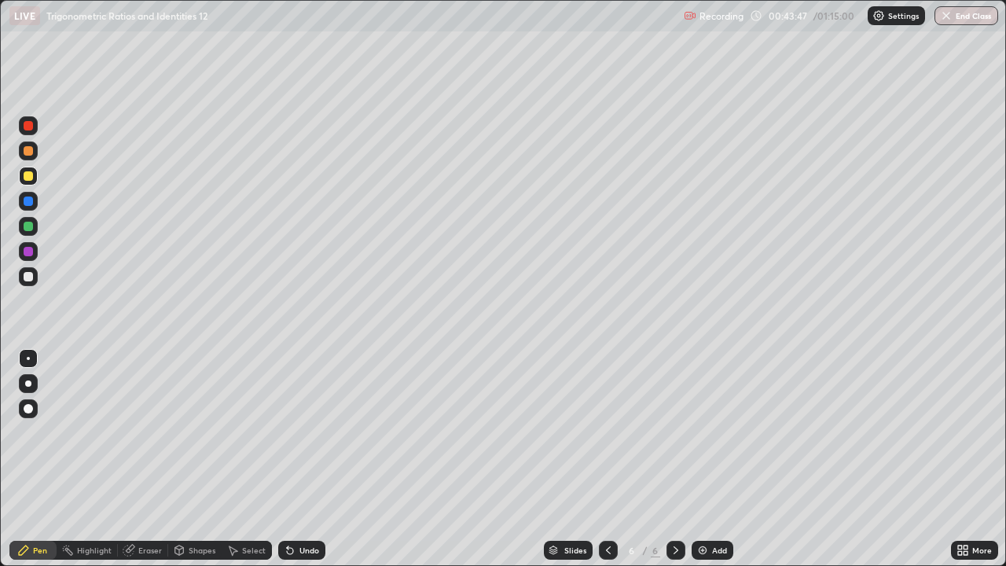
click at [607, 459] on icon at bounding box center [608, 550] width 13 height 13
click at [680, 459] on icon at bounding box center [675, 550] width 13 height 13
click at [606, 459] on icon at bounding box center [608, 550] width 5 height 8
click at [673, 459] on icon at bounding box center [675, 550] width 13 height 13
click at [601, 459] on div at bounding box center [608, 549] width 19 height 31
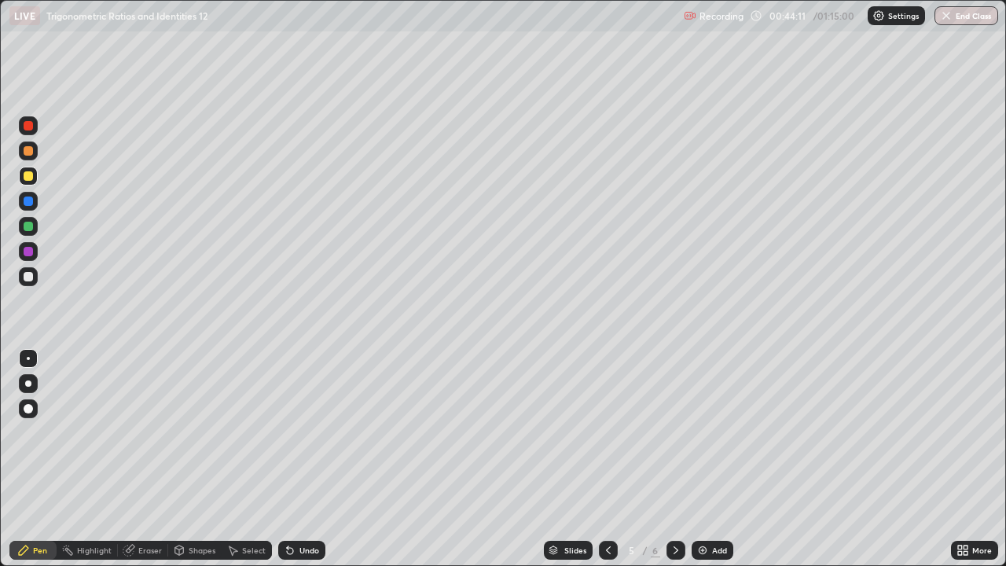
click at [674, 459] on icon at bounding box center [675, 550] width 13 height 13
click at [607, 459] on icon at bounding box center [608, 550] width 13 height 13
click at [673, 459] on icon at bounding box center [675, 550] width 13 height 13
click at [675, 459] on icon at bounding box center [675, 550] width 13 height 13
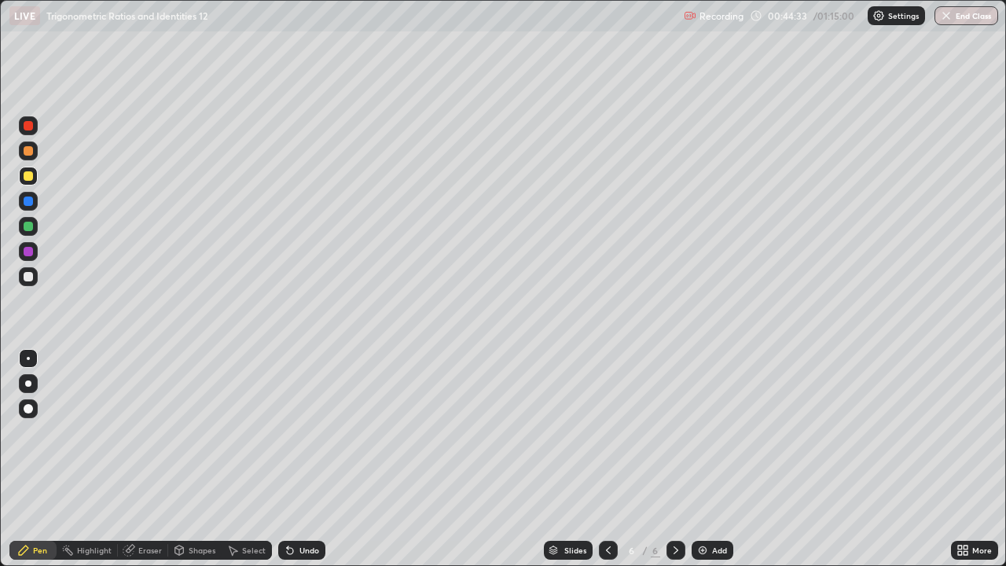
click at [680, 459] on div at bounding box center [675, 549] width 19 height 31
click at [310, 459] on div "Undo" at bounding box center [309, 550] width 20 height 8
click at [311, 459] on div "Undo" at bounding box center [301, 550] width 47 height 19
click at [306, 459] on div "Undo" at bounding box center [301, 550] width 47 height 19
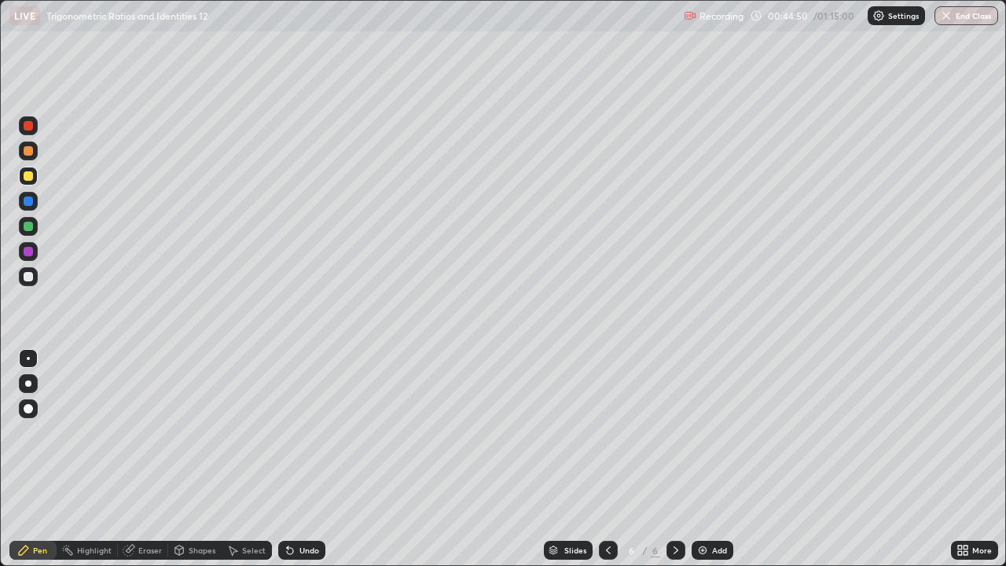
click at [303, 459] on div "Undo" at bounding box center [301, 550] width 47 height 19
click at [304, 459] on div "Undo" at bounding box center [301, 550] width 47 height 19
click at [305, 459] on div "Undo" at bounding box center [301, 550] width 47 height 19
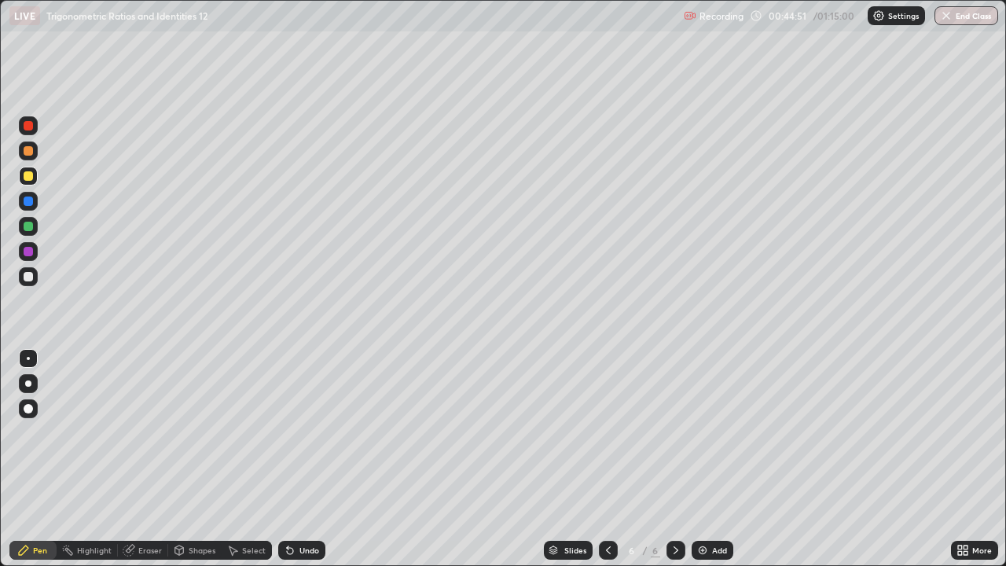
click at [304, 459] on div "Undo" at bounding box center [301, 550] width 47 height 19
click at [305, 459] on div "Undo" at bounding box center [301, 550] width 47 height 19
click at [306, 459] on div "Undo" at bounding box center [301, 550] width 47 height 19
click at [301, 459] on div "Undo" at bounding box center [301, 550] width 47 height 19
click at [600, 459] on div at bounding box center [608, 550] width 19 height 19
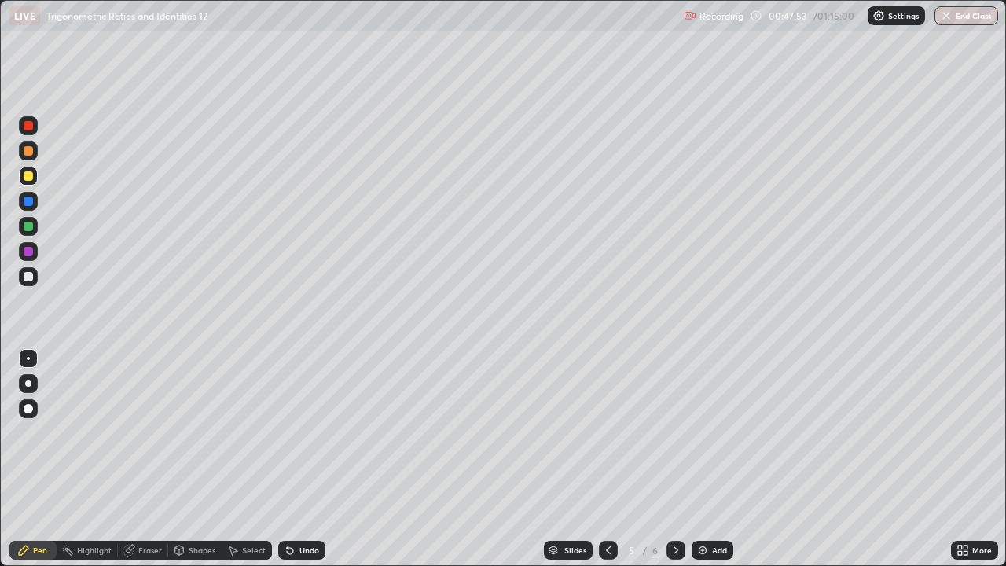
click at [673, 459] on icon at bounding box center [675, 550] width 13 height 13
click at [247, 459] on div "Select" at bounding box center [247, 550] width 50 height 19
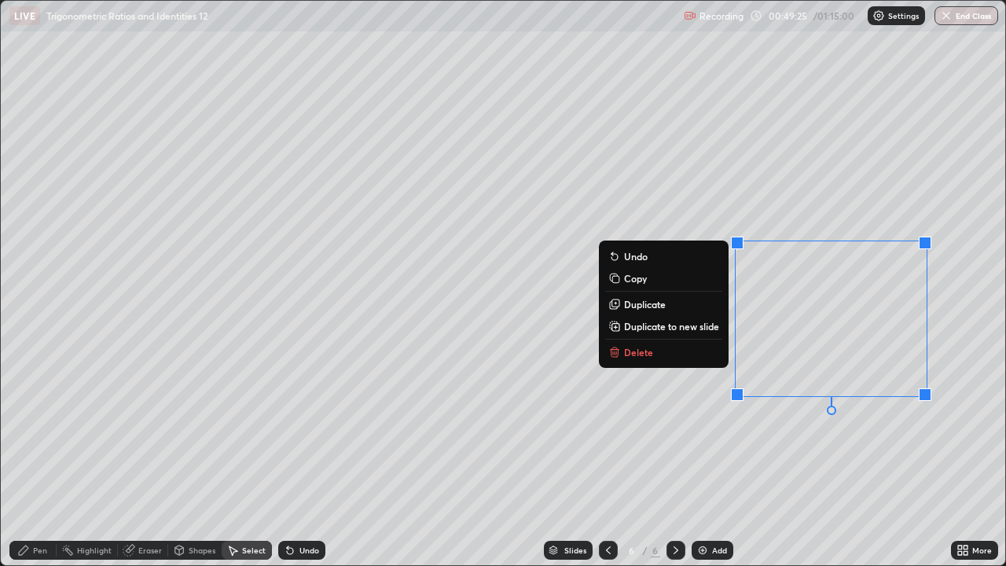
click at [655, 352] on button "Delete" at bounding box center [663, 352] width 117 height 19
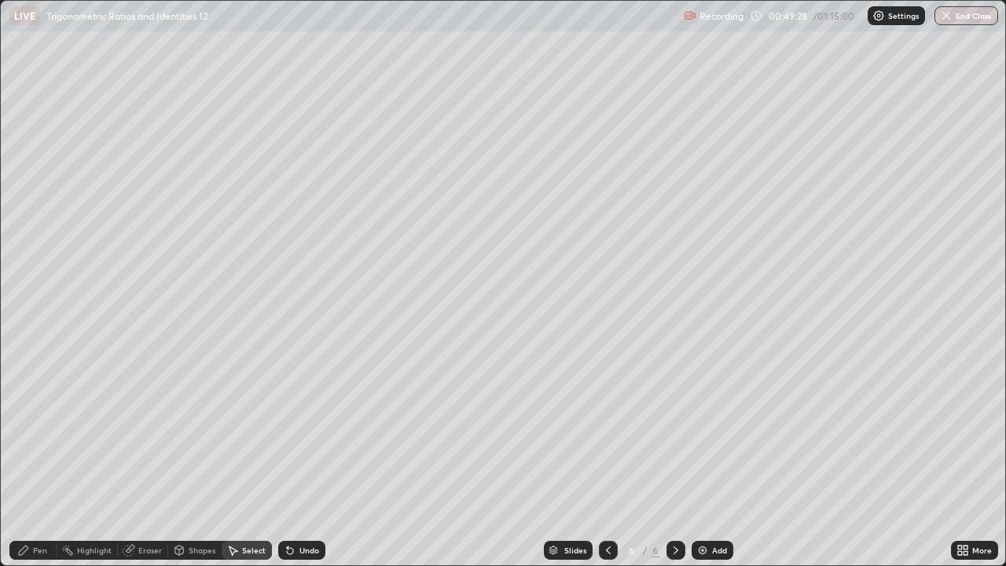
click at [679, 459] on icon at bounding box center [675, 550] width 13 height 13
click at [705, 459] on img at bounding box center [702, 550] width 13 height 13
click at [33, 459] on div "Pen" at bounding box center [40, 550] width 14 height 8
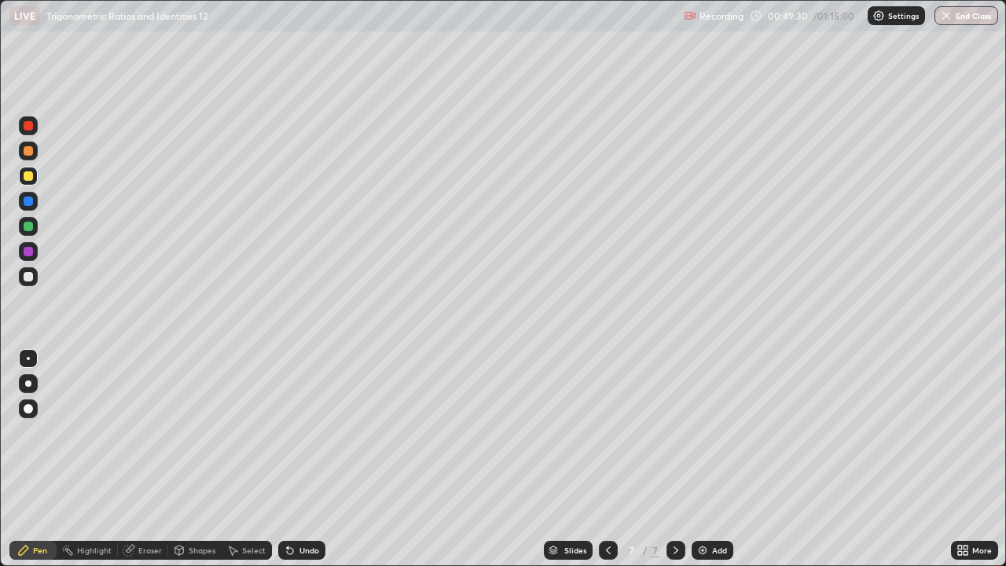
click at [28, 277] on div at bounding box center [28, 276] width 9 height 9
click at [306, 459] on div "Undo" at bounding box center [301, 550] width 47 height 19
click at [310, 459] on div "Undo" at bounding box center [309, 550] width 20 height 8
click at [30, 178] on div at bounding box center [28, 175] width 9 height 9
click at [1, 0] on div "LIVE Trigonometric Ratios and Identities 12 Recording 00:51:39 / 01:15:00 Setti…" at bounding box center [503, 15] width 1006 height 31
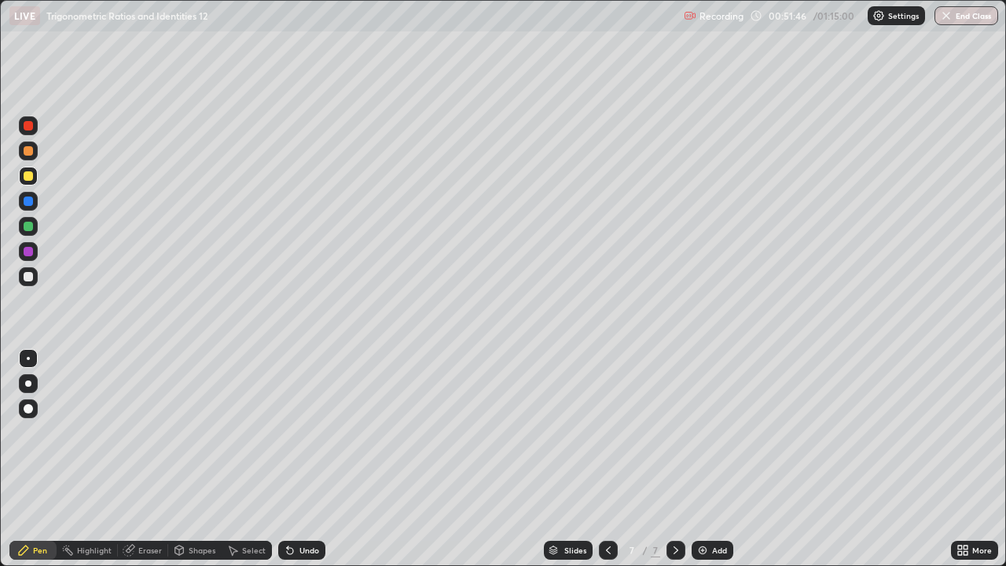
click at [0, 0] on div "LIVE Trigonometric Ratios and Identities 12 Recording 00:51:46 / 01:15:00 Setti…" at bounding box center [503, 15] width 1006 height 31
click at [606, 459] on icon at bounding box center [608, 550] width 5 height 8
click at [607, 459] on icon at bounding box center [608, 550] width 13 height 13
click at [304, 459] on div "Undo" at bounding box center [309, 550] width 20 height 8
click at [305, 459] on div "Undo" at bounding box center [309, 550] width 20 height 8
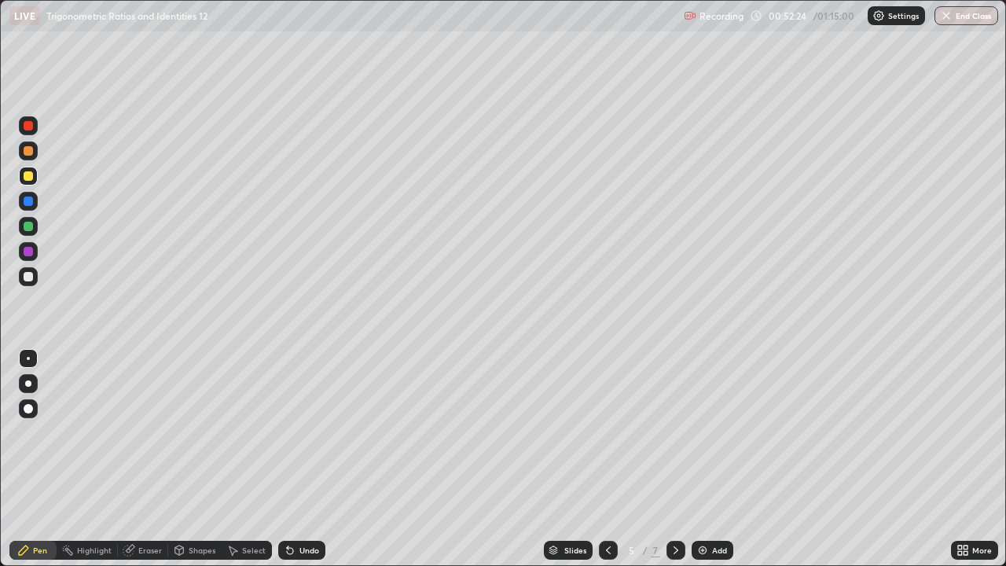
click at [311, 459] on div "Undo" at bounding box center [309, 550] width 20 height 8
click at [309, 459] on div "Undo" at bounding box center [309, 550] width 20 height 8
click at [669, 459] on div at bounding box center [675, 549] width 19 height 31
click at [675, 459] on icon at bounding box center [675, 550] width 13 height 13
click at [24, 279] on div at bounding box center [28, 276] width 19 height 19
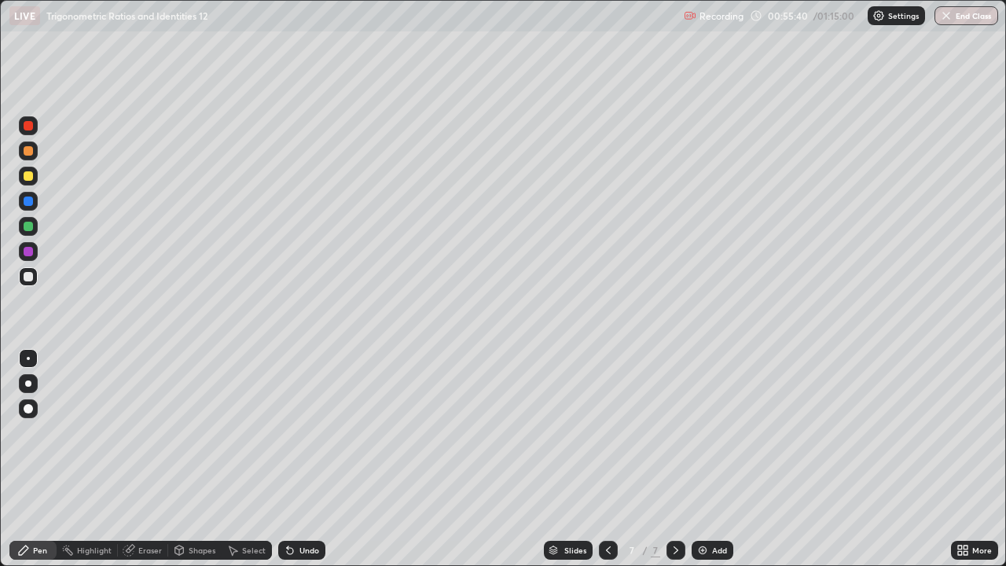
click at [672, 459] on icon at bounding box center [675, 550] width 13 height 13
click at [676, 459] on icon at bounding box center [675, 550] width 13 height 13
click at [701, 459] on div "Add" at bounding box center [712, 550] width 42 height 19
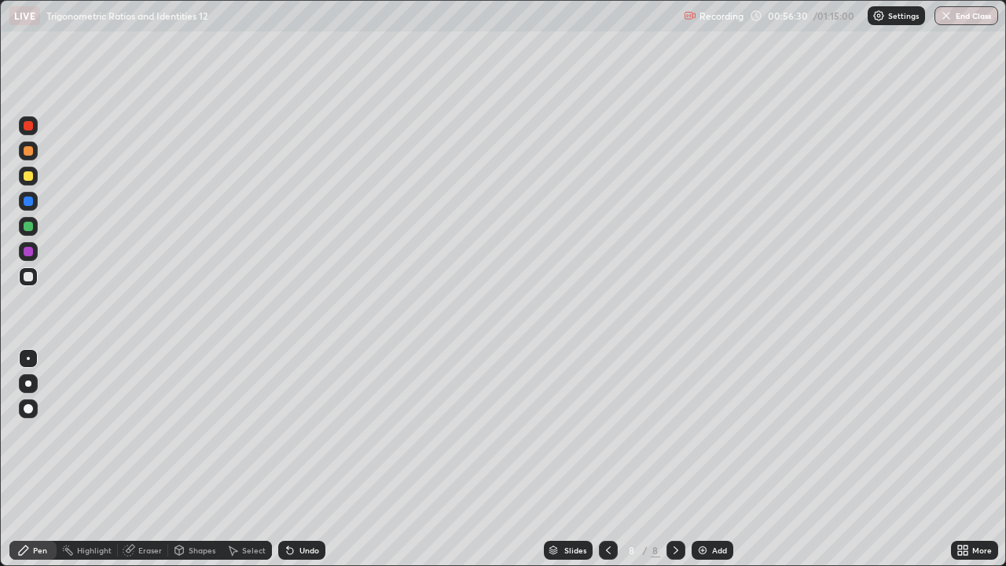
click at [711, 459] on div "Add" at bounding box center [712, 550] width 42 height 19
click at [608, 459] on icon at bounding box center [608, 550] width 13 height 13
click at [28, 177] on div at bounding box center [28, 175] width 9 height 9
click at [0, 173] on div "Setting up your live class" at bounding box center [503, 283] width 1006 height 566
click at [237, 459] on icon at bounding box center [232, 550] width 13 height 13
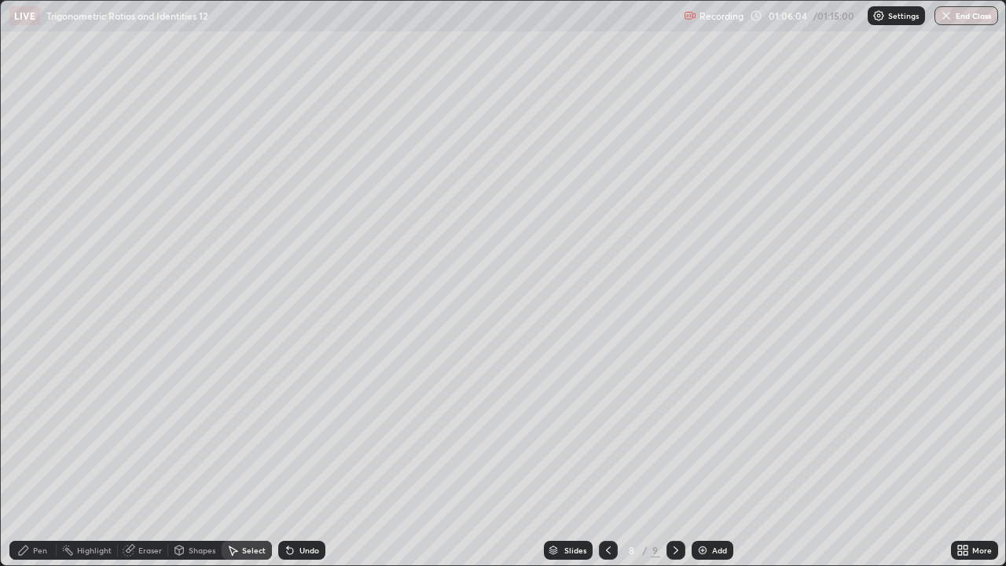
click at [231, 459] on icon at bounding box center [233, 550] width 9 height 9
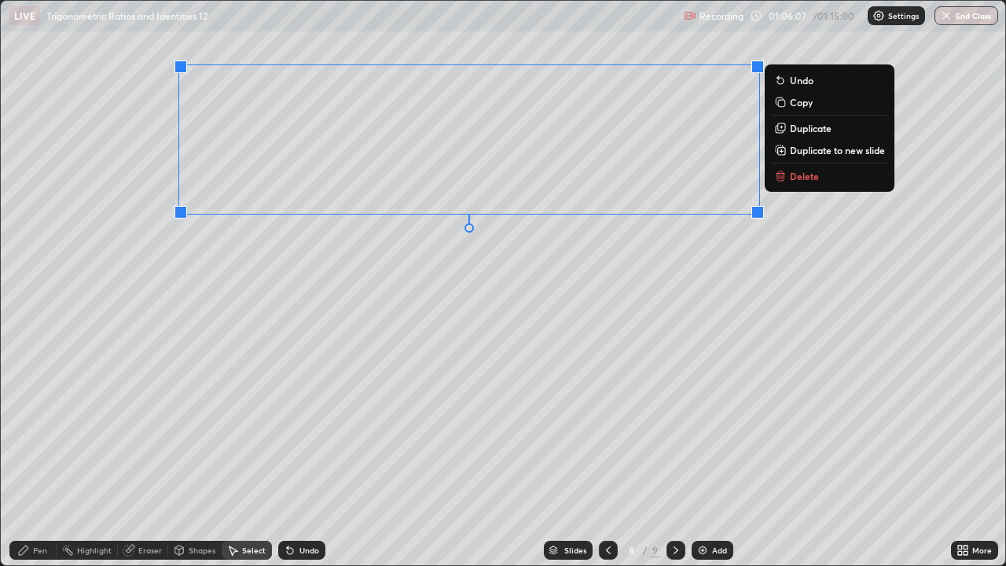
click at [797, 152] on p "Duplicate to new slide" at bounding box center [837, 150] width 95 height 13
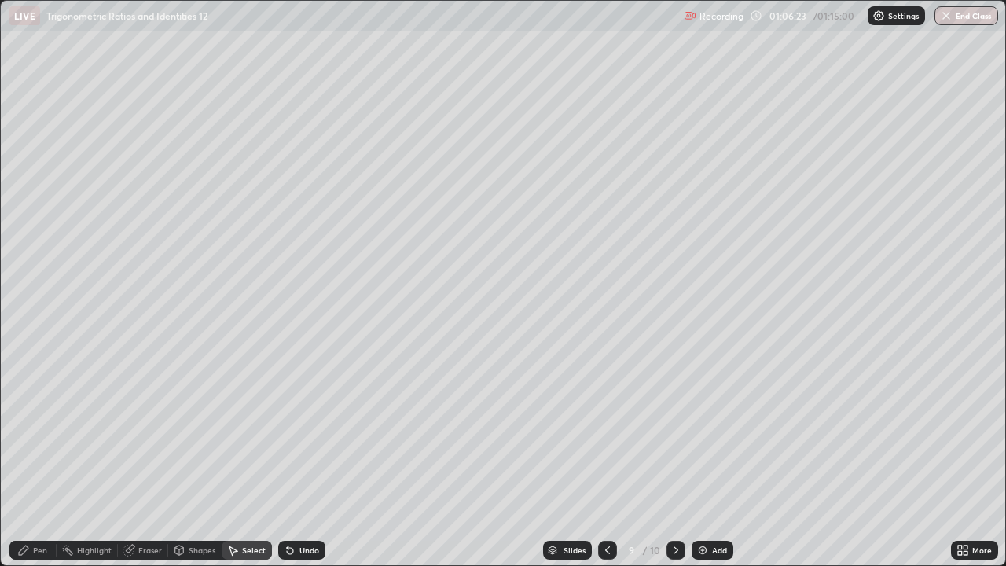
click at [608, 459] on icon at bounding box center [607, 550] width 5 height 8
click at [673, 459] on icon at bounding box center [675, 550] width 13 height 13
click at [44, 459] on div "Pen" at bounding box center [32, 550] width 47 height 19
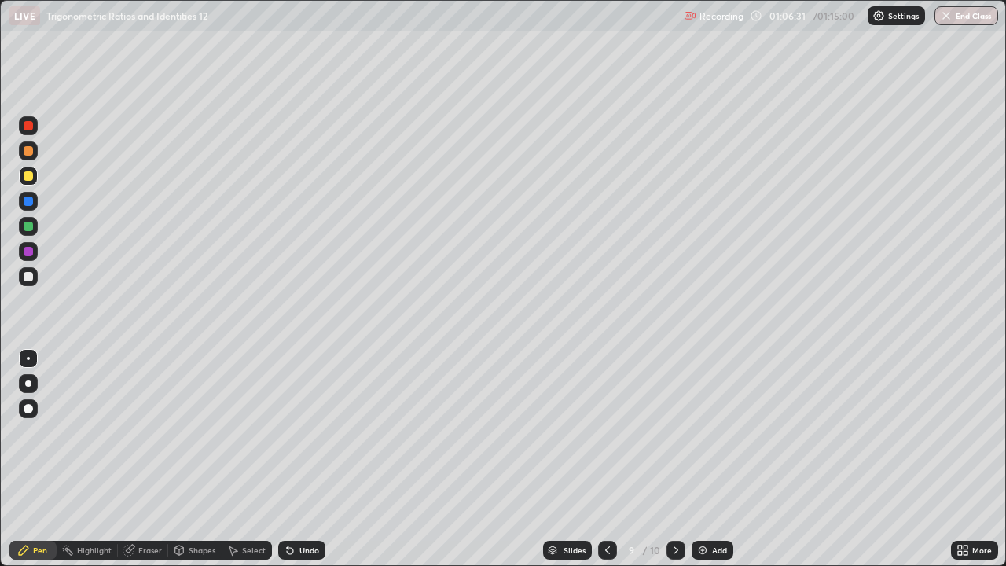
click at [30, 272] on div at bounding box center [28, 276] width 9 height 9
click at [606, 459] on icon at bounding box center [607, 550] width 13 height 13
click at [674, 459] on icon at bounding box center [675, 550] width 13 height 13
click at [31, 277] on div at bounding box center [28, 276] width 9 height 9
click at [31, 176] on div at bounding box center [28, 175] width 9 height 9
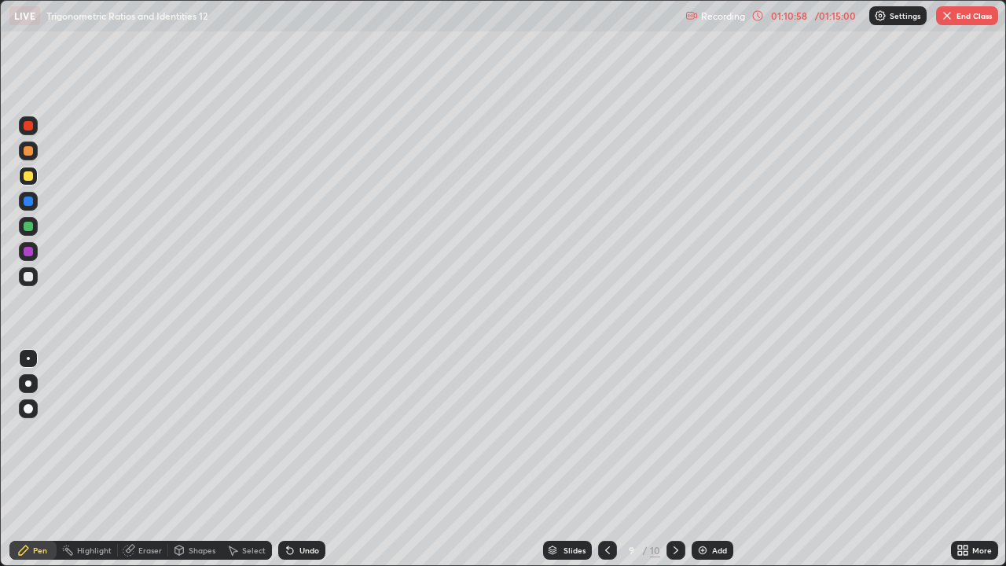
click at [605, 459] on icon at bounding box center [607, 550] width 13 height 13
click at [248, 459] on div "Select" at bounding box center [254, 550] width 24 height 8
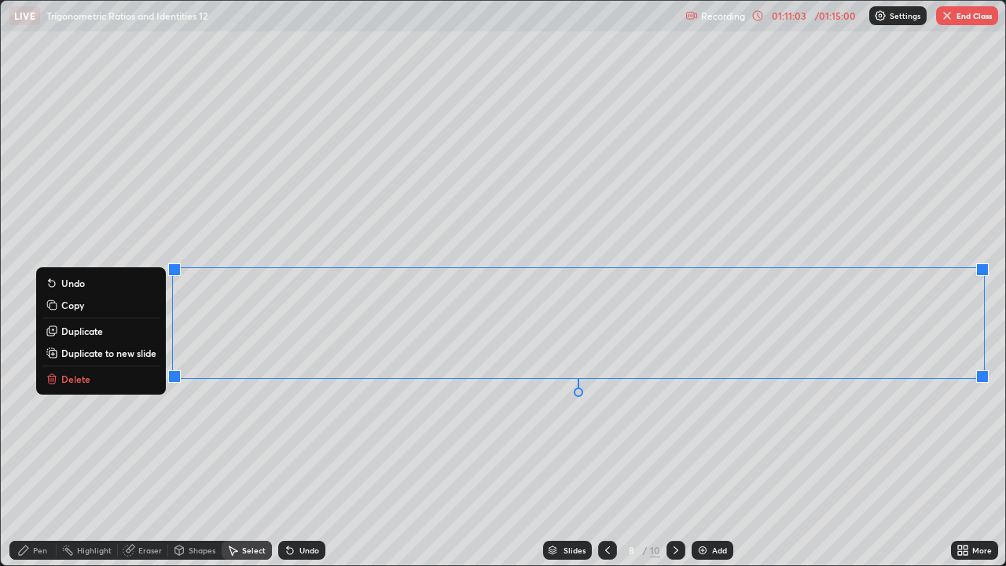
click at [134, 353] on p "Duplicate to new slide" at bounding box center [108, 353] width 95 height 13
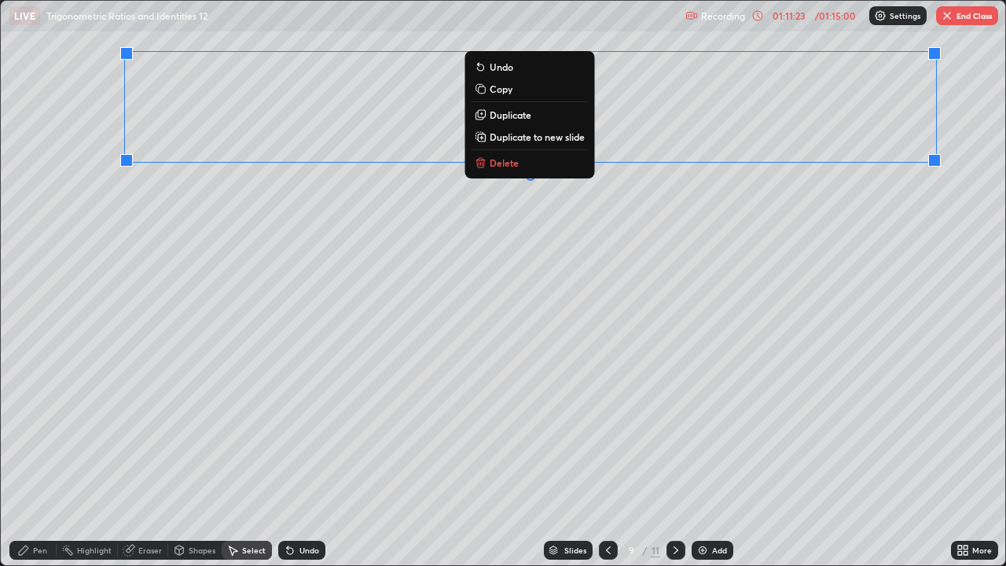
click at [122, 329] on div "0 ° Undo Copy Duplicate Duplicate to new slide Delete" at bounding box center [503, 283] width 1004 height 564
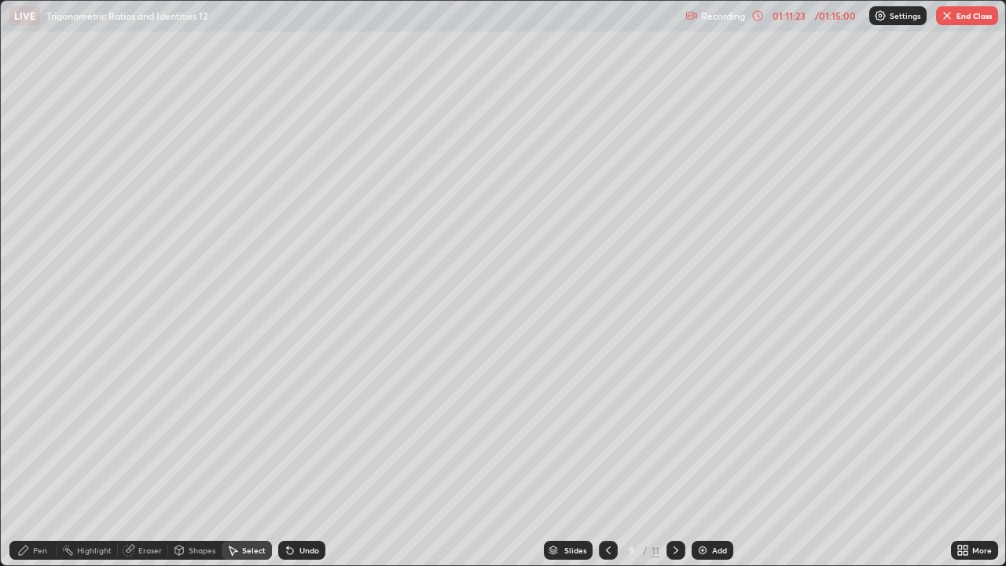
click at [119, 296] on div "0 ° Undo Copy Duplicate Duplicate to new slide Delete" at bounding box center [503, 283] width 1004 height 564
click at [42, 459] on div "Pen" at bounding box center [32, 550] width 47 height 19
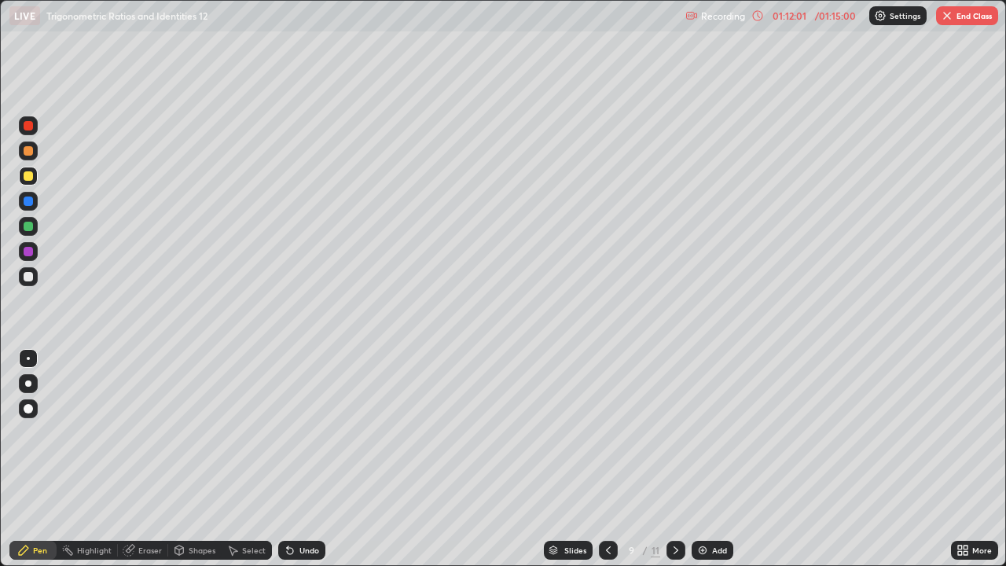
click at [31, 283] on div at bounding box center [28, 276] width 19 height 19
click at [297, 459] on div "Undo" at bounding box center [301, 550] width 47 height 19
click at [25, 279] on div at bounding box center [28, 276] width 9 height 9
click at [673, 459] on icon at bounding box center [675, 550] width 13 height 13
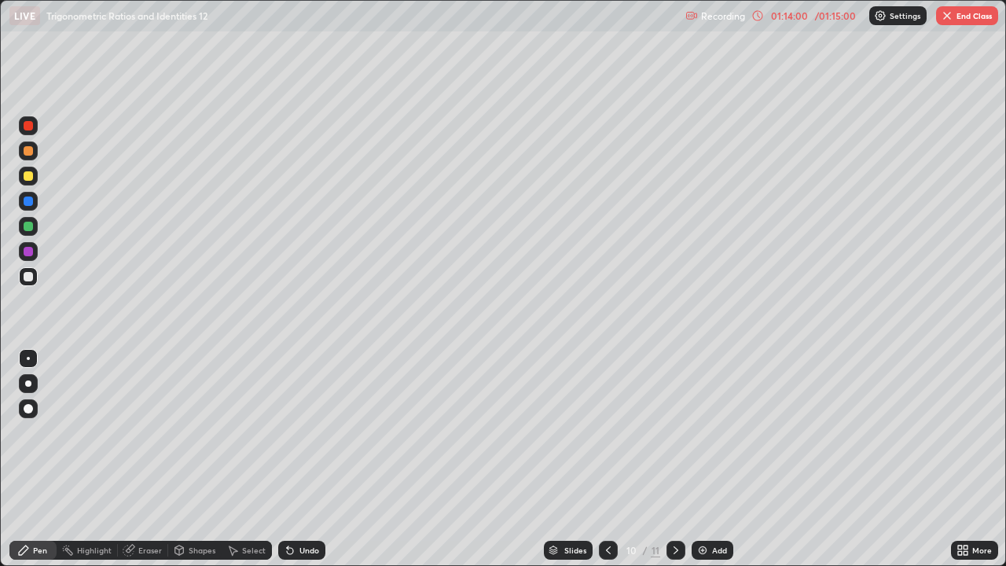
click at [600, 459] on div at bounding box center [608, 550] width 19 height 19
click at [974, 13] on button "End Class" at bounding box center [967, 15] width 62 height 19
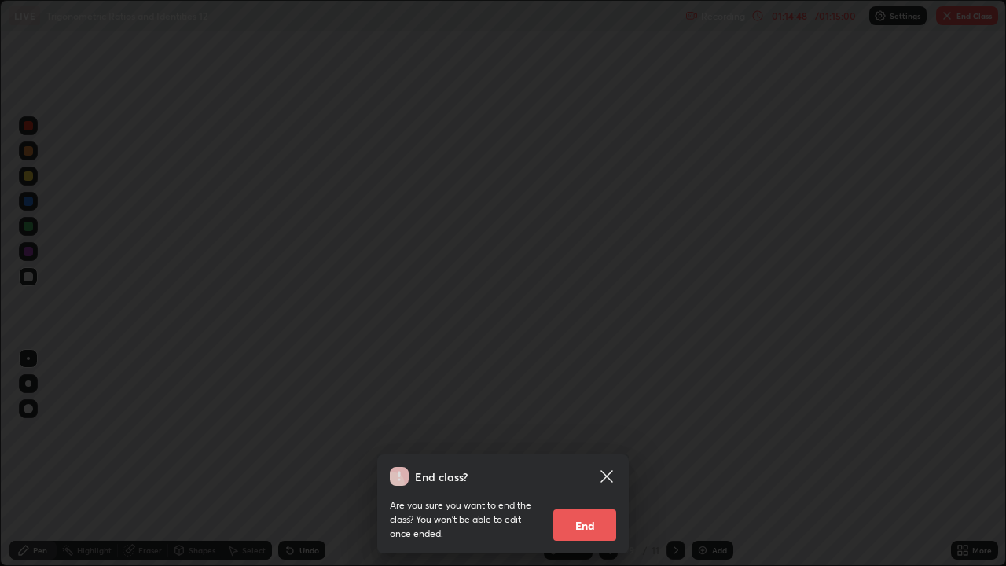
click at [595, 459] on button "End" at bounding box center [584, 524] width 63 height 31
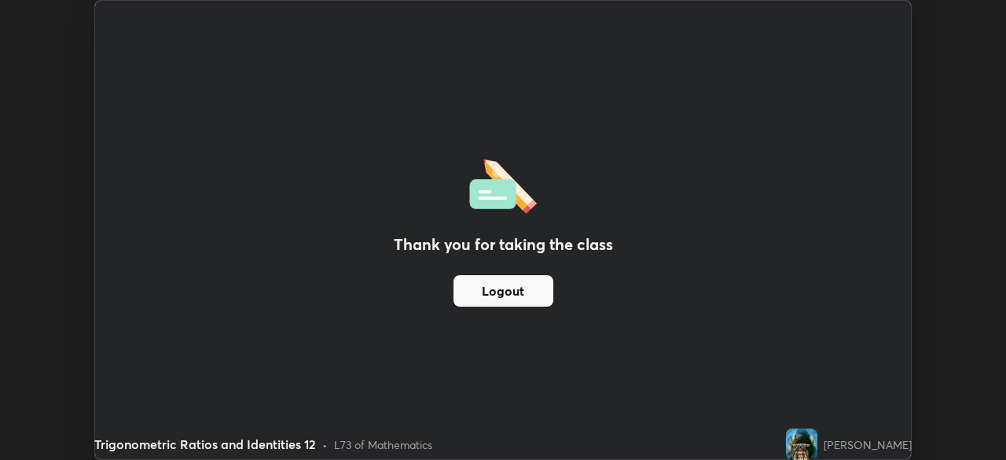
scroll to position [78120, 77573]
